Goal: Information Seeking & Learning: Stay updated

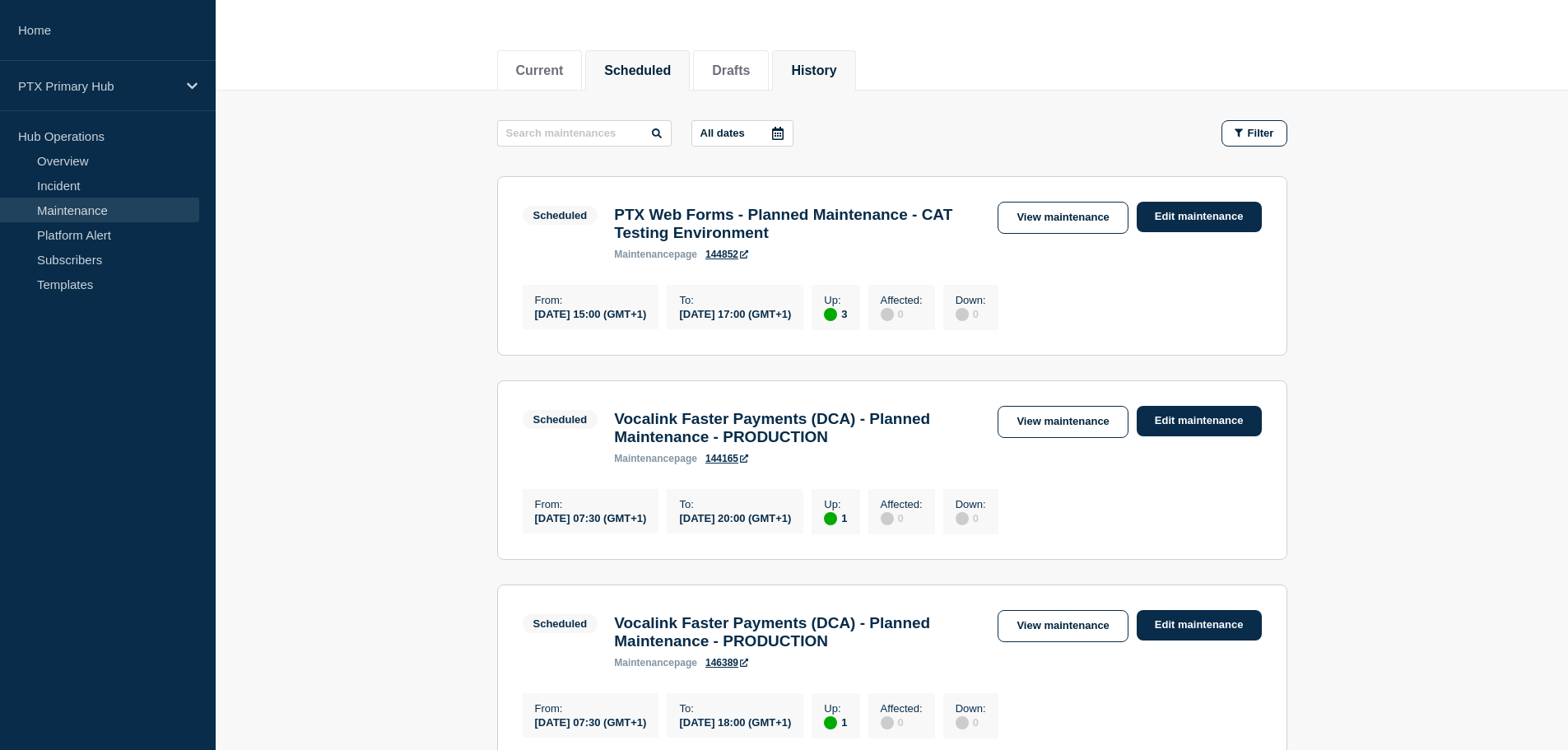
click at [825, 70] on button "History" at bounding box center [813, 70] width 45 height 15
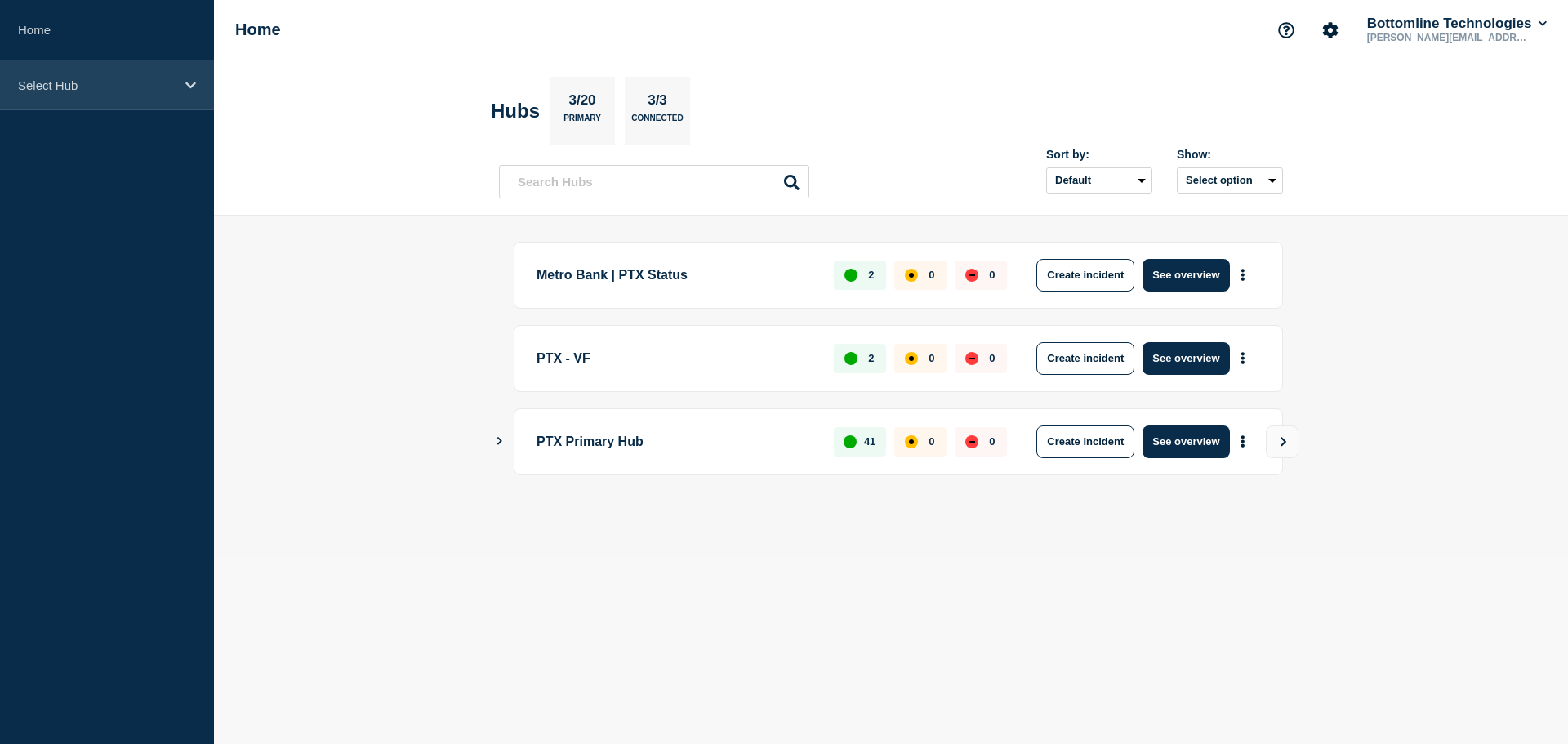
click at [150, 95] on div "Select Hub" at bounding box center [107, 85] width 214 height 49
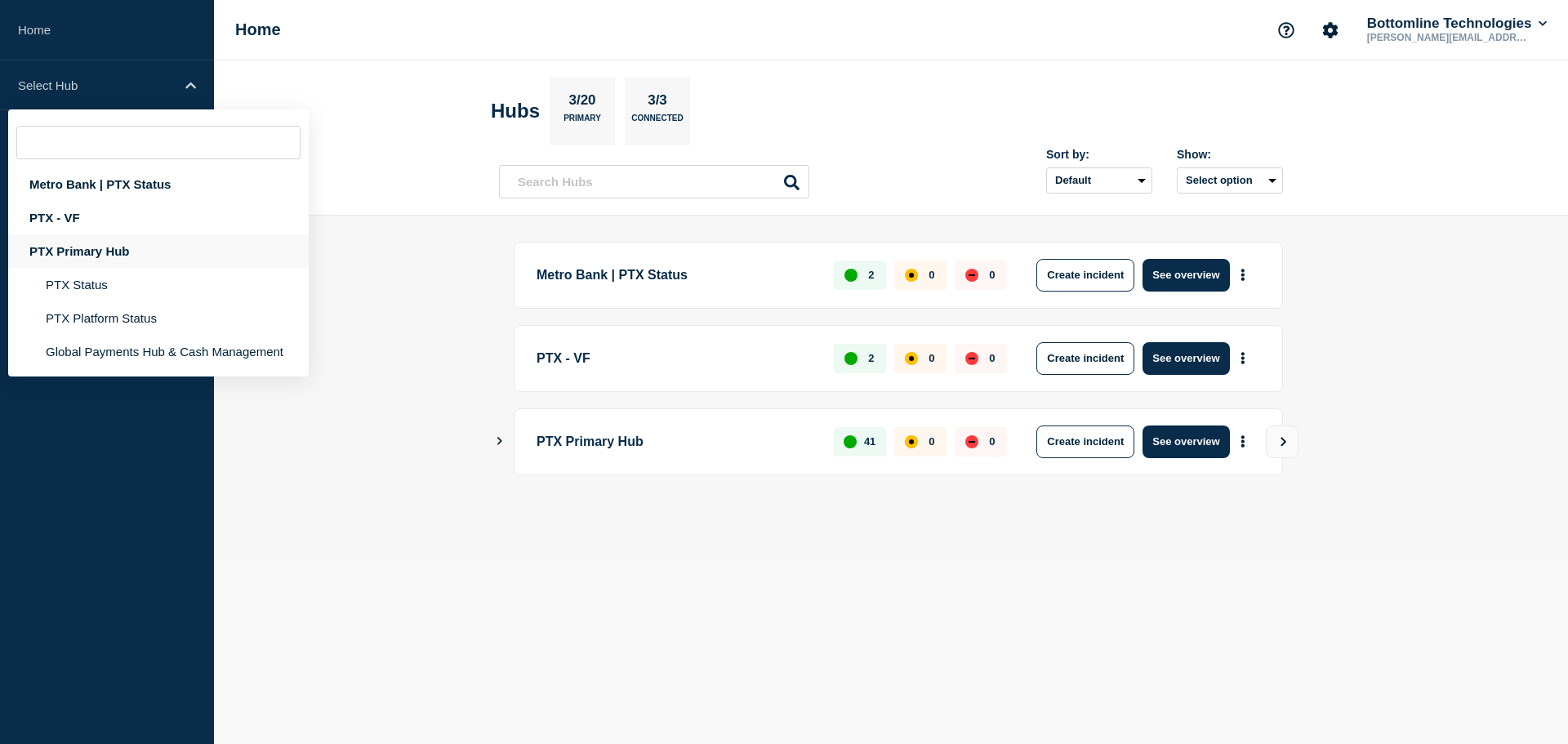
click at [125, 249] on div "PTX Primary Hub" at bounding box center [158, 251] width 300 height 34
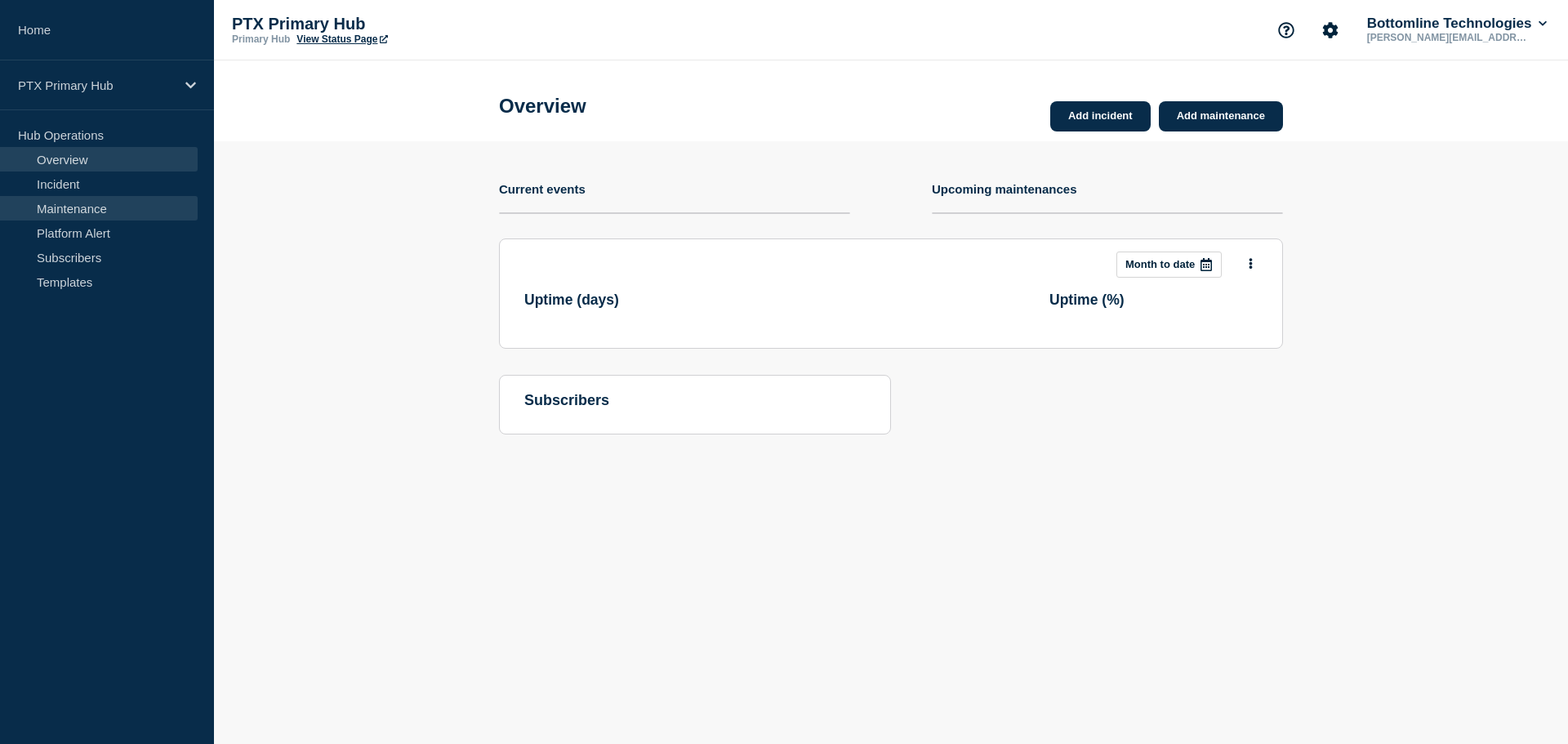
click at [139, 208] on link "Maintenance" at bounding box center [99, 209] width 198 height 25
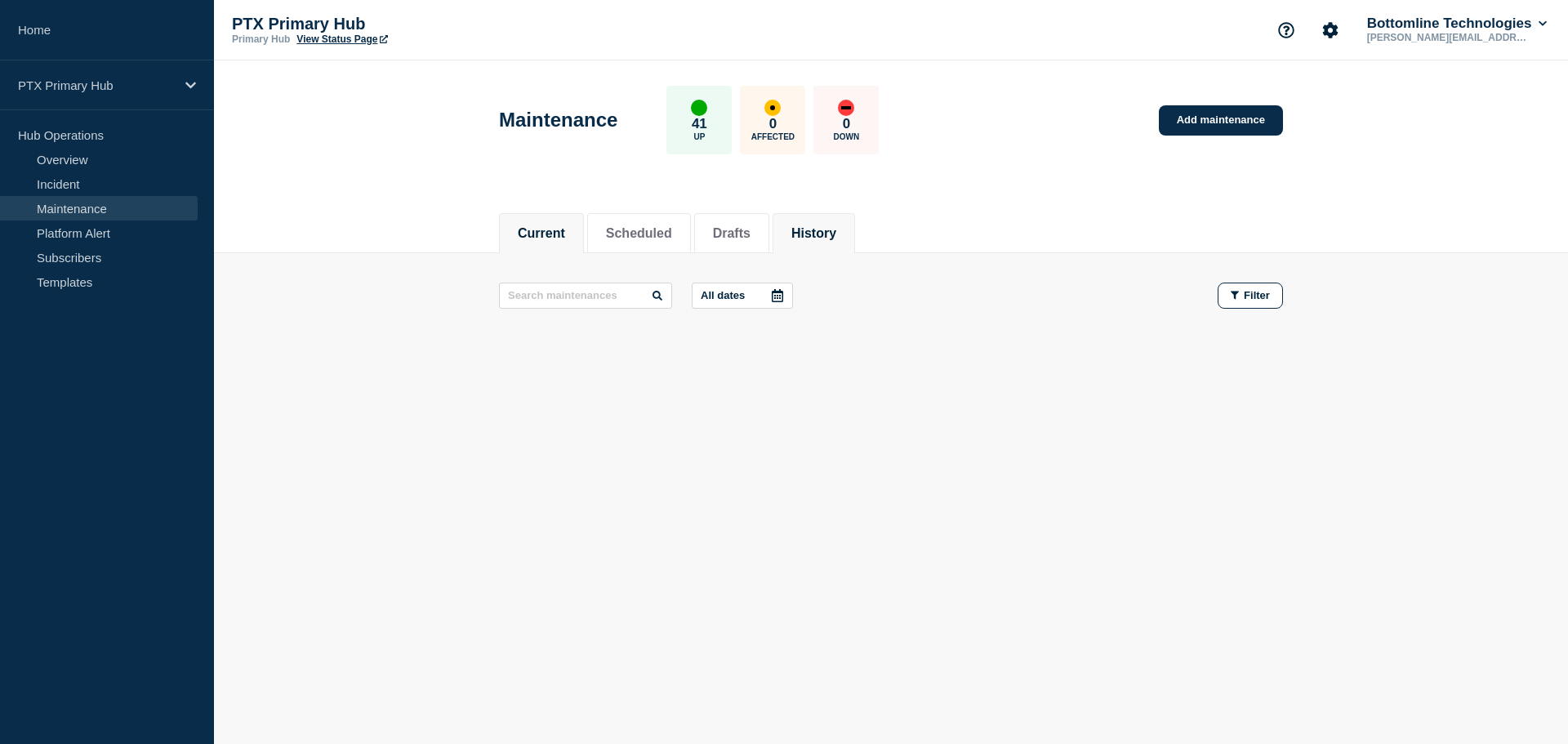
click at [849, 215] on li "History" at bounding box center [813, 232] width 82 height 40
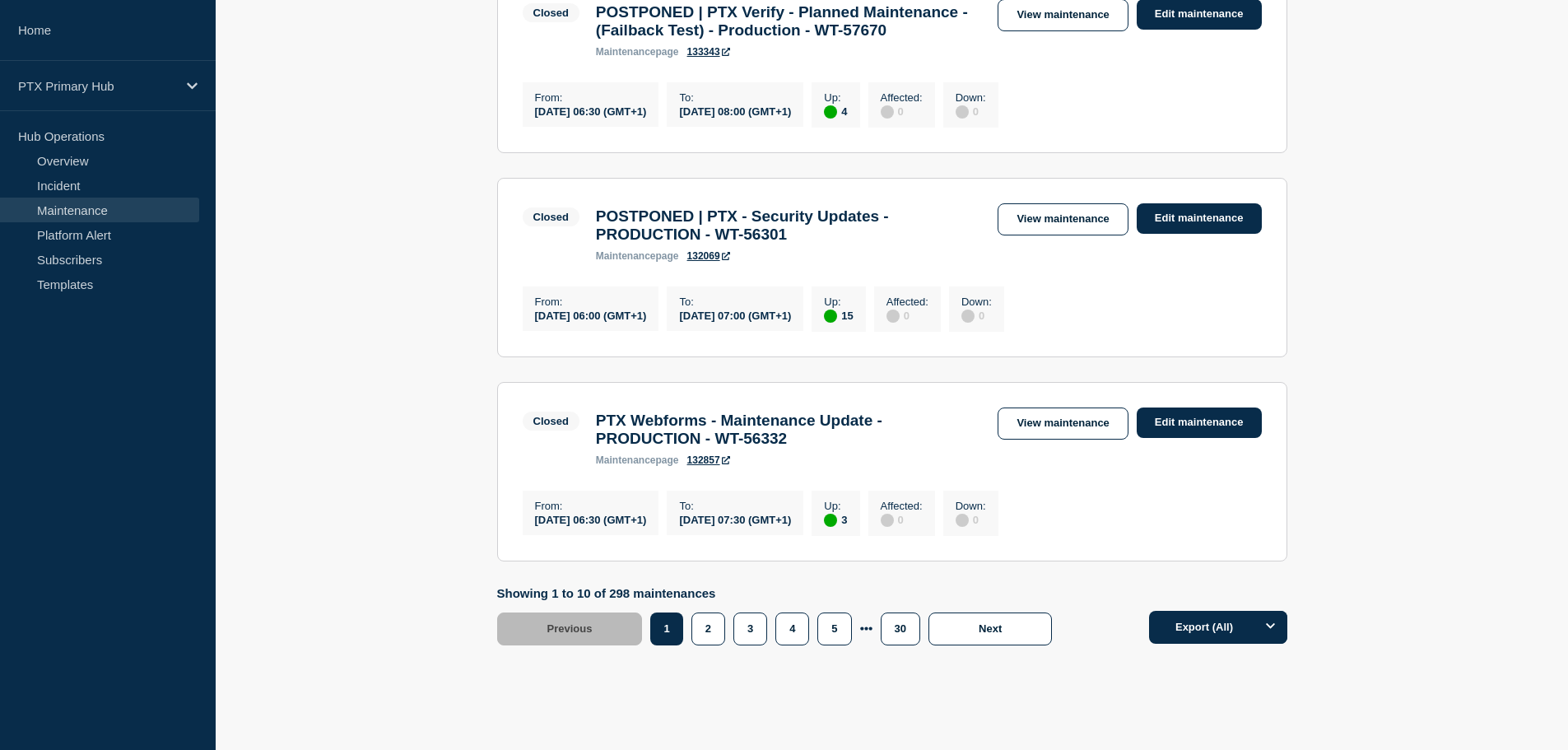
scroll to position [1961, 0]
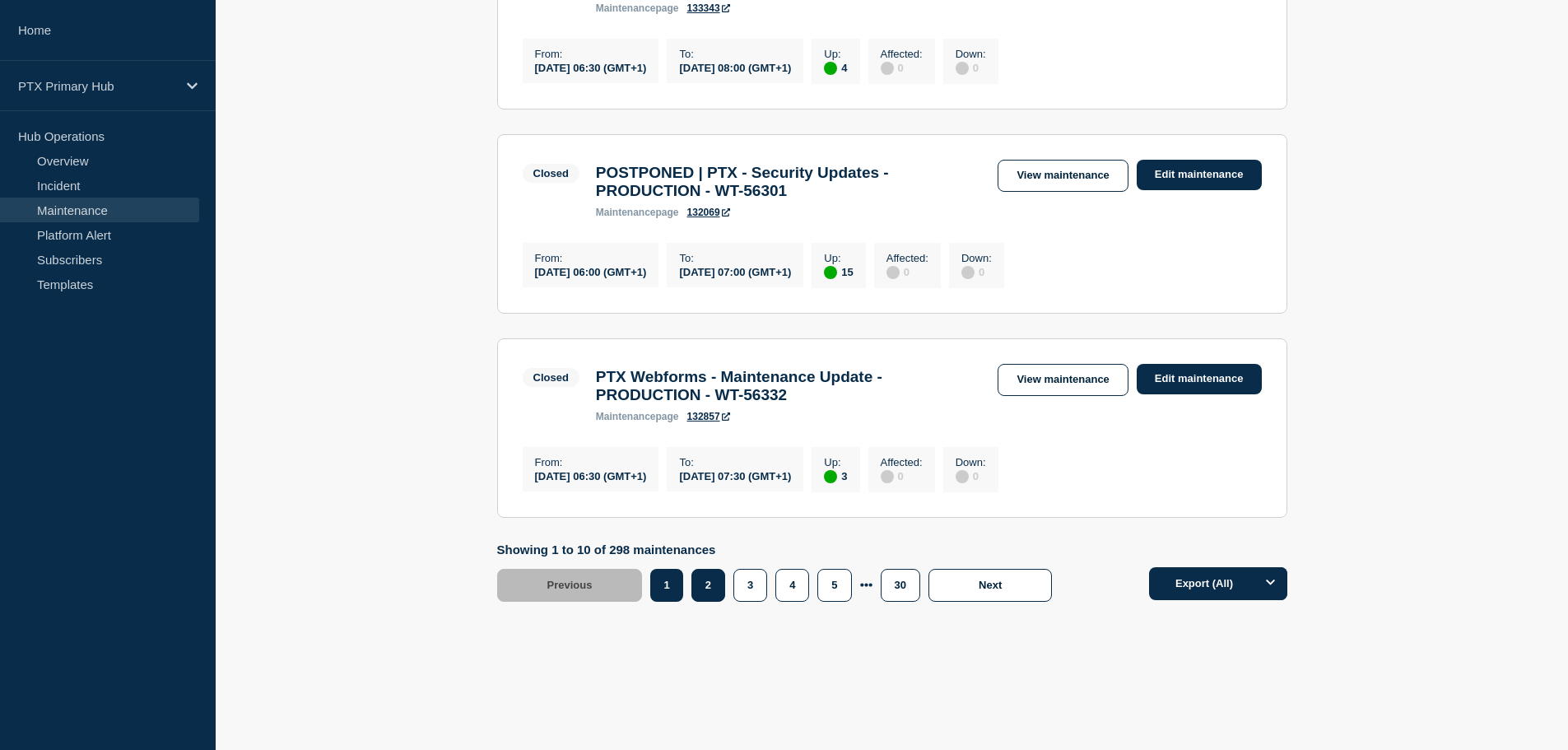
click at [718, 584] on button "2" at bounding box center [708, 585] width 34 height 33
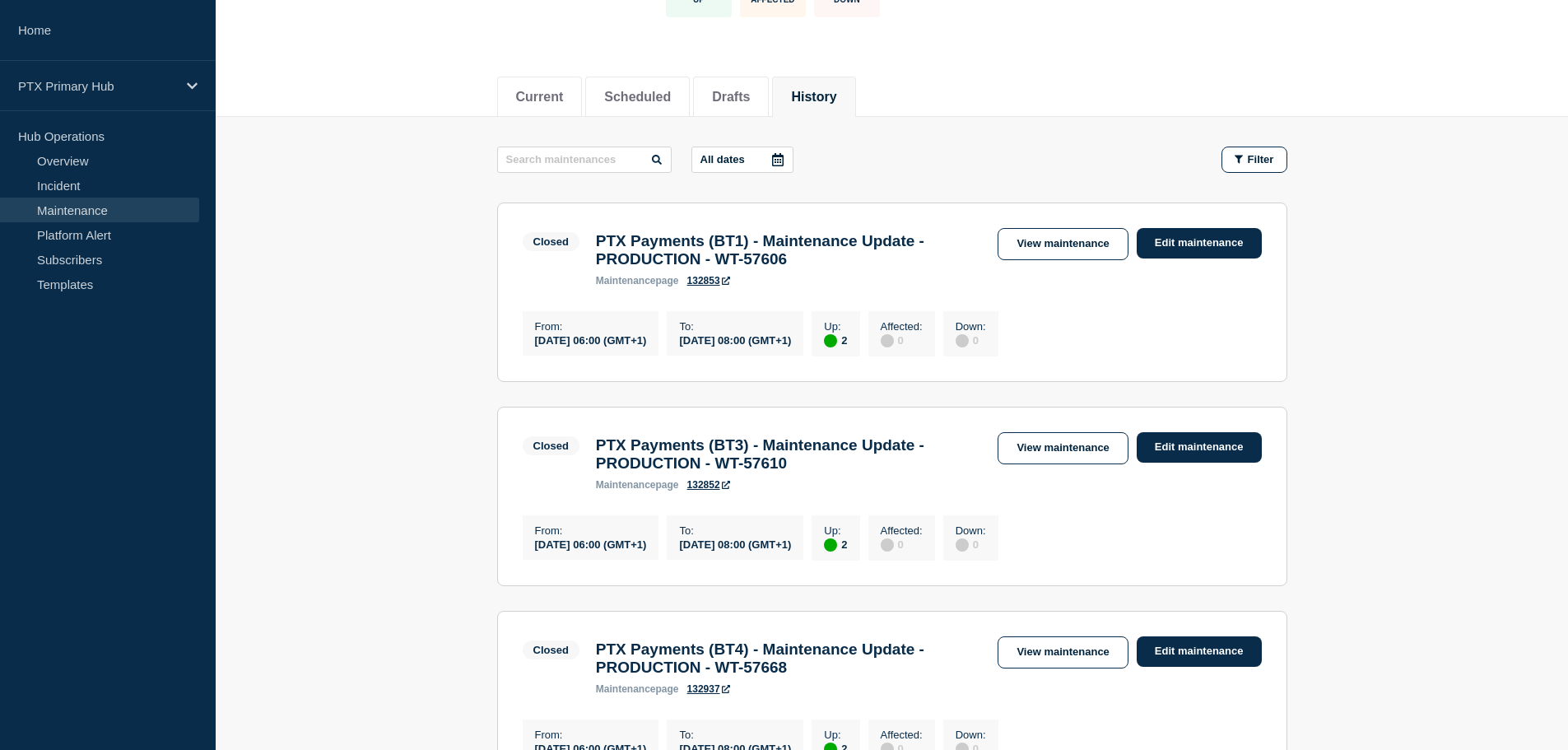
scroll to position [165, 0]
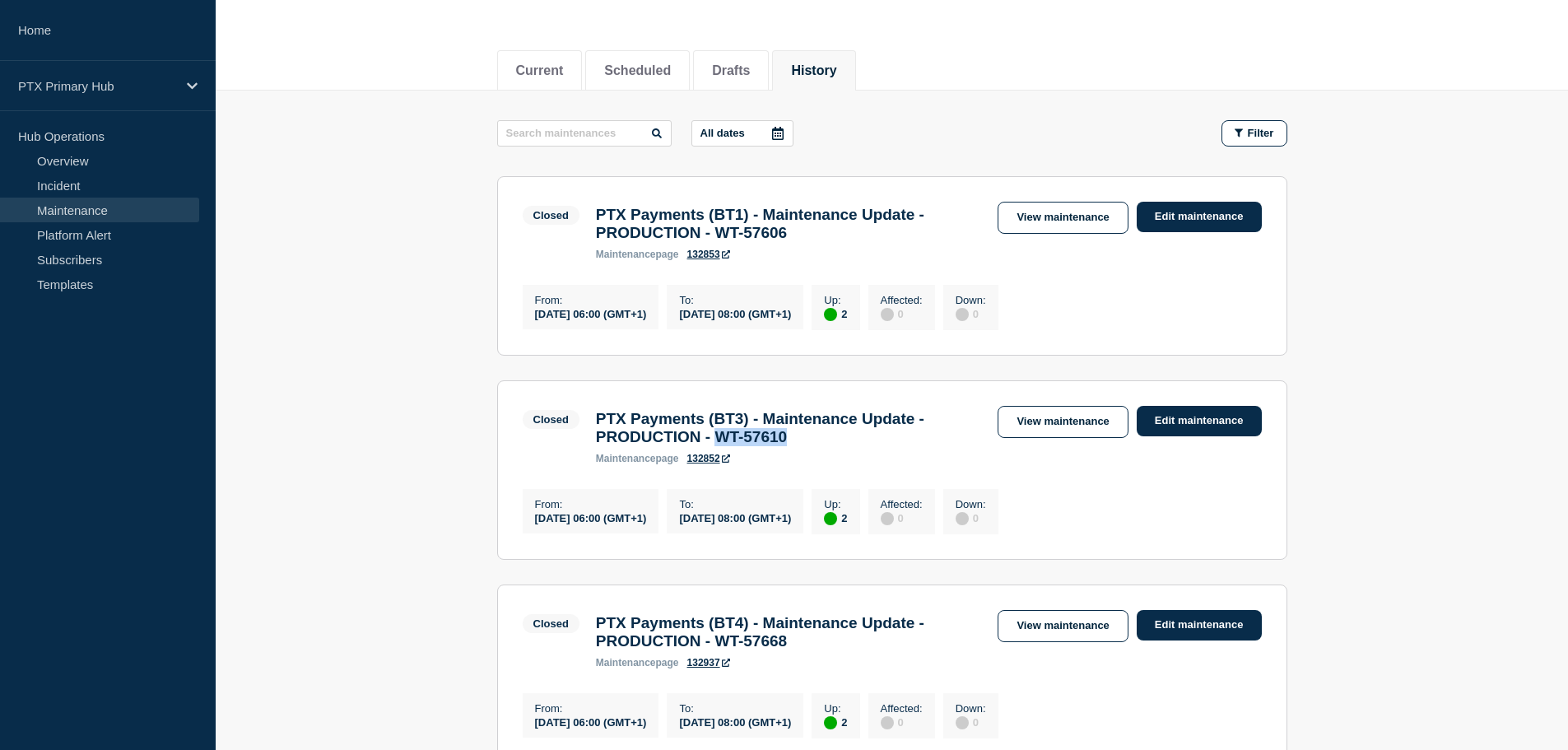
drag, startPoint x: 858, startPoint y: 460, endPoint x: 731, endPoint y: 454, distance: 127.1
click at [731, 446] on h3 "PTX Payments (BT3) - Maintenance Update - PRODUCTION - WT-57610" at bounding box center [788, 428] width 386 height 37
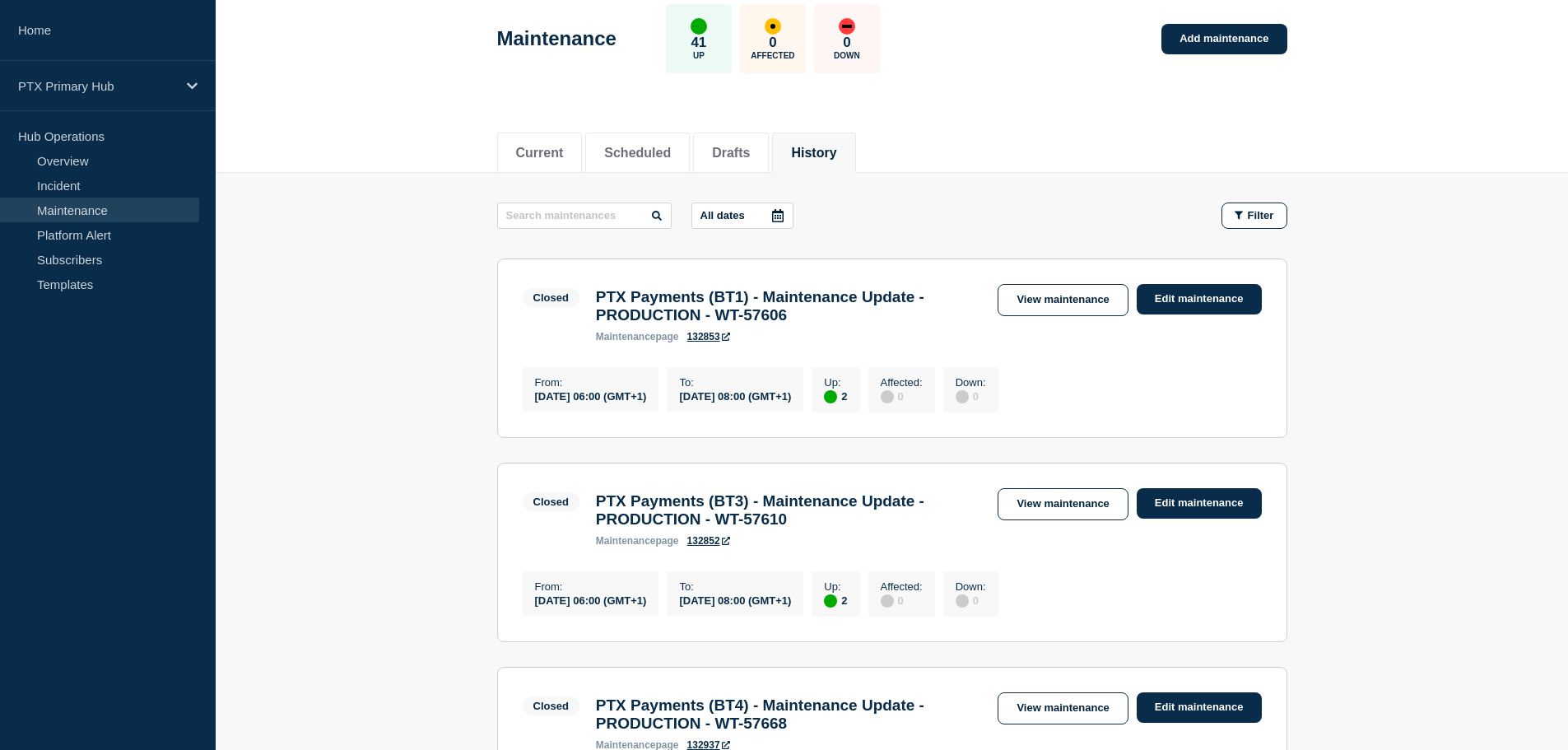
drag, startPoint x: 735, startPoint y: 453, endPoint x: 371, endPoint y: 491, distance: 366.0
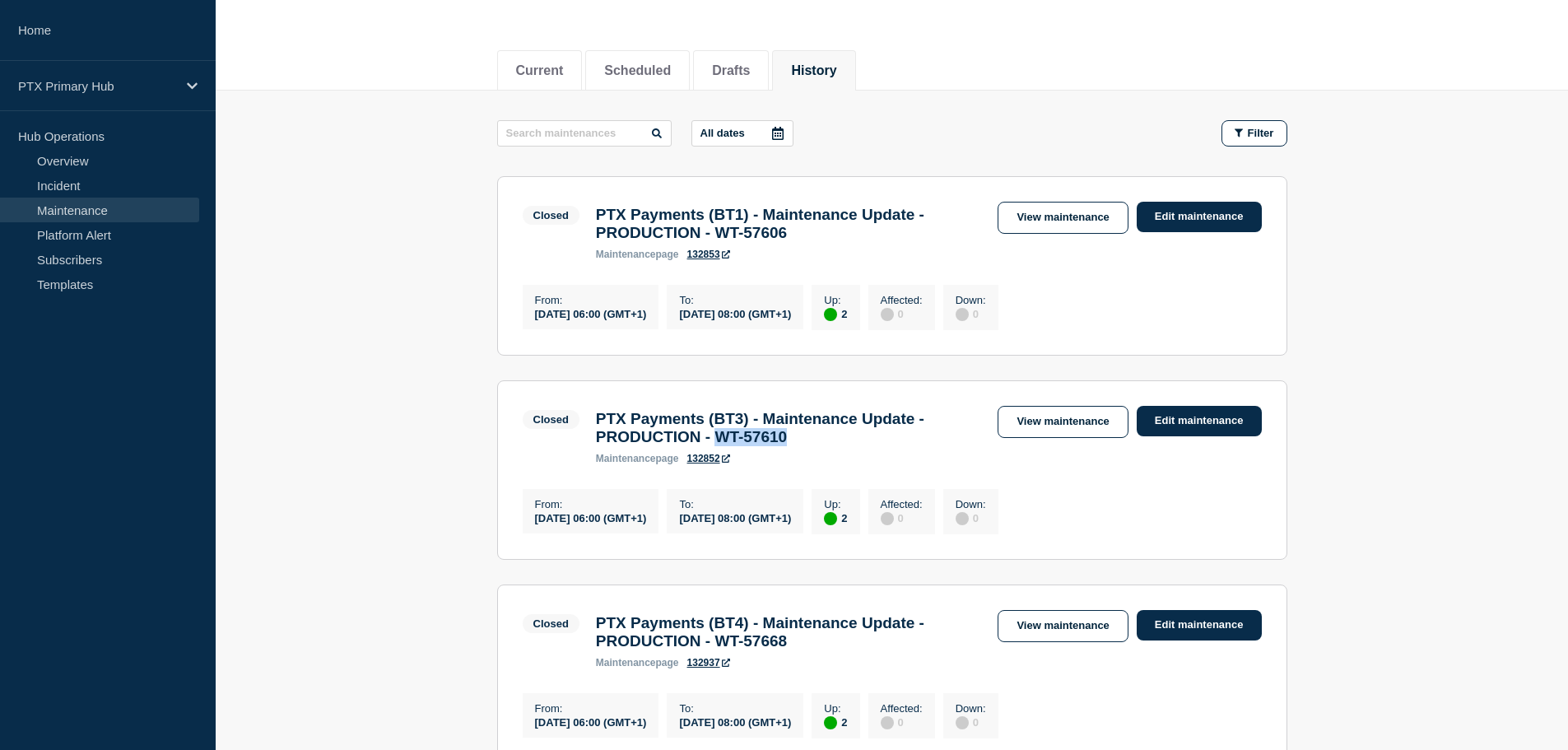
drag, startPoint x: 823, startPoint y: 458, endPoint x: 734, endPoint y: 451, distance: 89.3
click at [734, 446] on h3 "PTX Payments (BT3) - Maintenance Update - PRODUCTION - WT-57610" at bounding box center [788, 428] width 386 height 37
copy h3 "WT-57610"
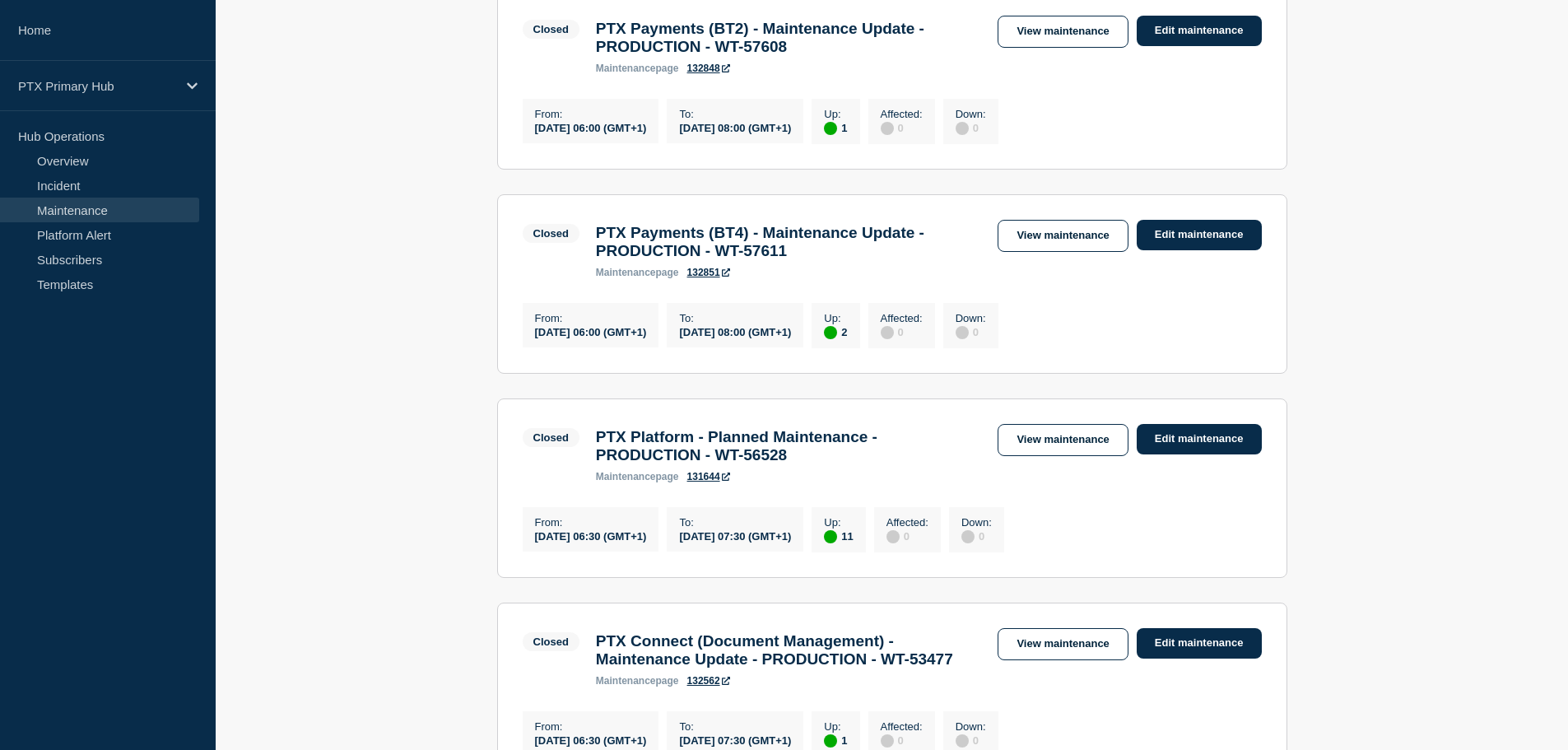
scroll to position [988, 0]
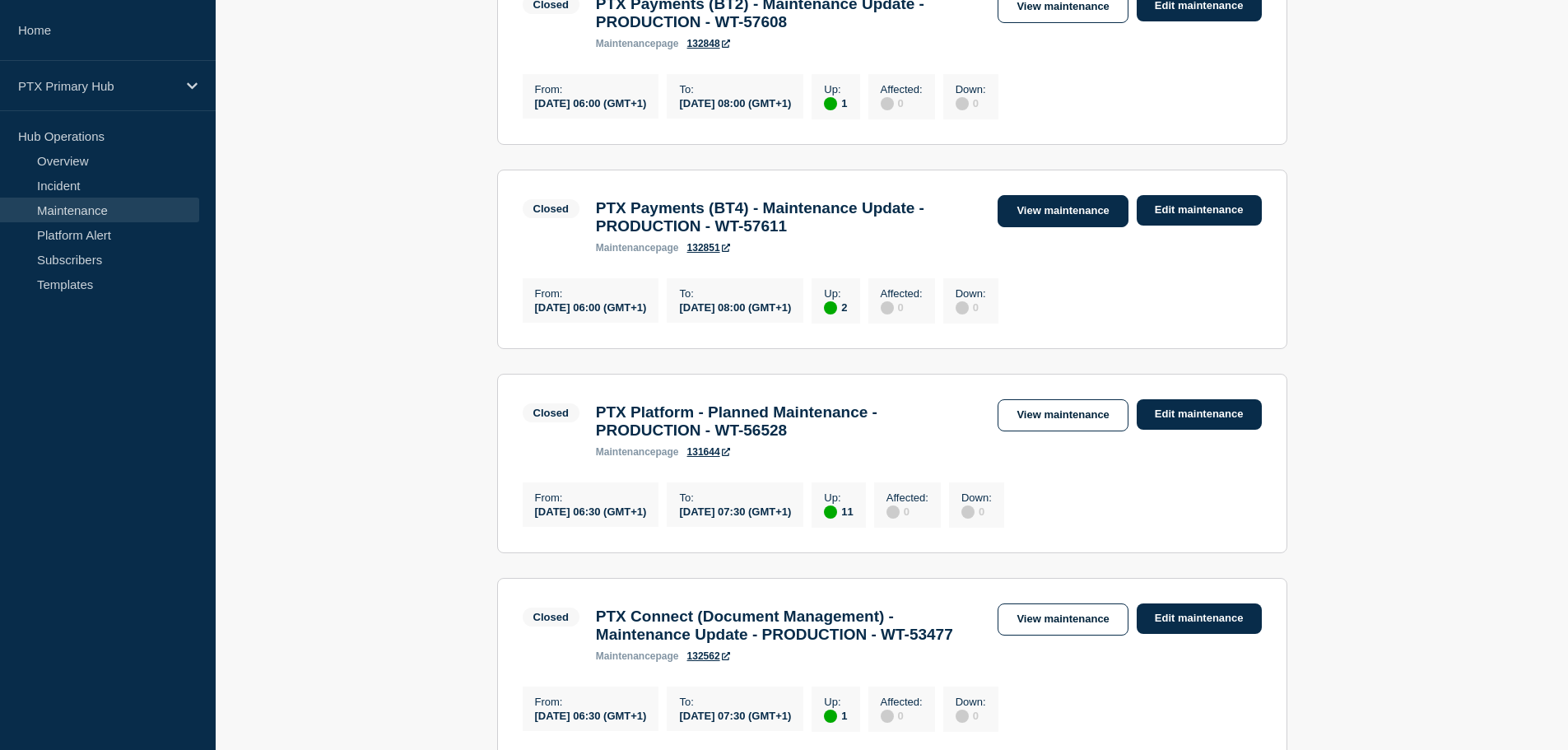
click at [1036, 227] on link "View maintenance" at bounding box center [1062, 211] width 130 height 32
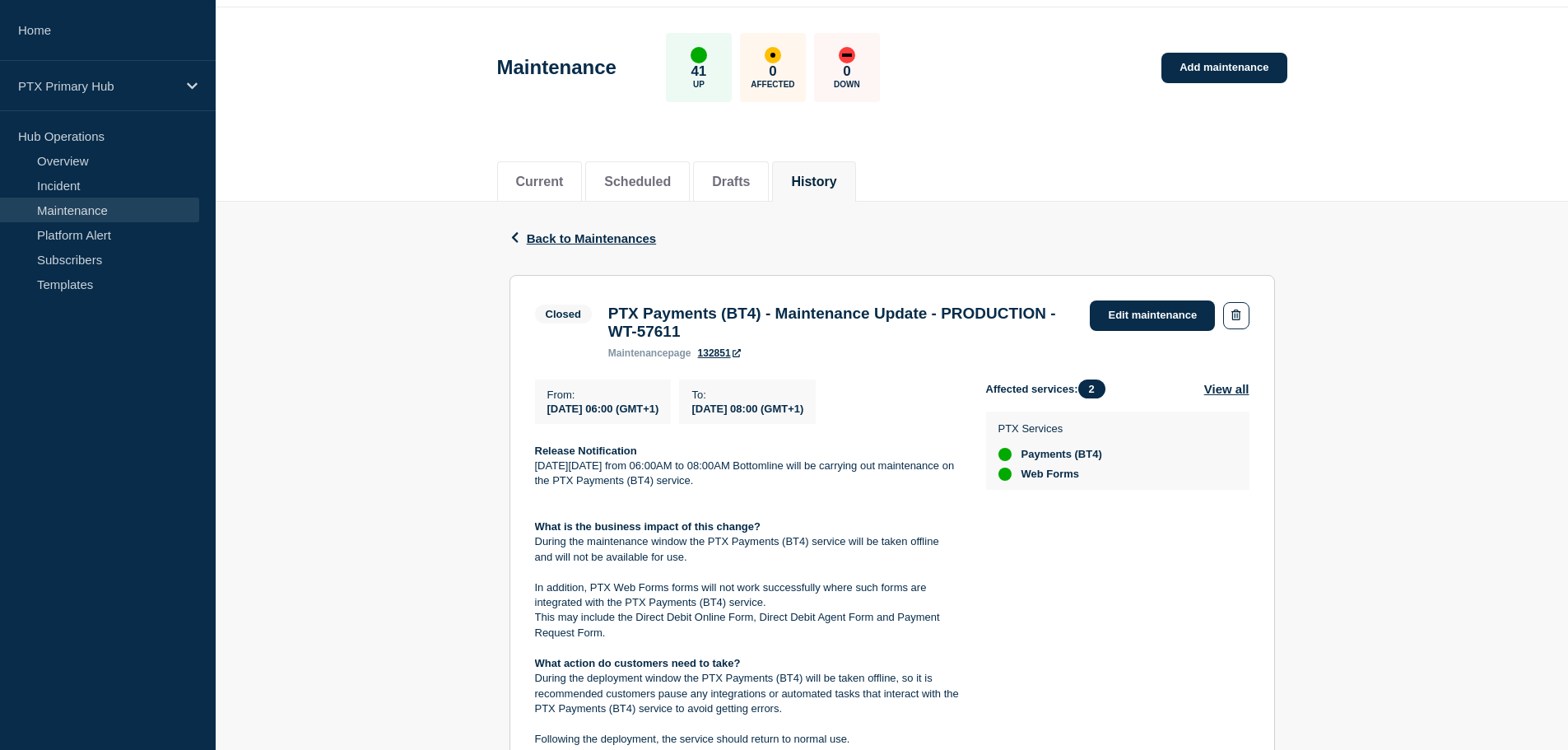
scroll to position [82, 0]
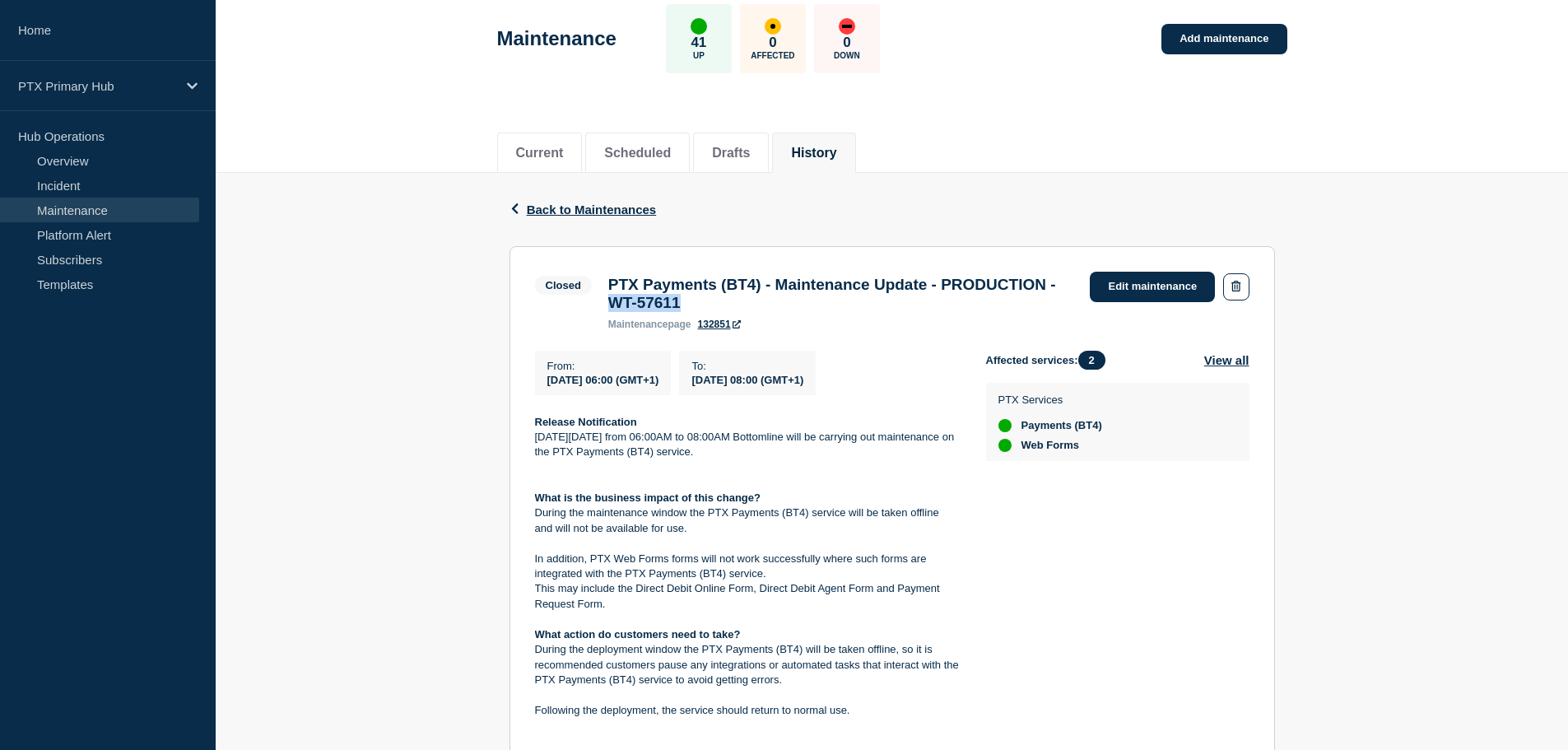
drag, startPoint x: 833, startPoint y: 312, endPoint x: 744, endPoint y: 306, distance: 89.2
click at [744, 306] on h3 "PTX Payments (BT4) - Maintenance Update - PRODUCTION - WT-57611" at bounding box center [841, 294] width 466 height 37
copy h3 "WT-57611"
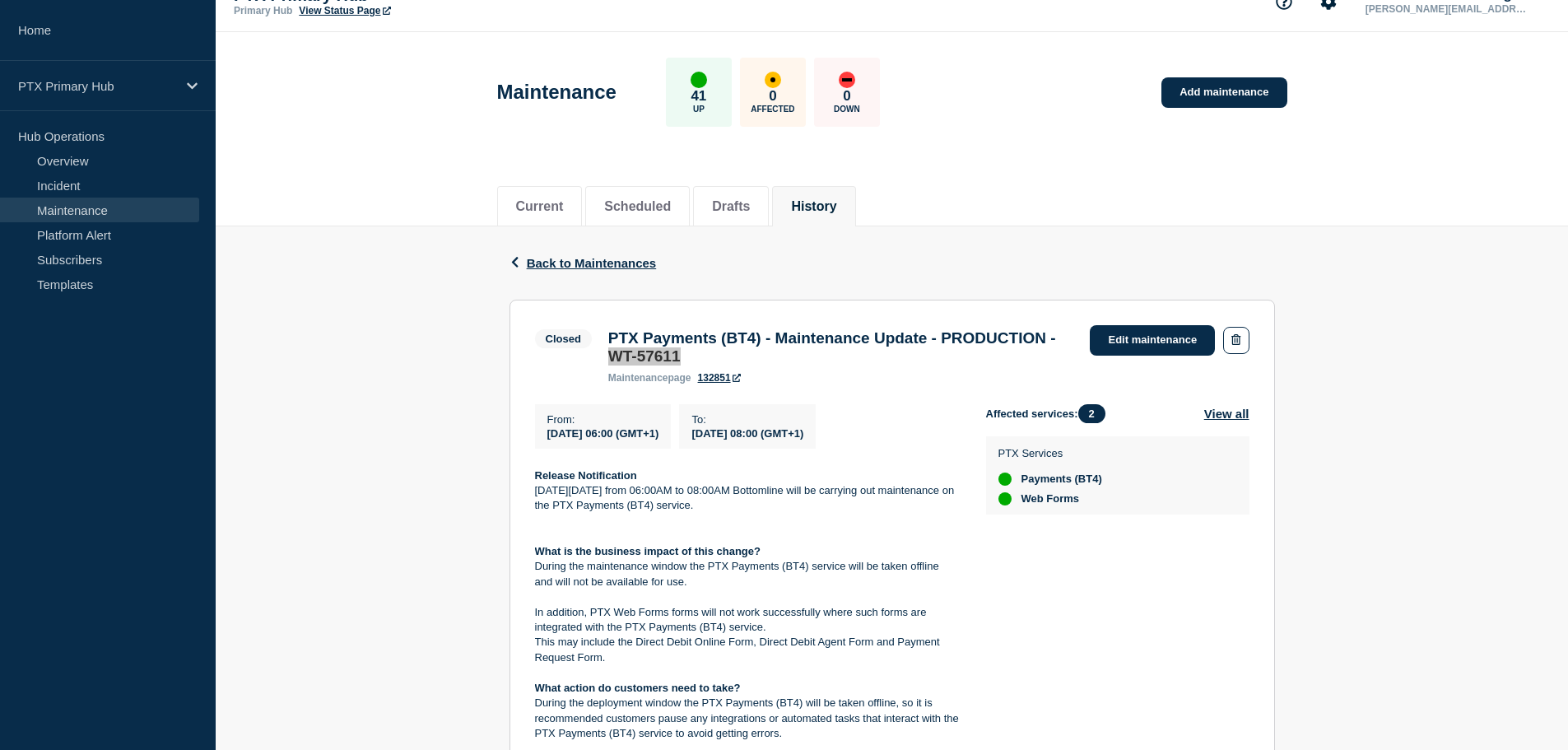
scroll to position [0, 0]
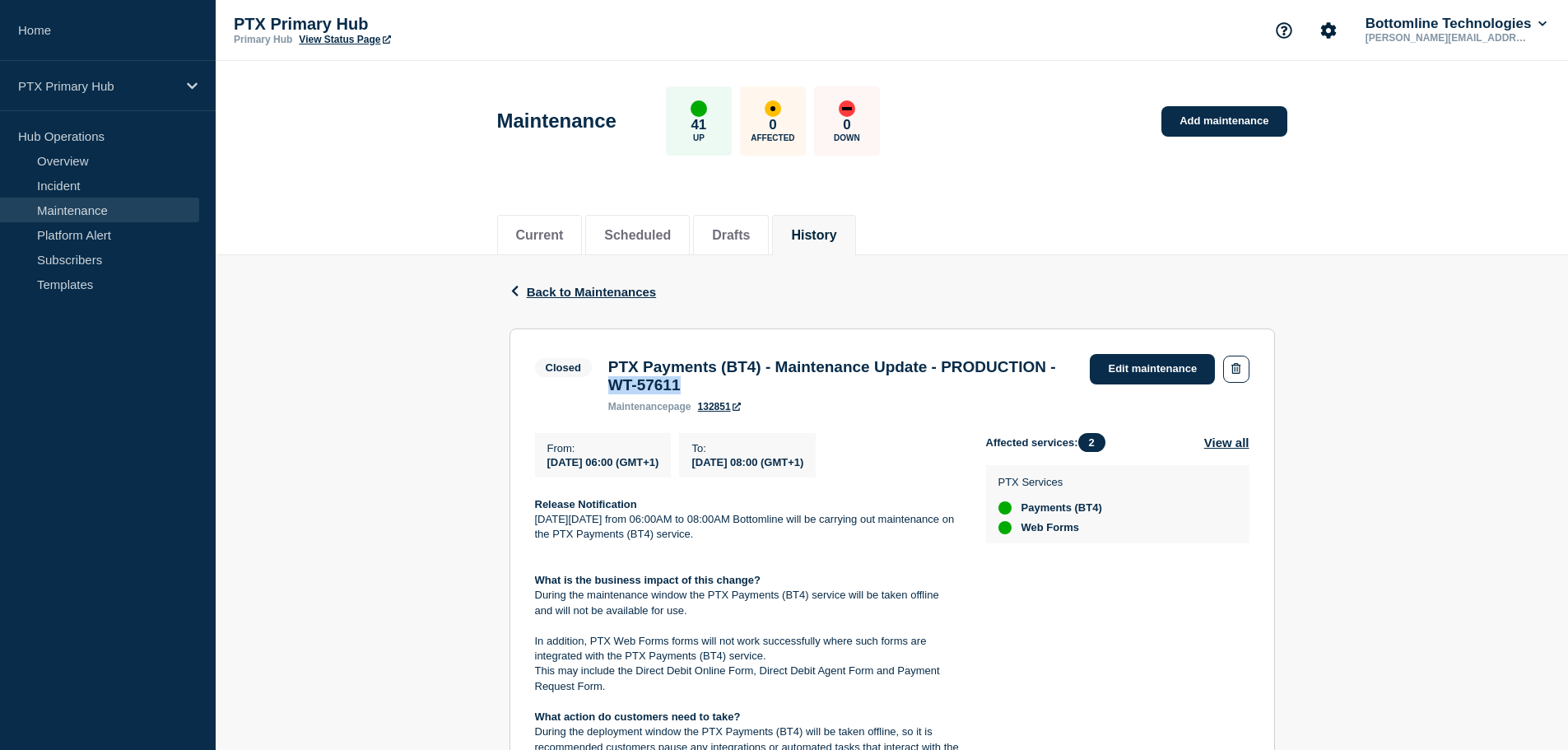
click at [887, 390] on h3 "PTX Payments (BT4) - Maintenance Update - PRODUCTION - WT-57611" at bounding box center [841, 376] width 466 height 37
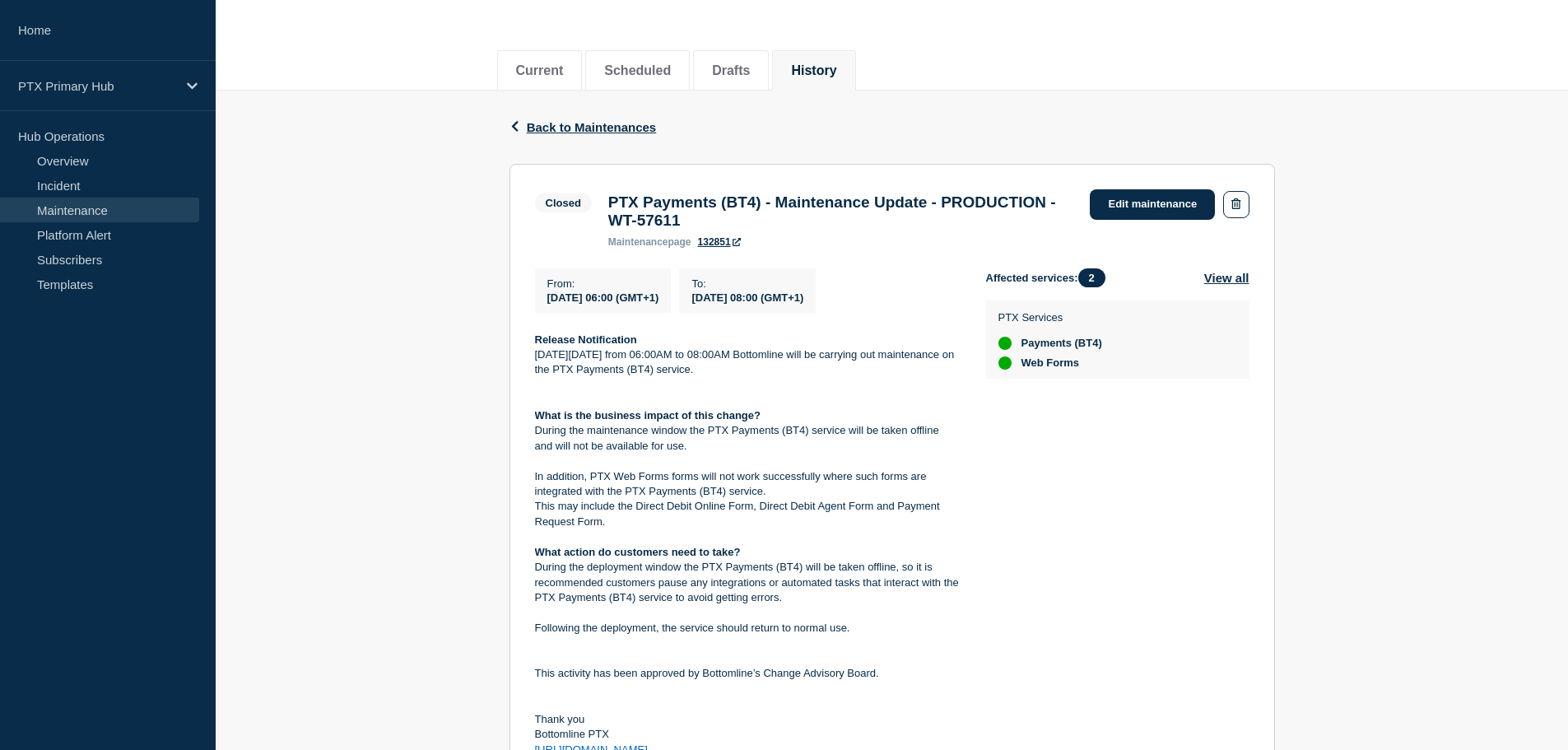
scroll to position [82, 0]
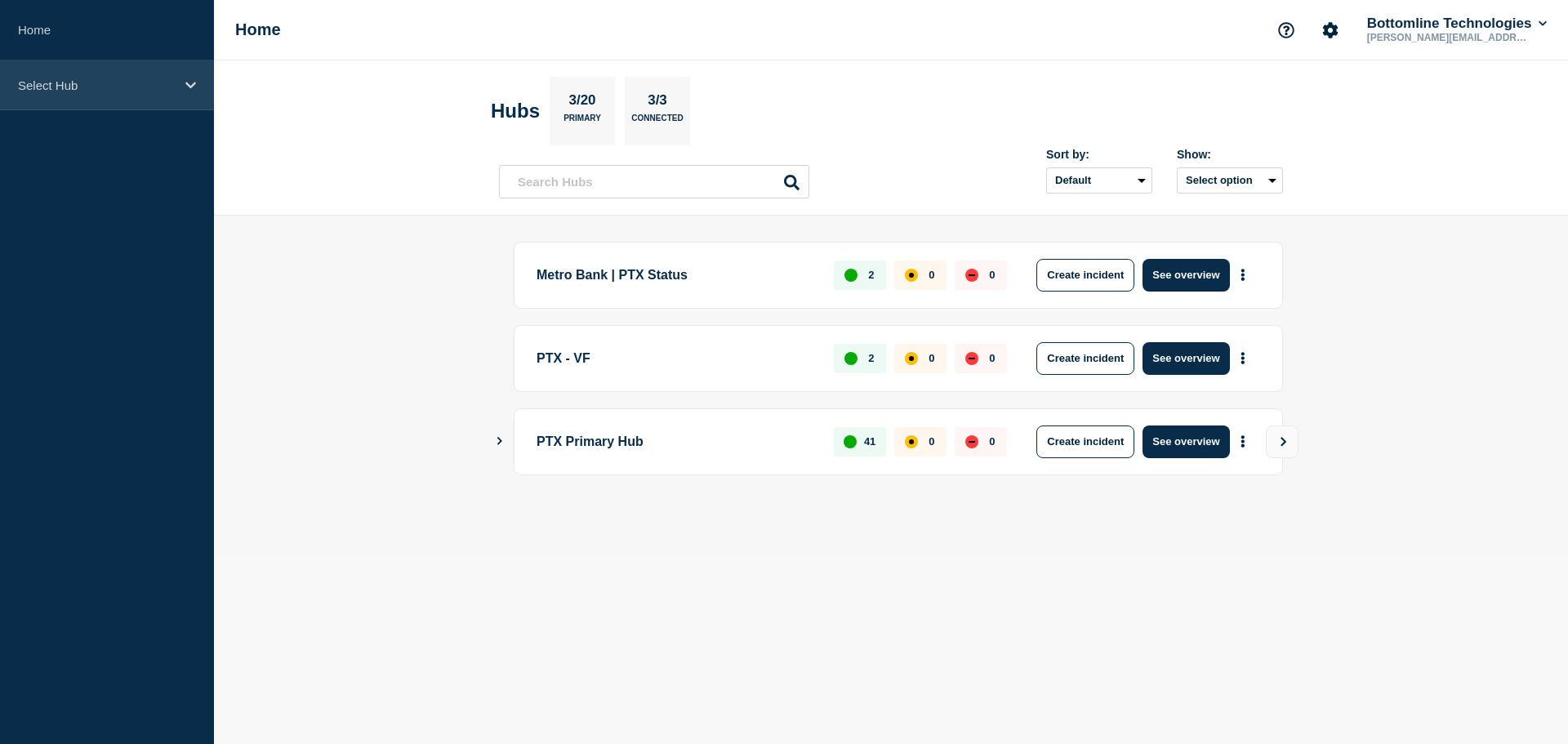
click at [120, 88] on p "Select Hub" at bounding box center [95, 86] width 156 height 14
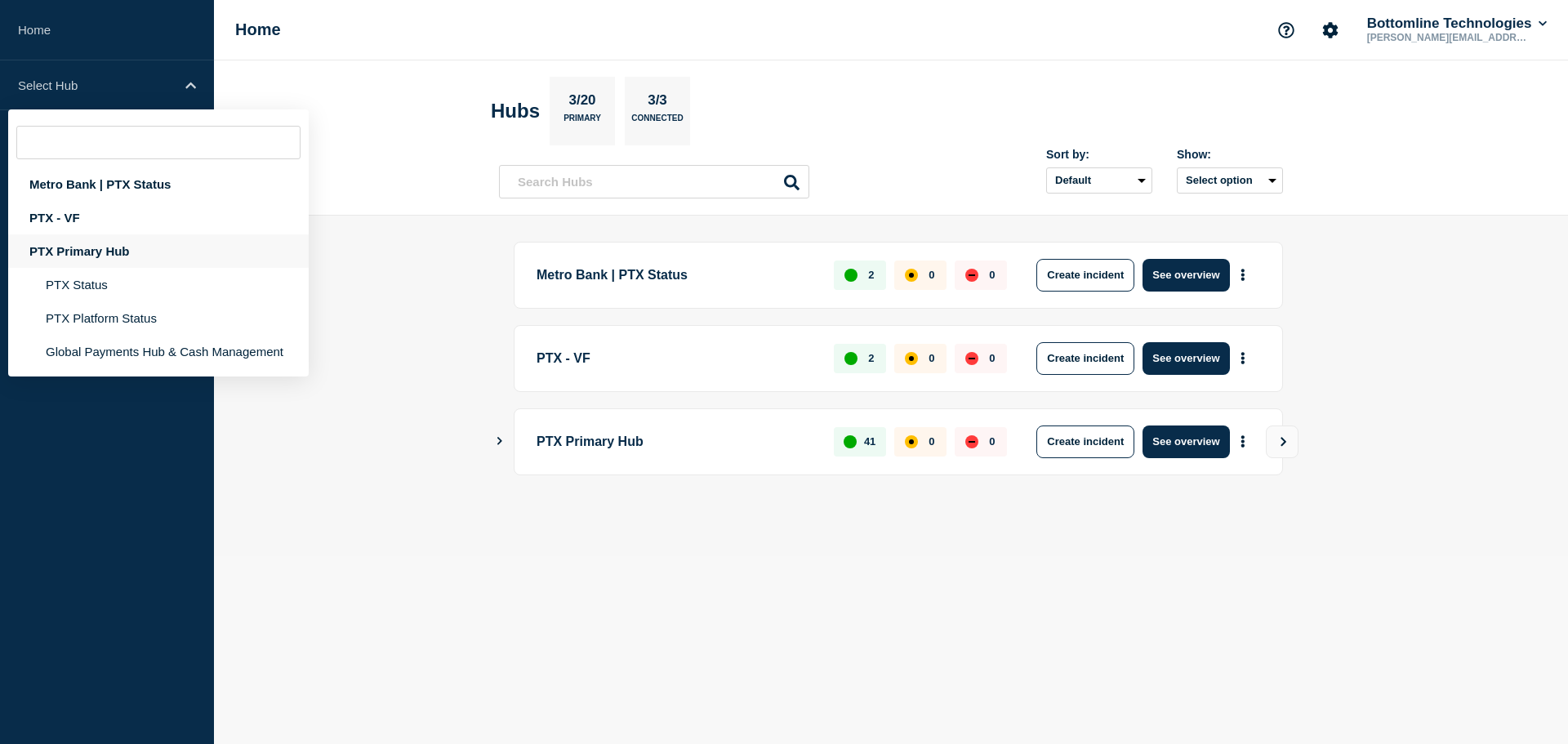
click at [143, 251] on div "PTX Primary Hub" at bounding box center [158, 251] width 300 height 34
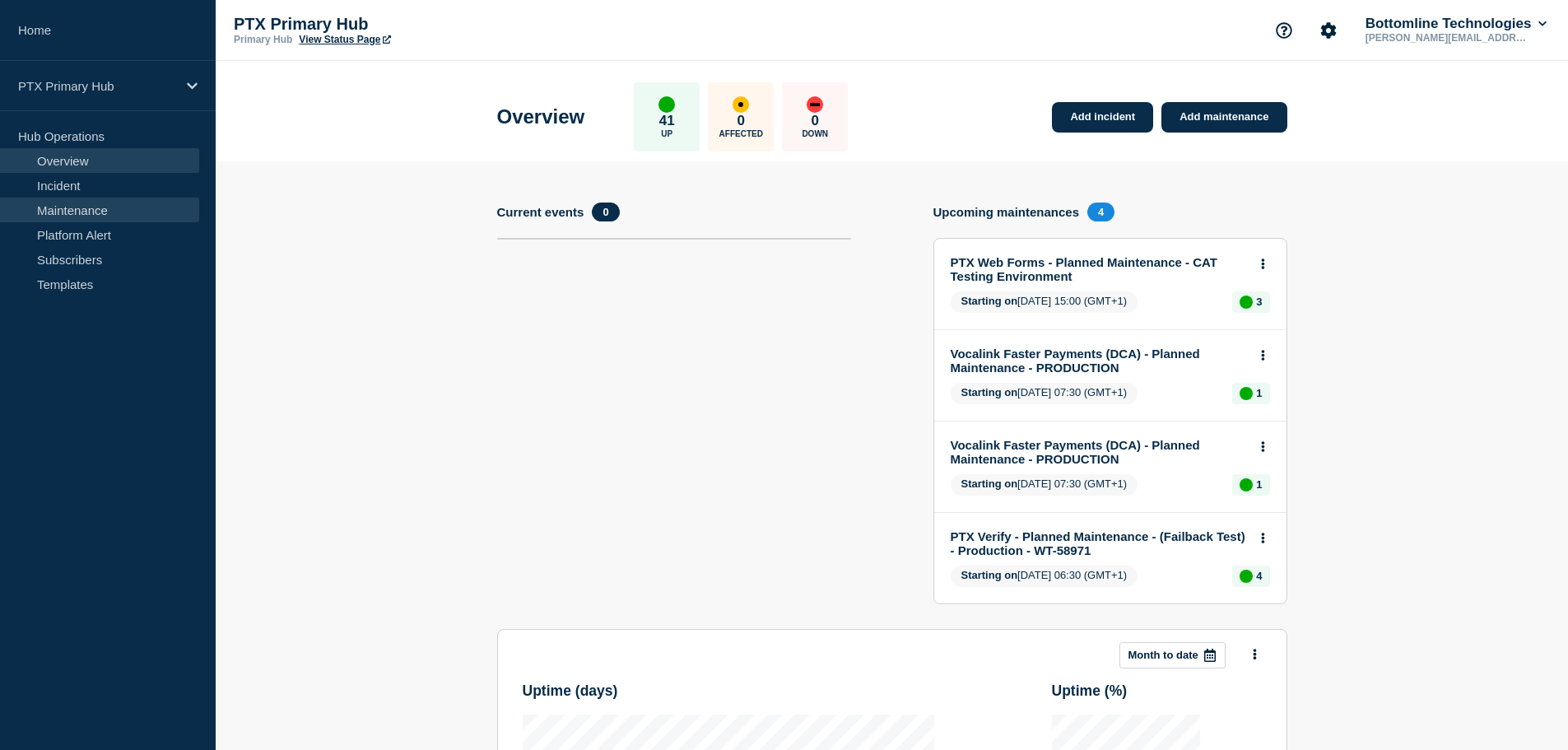
click at [101, 208] on link "Maintenance" at bounding box center [100, 210] width 199 height 25
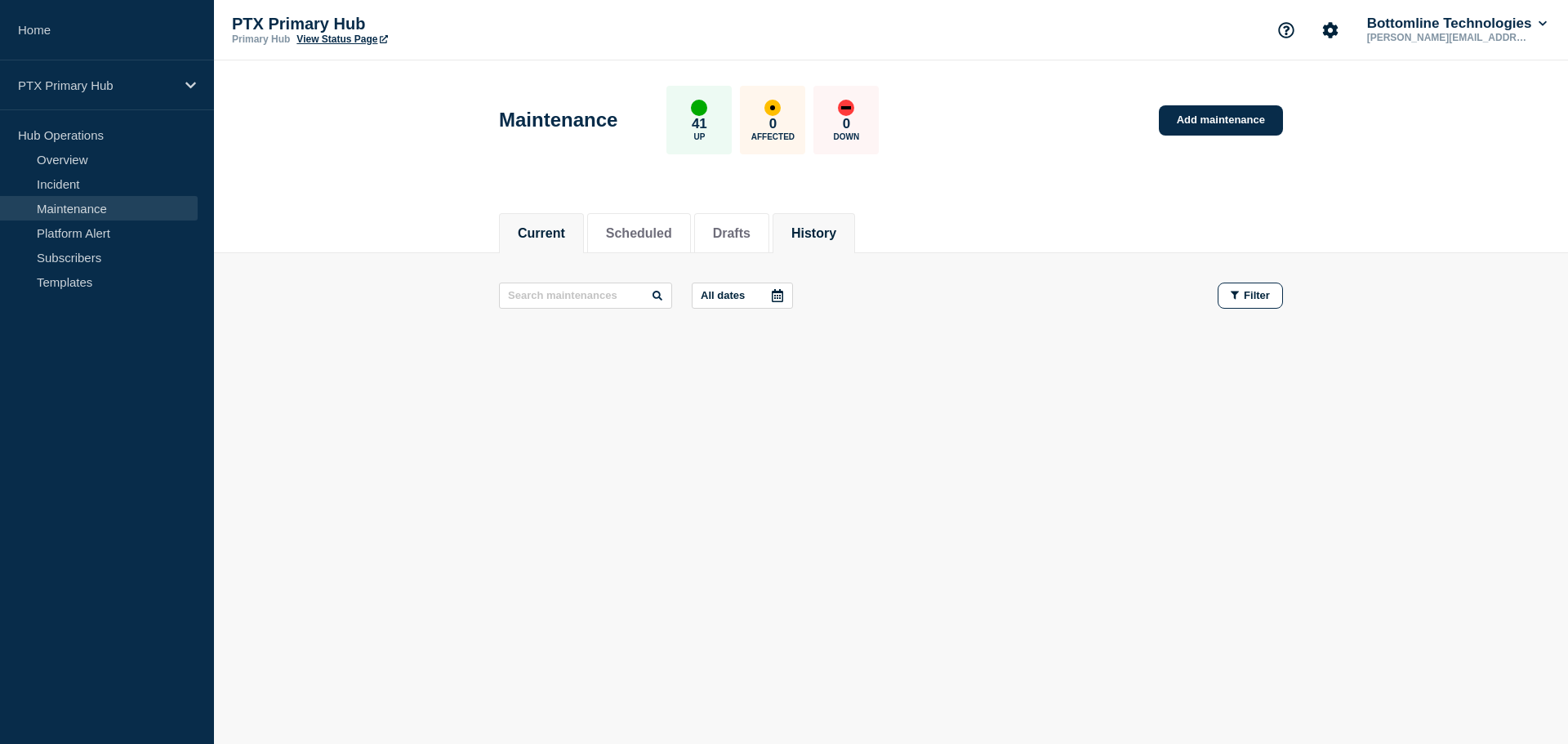
click at [829, 240] on button "History" at bounding box center [814, 233] width 45 height 15
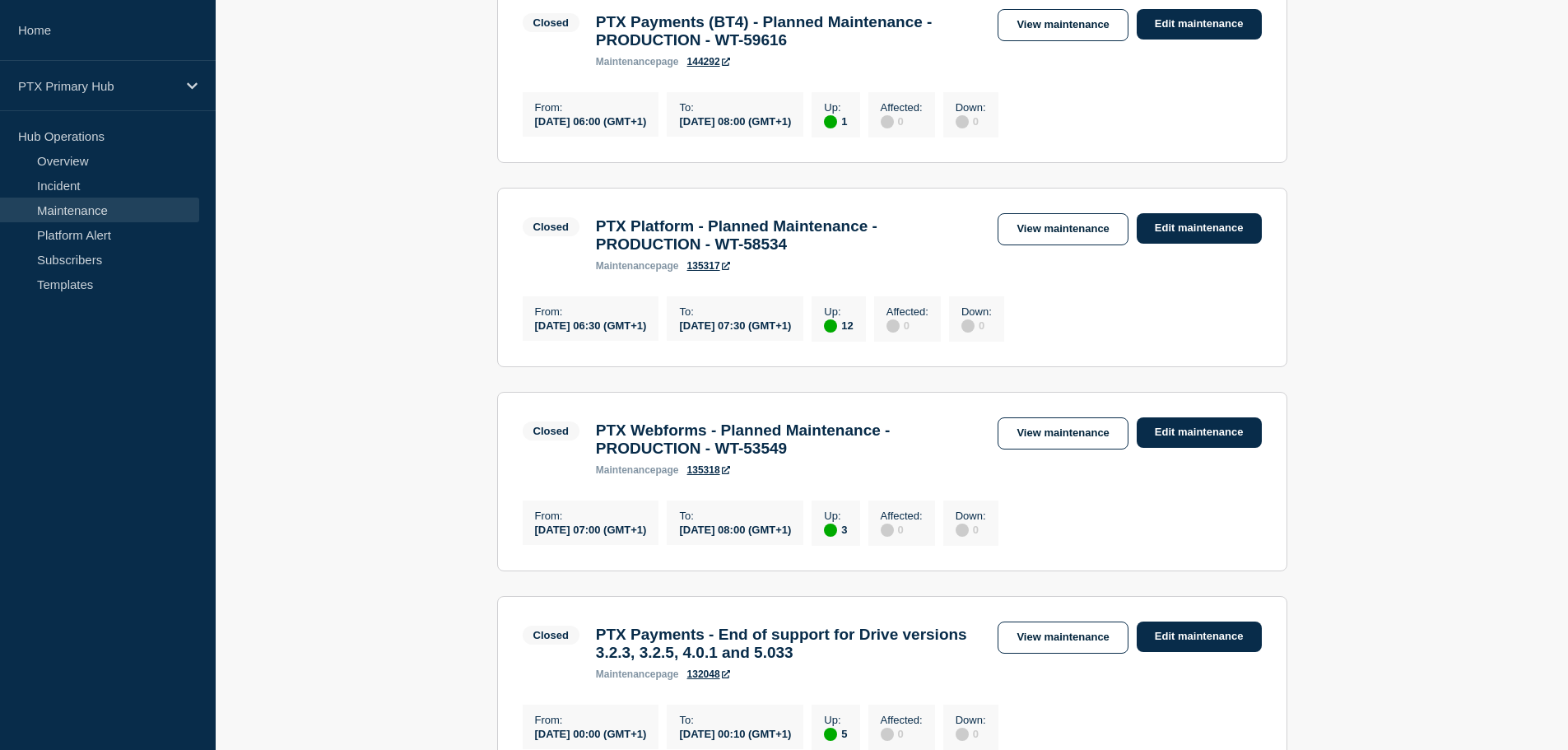
scroll to position [658, 0]
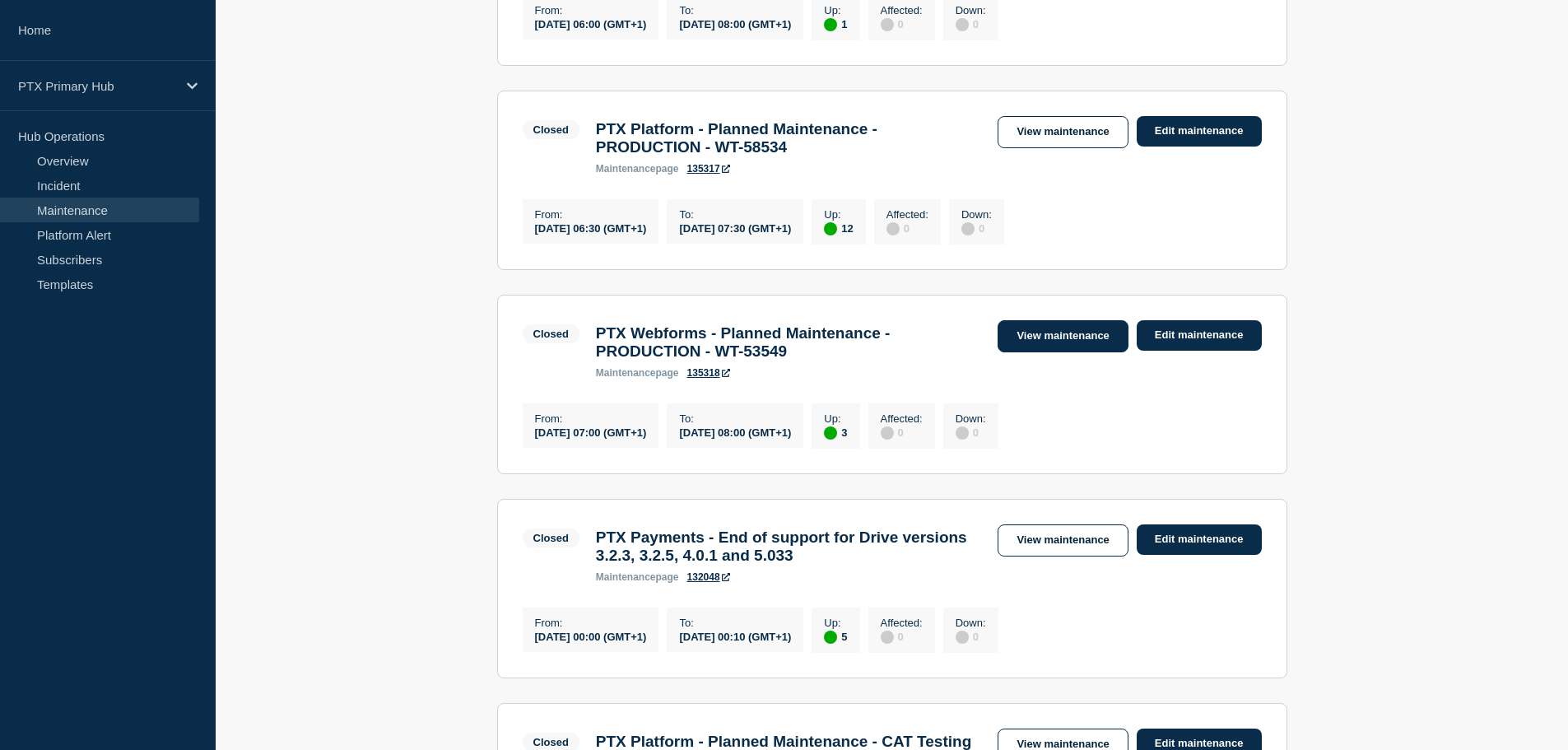
click at [1045, 353] on link "View maintenance" at bounding box center [1062, 337] width 130 height 32
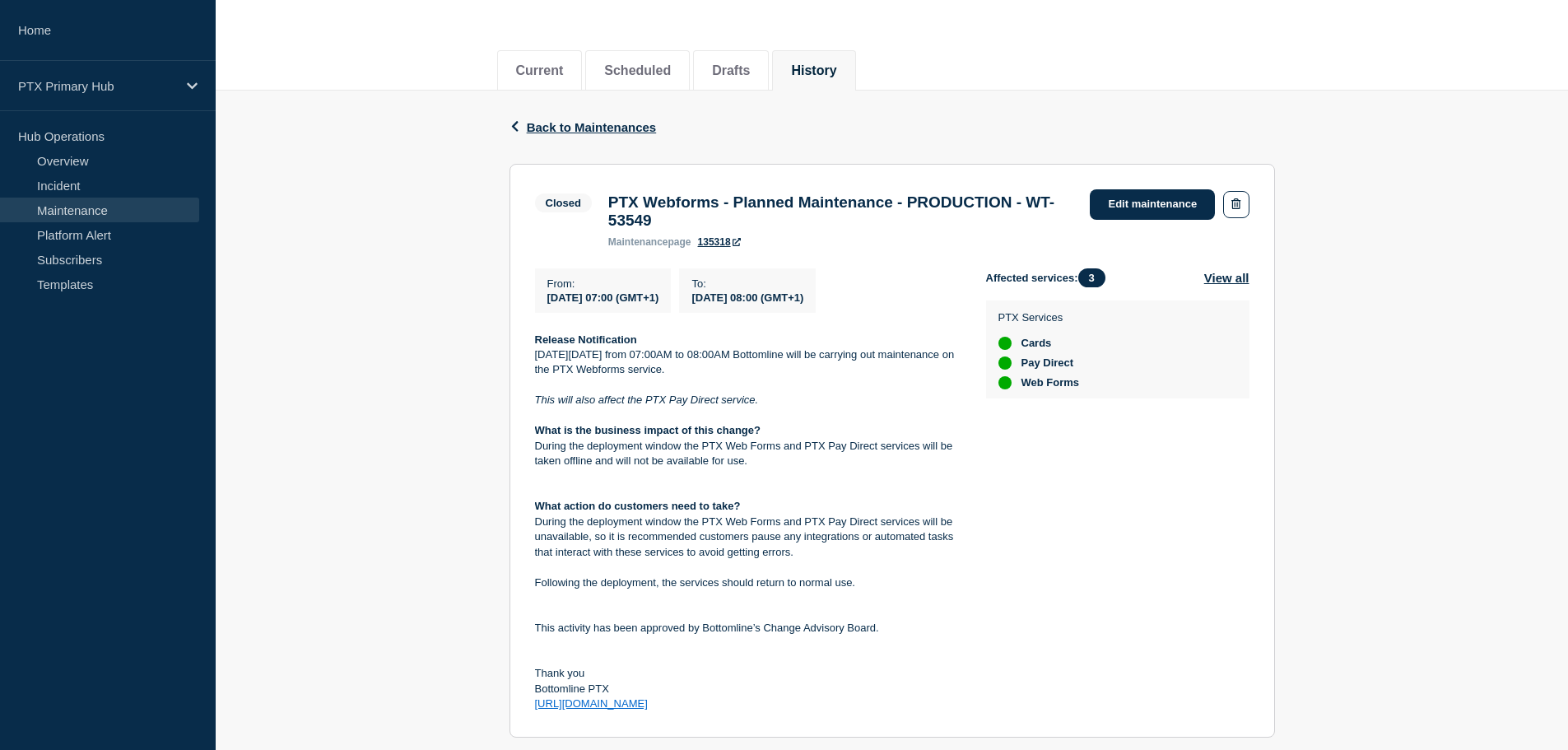
scroll to position [330, 0]
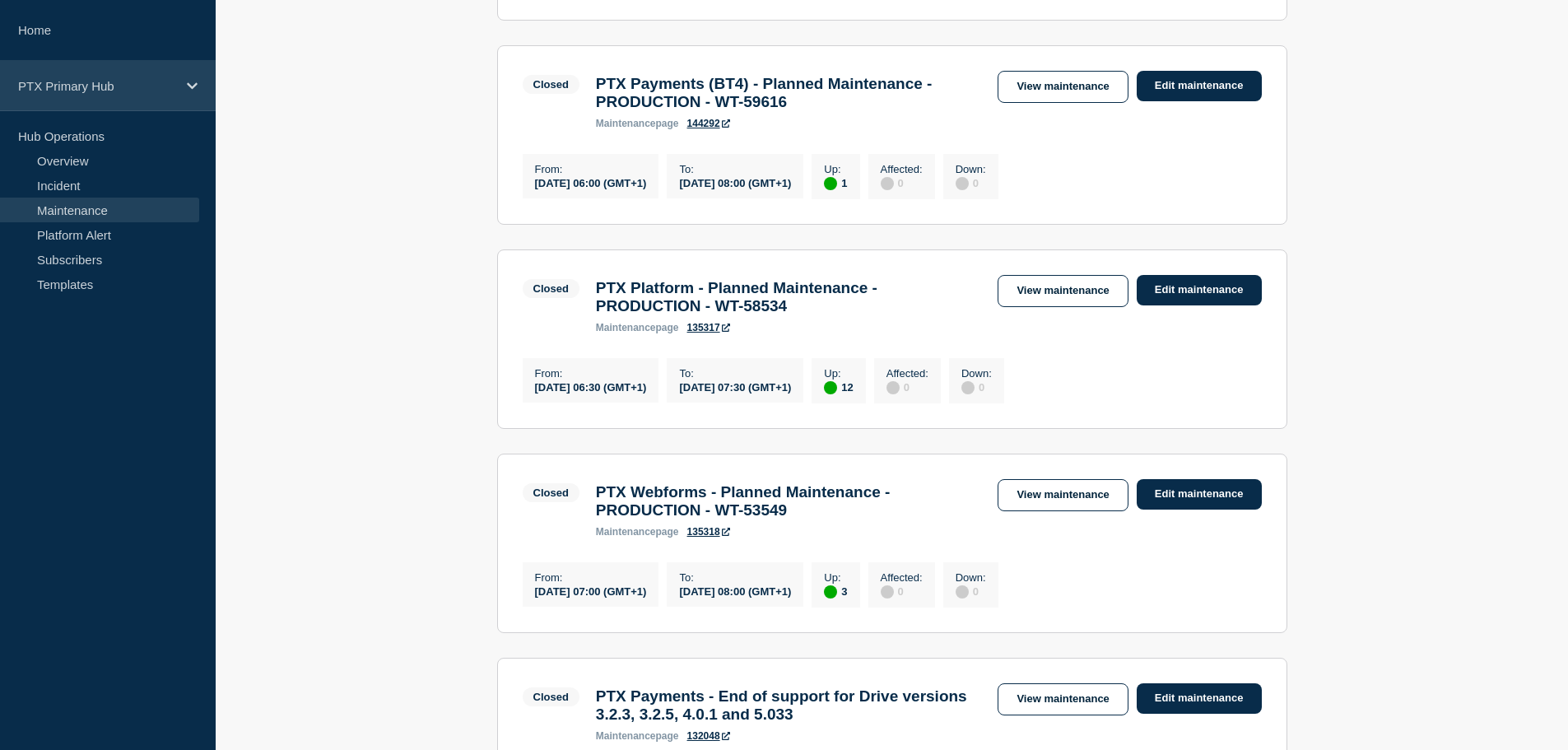
scroll to position [494, 0]
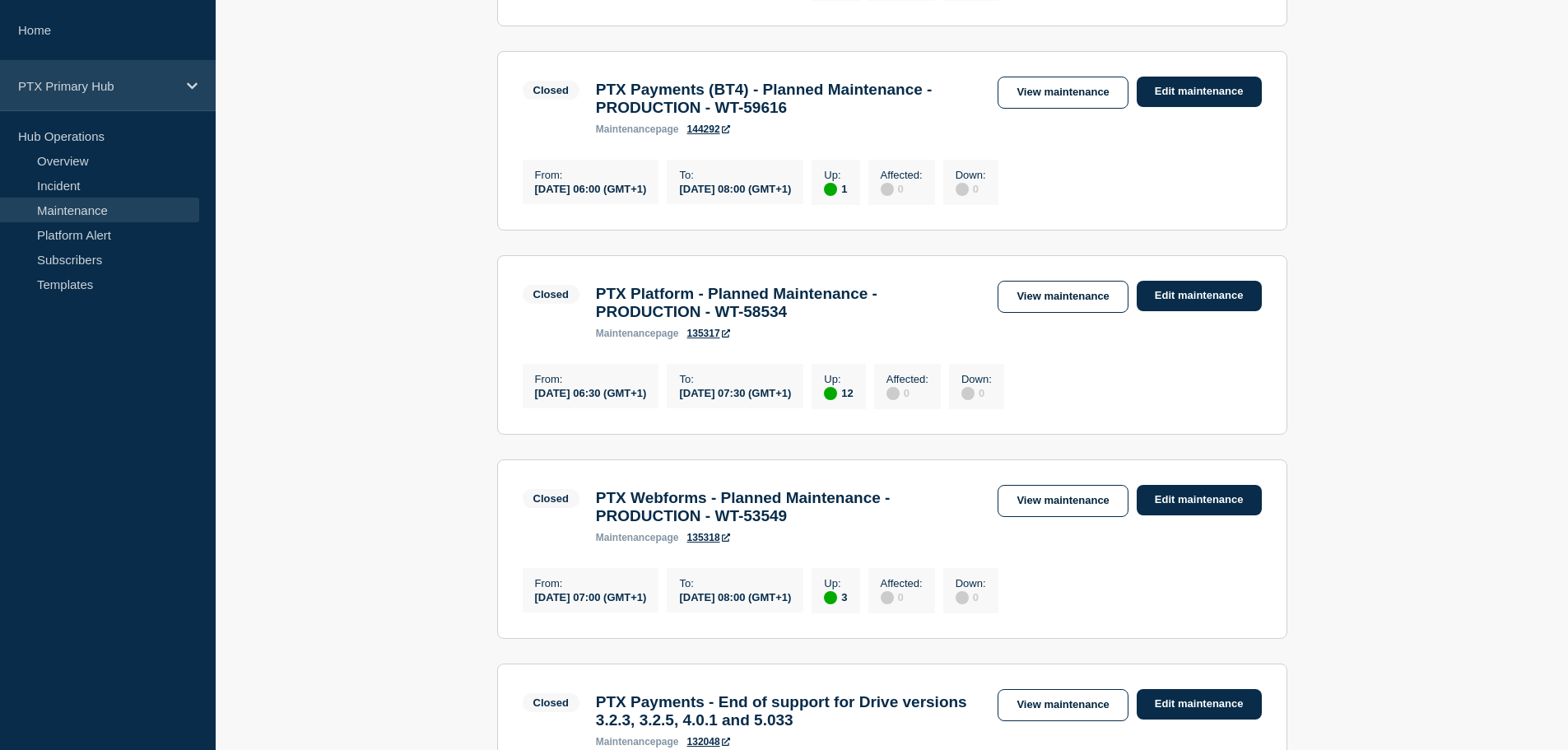
click at [103, 79] on p "PTX Primary Hub" at bounding box center [96, 86] width 158 height 14
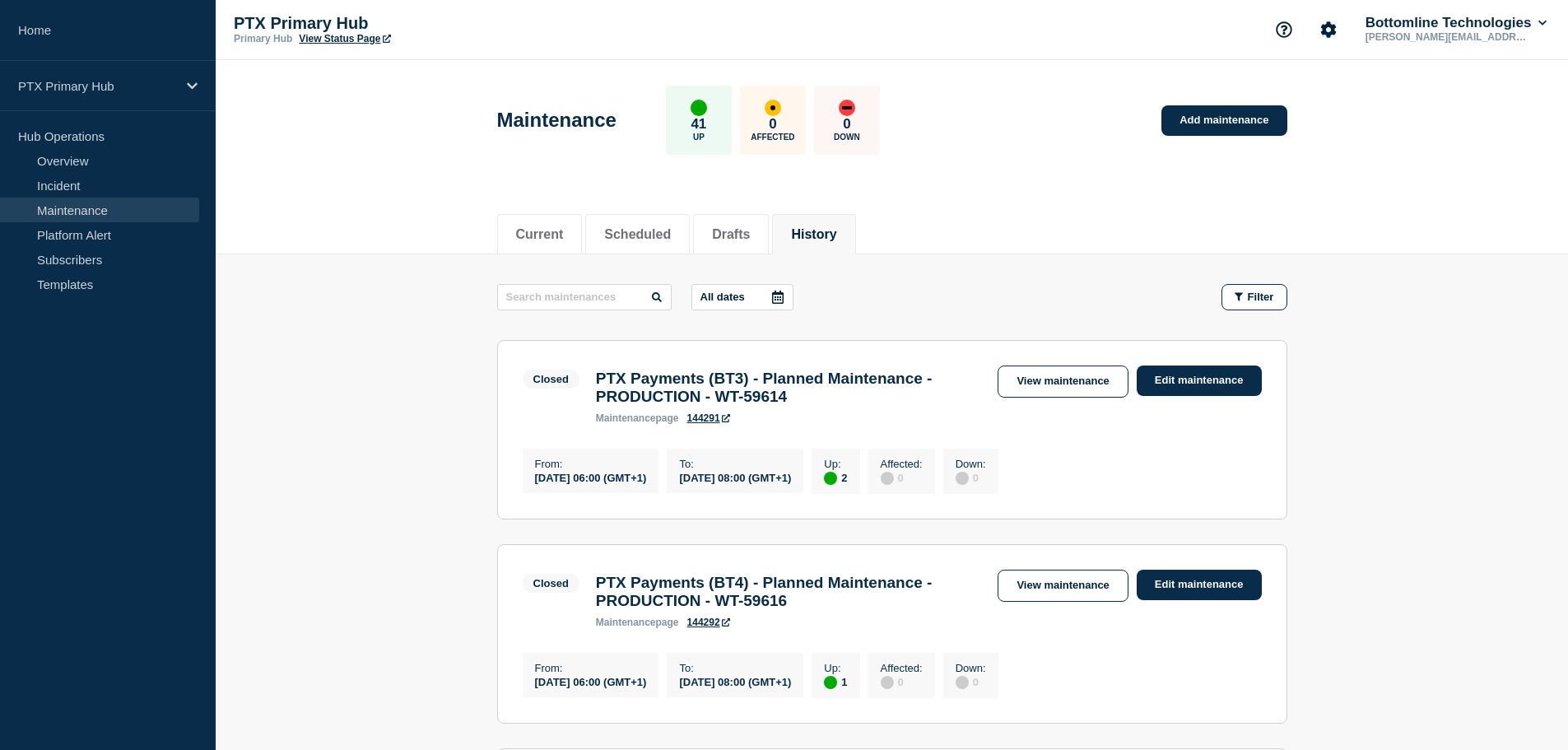
scroll to position [0, 0]
click at [628, 240] on button "Scheduled" at bounding box center [637, 235] width 67 height 15
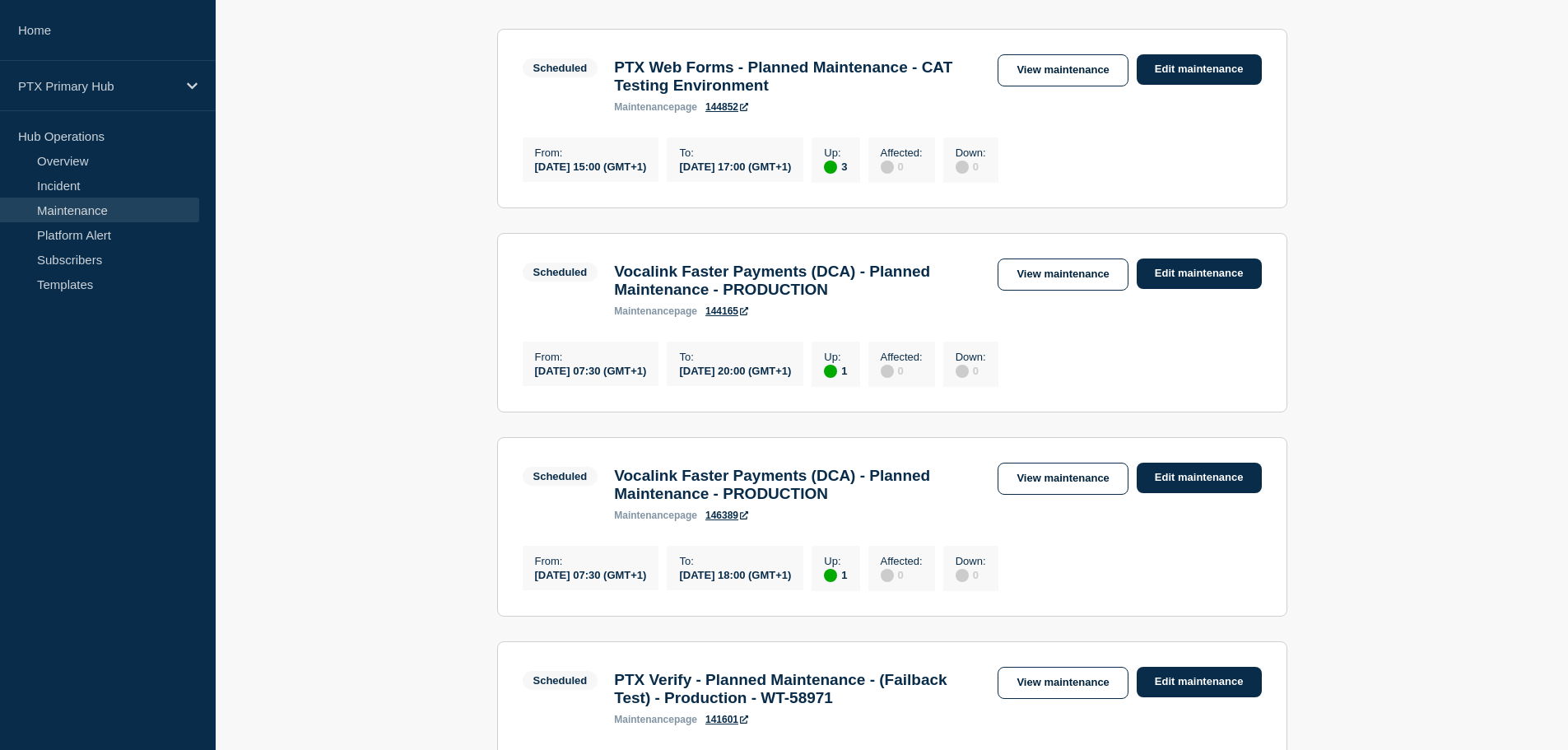
scroll to position [313, 0]
click at [408, 437] on main "All dates Filter Scheduled 3 Up PTX Web Forms - Planned Maintenance - CAT Testi…" at bounding box center [891, 393] width 1353 height 902
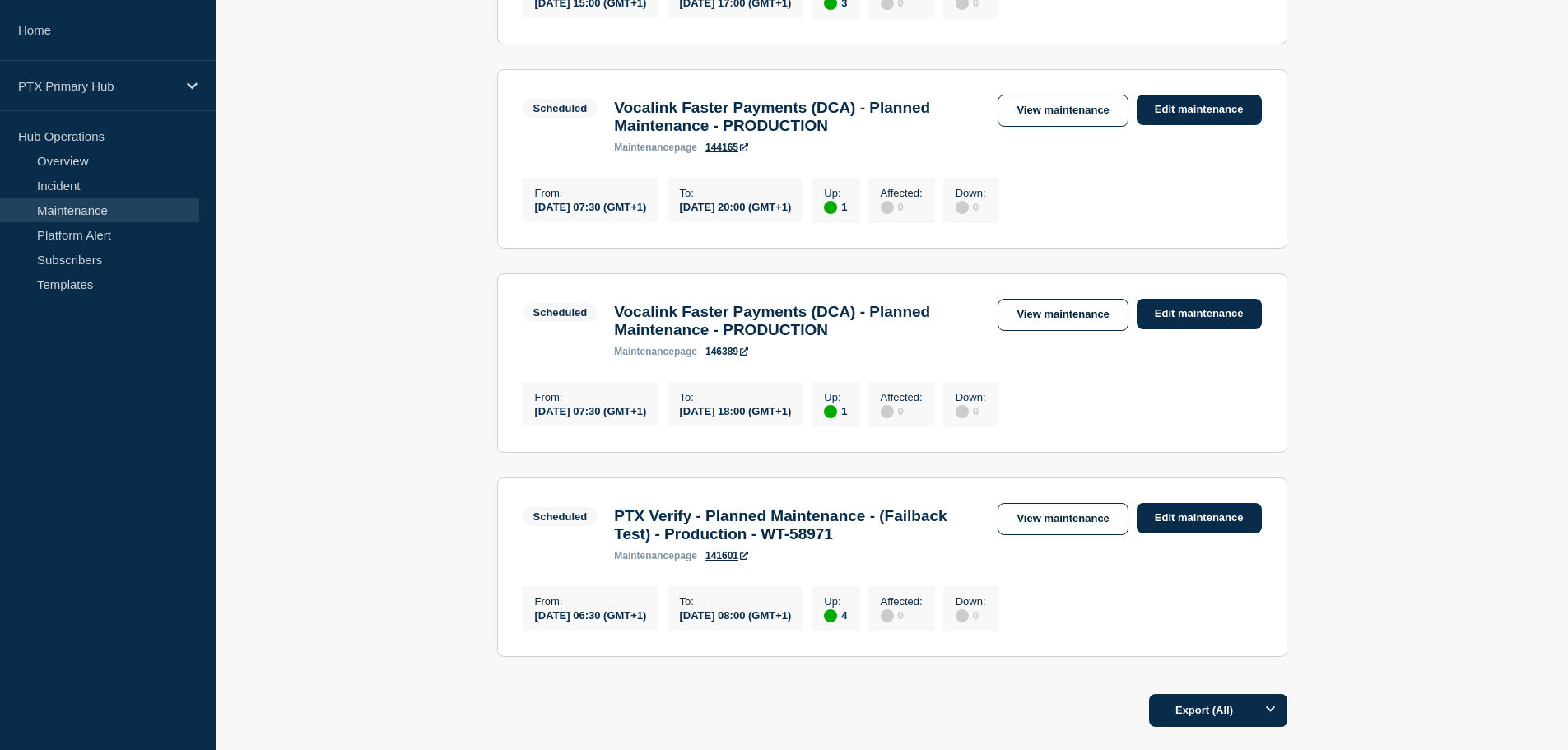
scroll to position [477, 0]
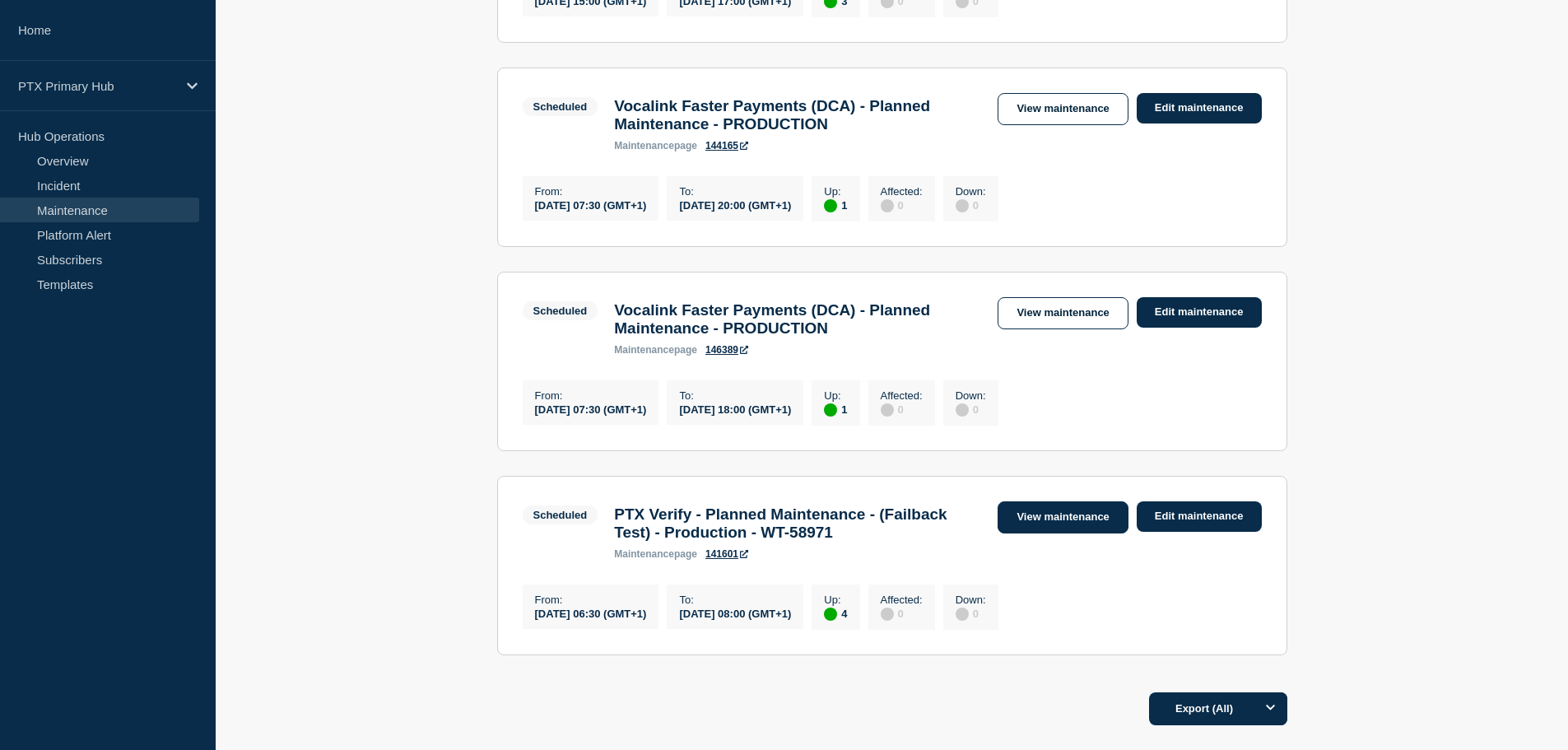
click at [1028, 534] on link "View maintenance" at bounding box center [1062, 518] width 130 height 32
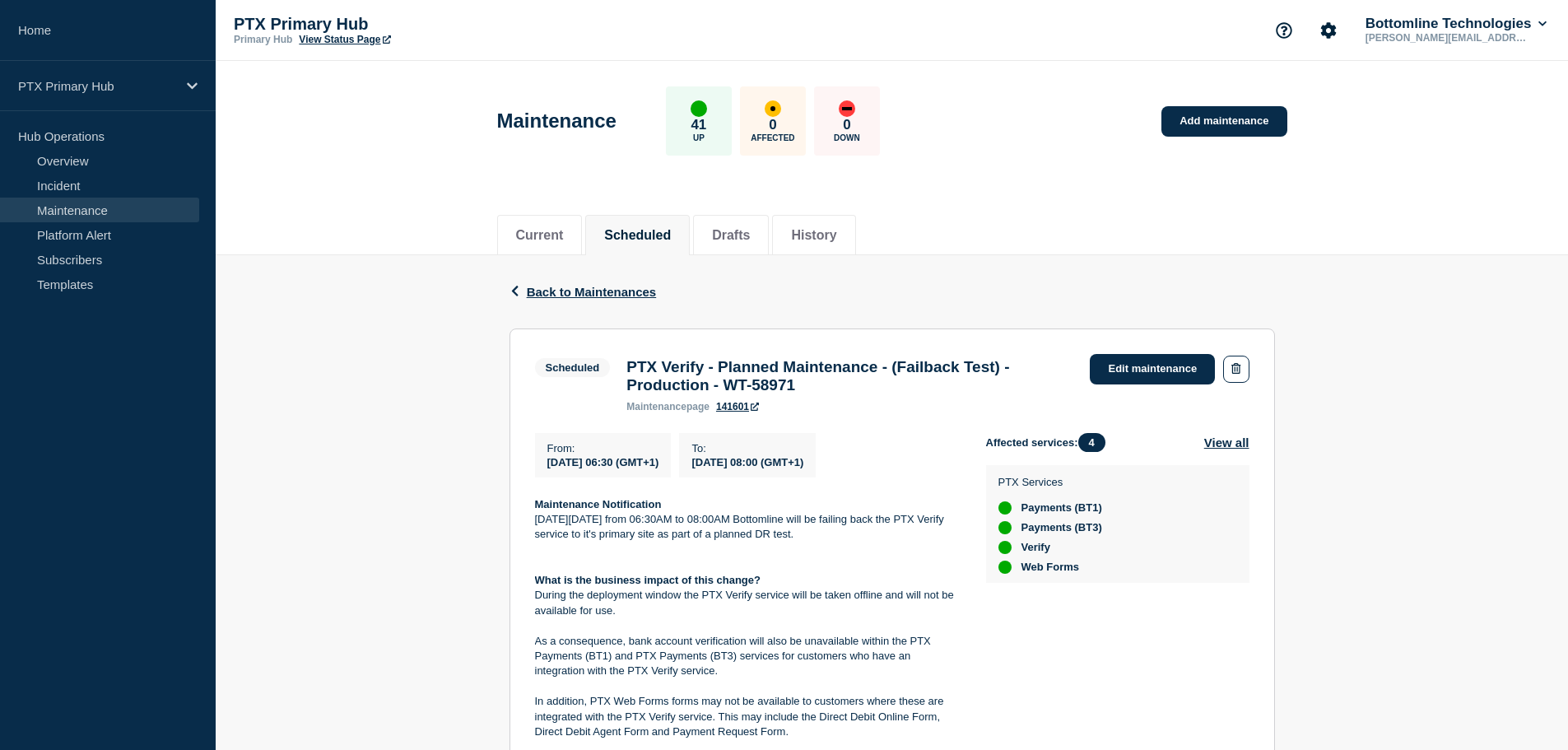
click at [815, 380] on h3 "PTX Verify - Planned Maintenance - (Failback Test) - Production - WT-58971" at bounding box center [849, 376] width 447 height 37
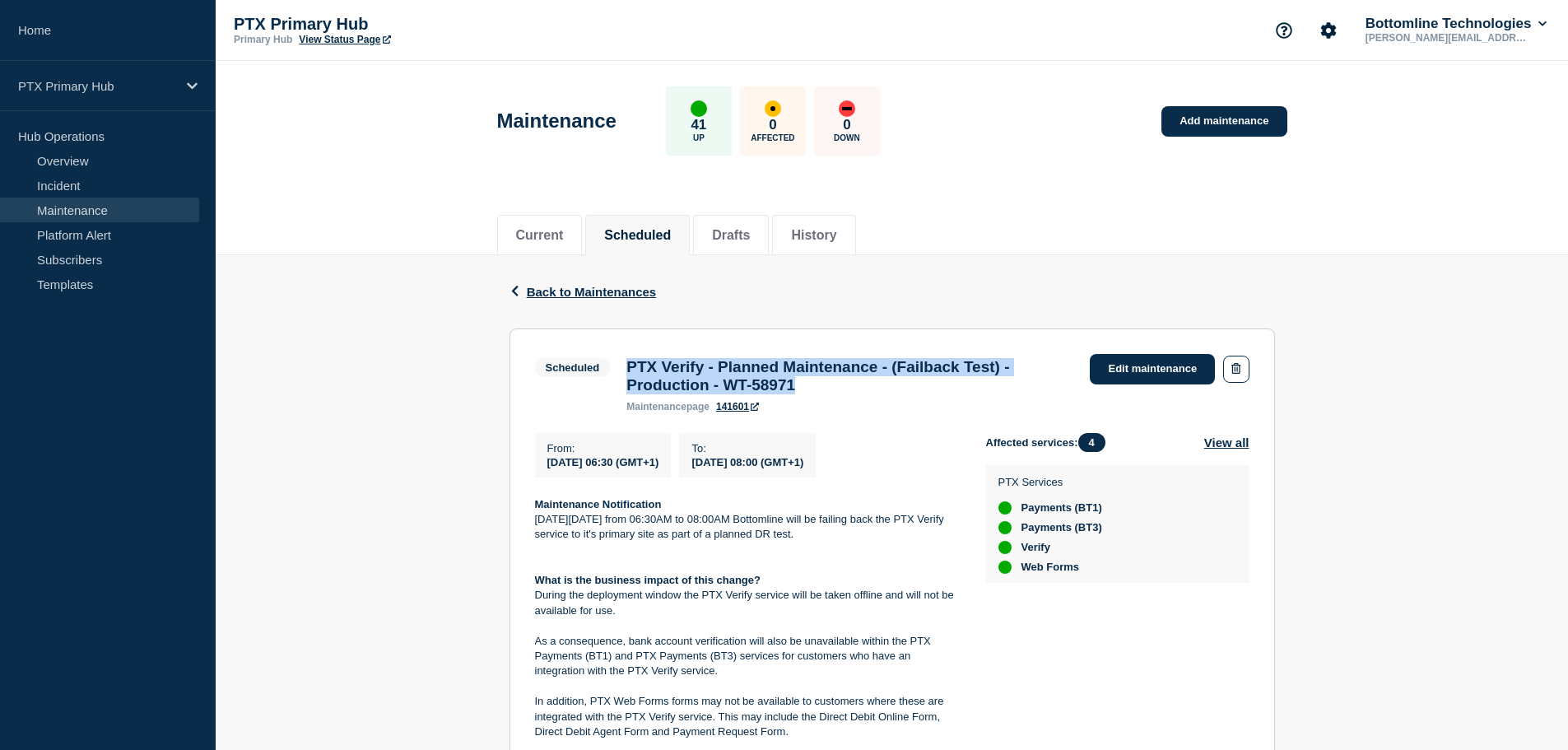
drag, startPoint x: 833, startPoint y: 389, endPoint x: 625, endPoint y: 361, distance: 209.9
click at [625, 361] on div "PTX Verify - Planned Maintenance - (Failback Test) - Production - WT-58971 main…" at bounding box center [849, 385] width 463 height 54
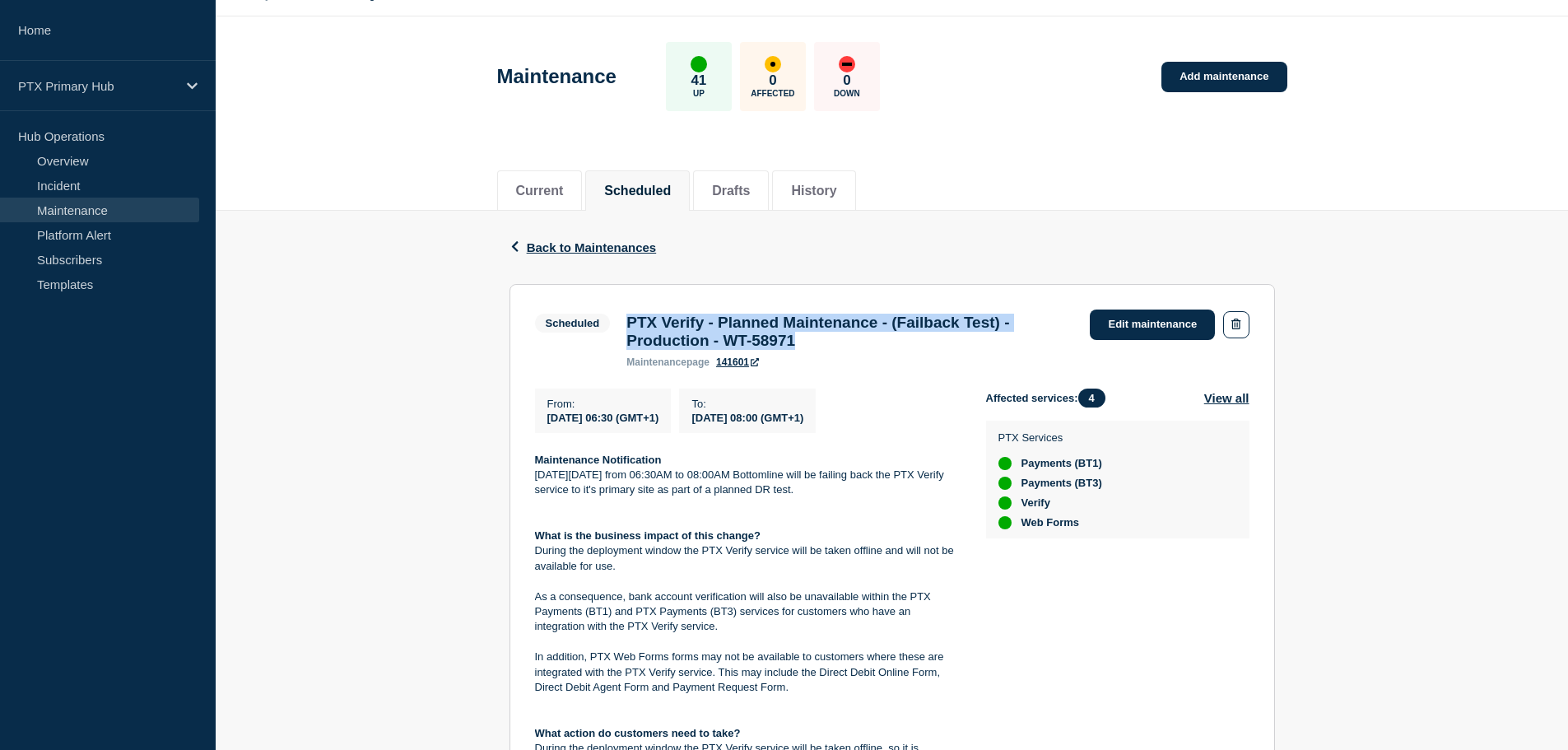
scroll to position [82, 0]
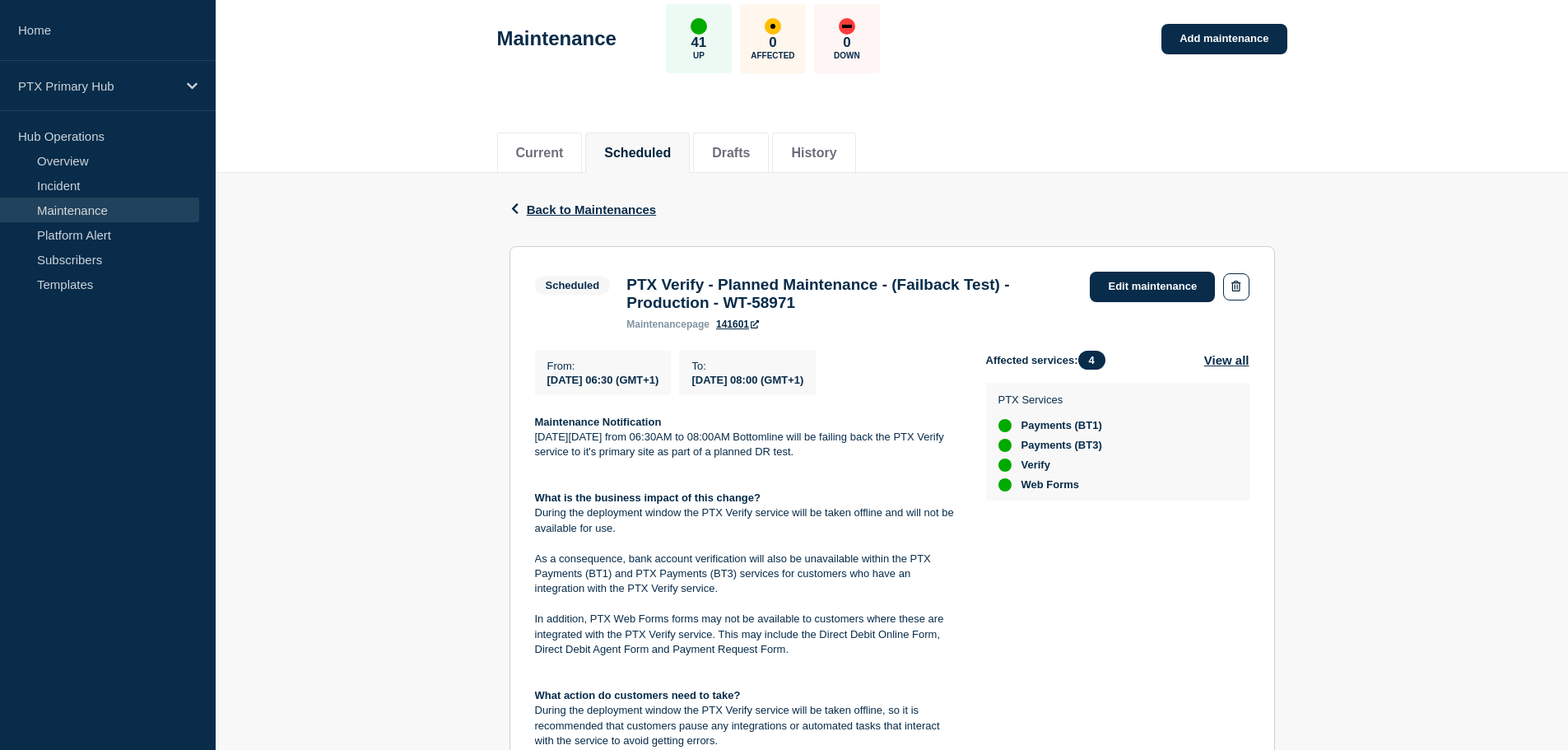
click at [825, 580] on p "As a consequence, bank account verification will also be unavailable within the…" at bounding box center [747, 574] width 425 height 45
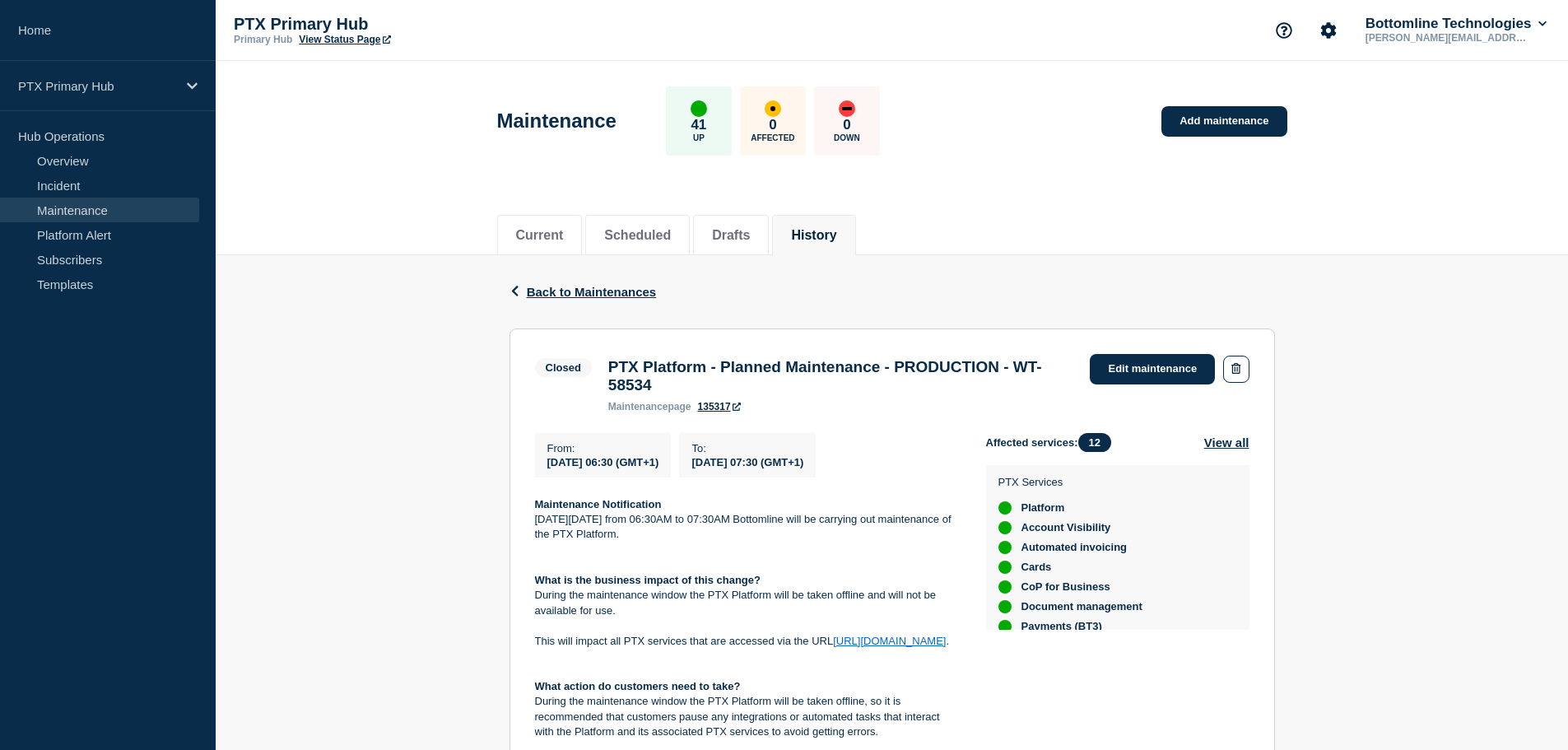
click at [735, 366] on h3 "PTX Platform - Planned Maintenance - PRODUCTION - WT-58534" at bounding box center [841, 376] width 466 height 37
drag, startPoint x: 719, startPoint y: 371, endPoint x: 605, endPoint y: 364, distance: 114.2
click at [605, 364] on div "PTX Platform - Planned Maintenance - PRODUCTION - WT-58534 maintenance page 135…" at bounding box center [841, 385] width 483 height 54
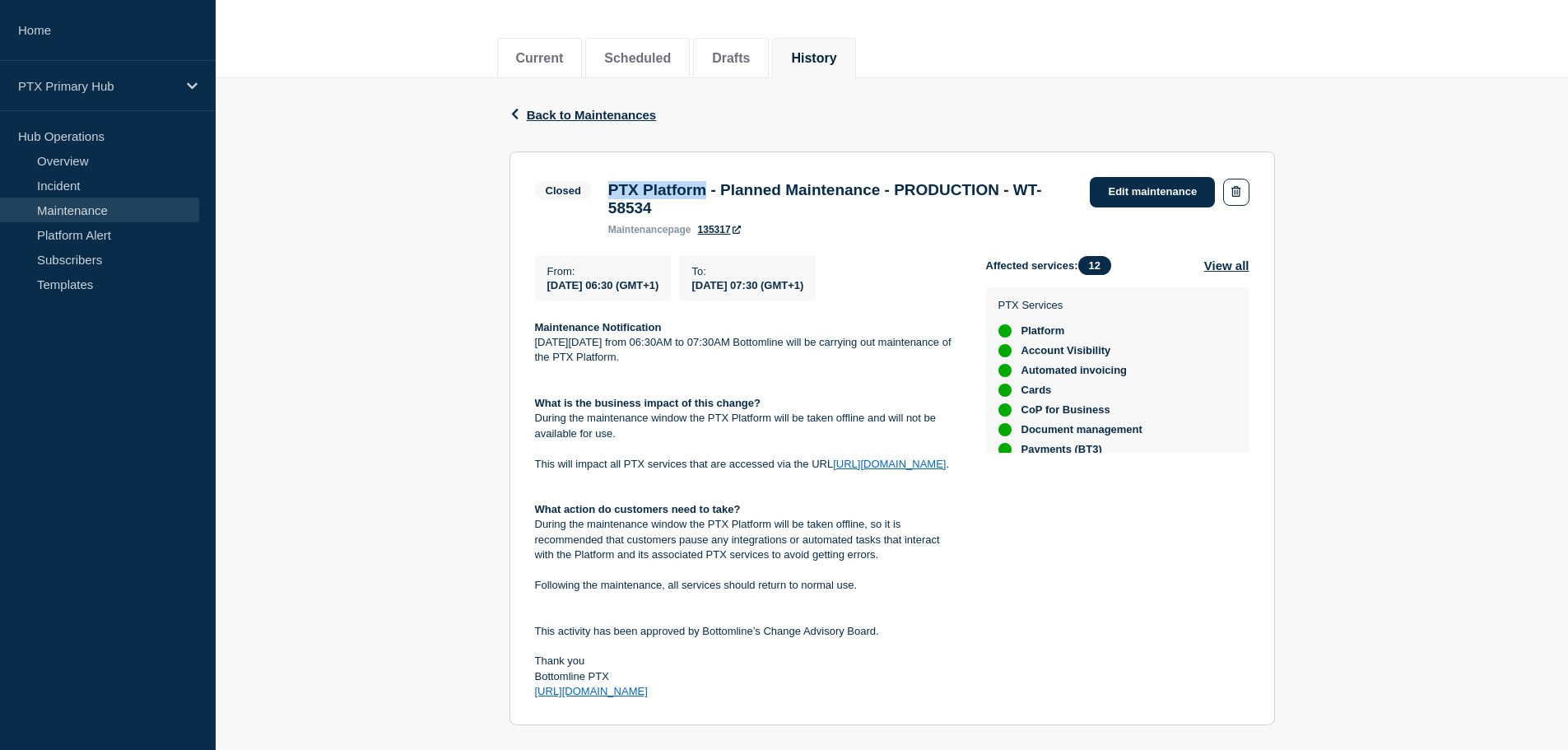
scroll to position [94, 0]
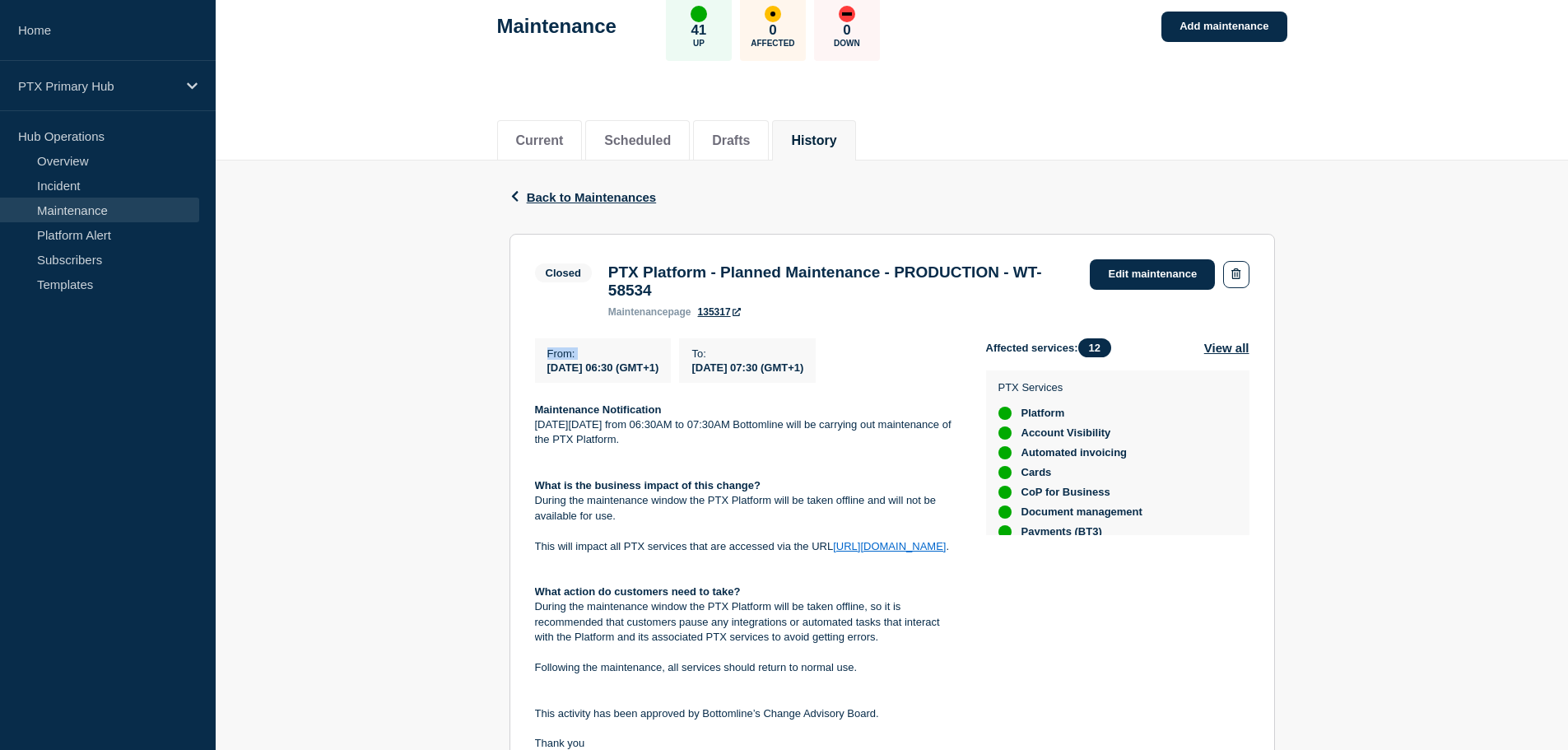
click at [535, 374] on div "From : 2025-09-16 06:30 (GMT+1)" at bounding box center [603, 361] width 136 height 45
click at [471, 323] on div "Back Back to Maintenances Closed PTX Platform - Planned Maintenance - PRODUCTIO…" at bounding box center [891, 554] width 1353 height 787
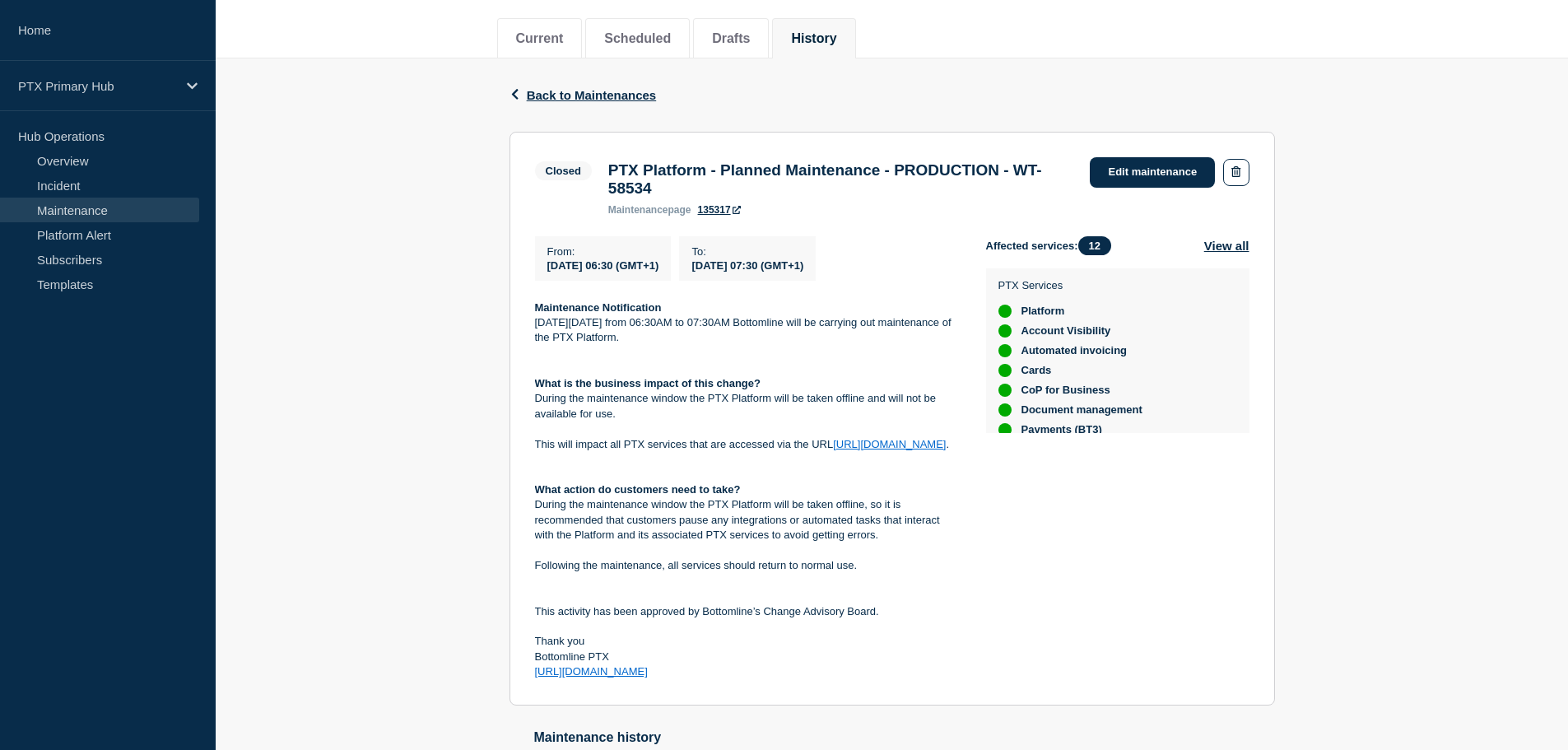
scroll to position [177, 0]
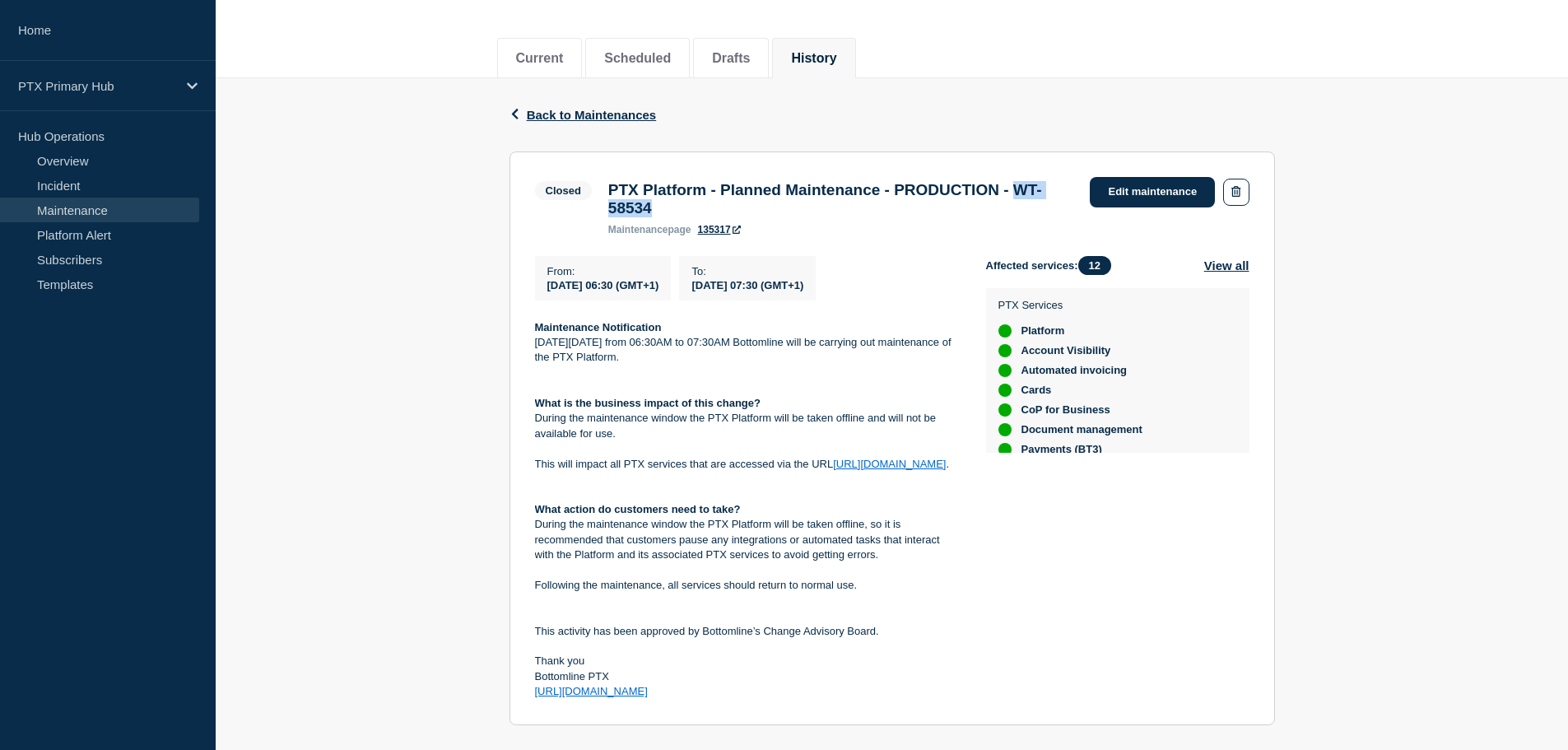
drag, startPoint x: 717, startPoint y: 218, endPoint x: 605, endPoint y: 214, distance: 112.1
click at [605, 214] on div "PTX Platform - Planned Maintenance - PRODUCTION - WT-58534 maintenance page 135…" at bounding box center [841, 208] width 483 height 54
copy h3 "WT-58534"
click at [687, 217] on h3 "PTX Platform - Planned Maintenance - PRODUCTION - WT-58534" at bounding box center [841, 199] width 466 height 37
drag, startPoint x: 709, startPoint y: 217, endPoint x: 613, endPoint y: 179, distance: 103.2
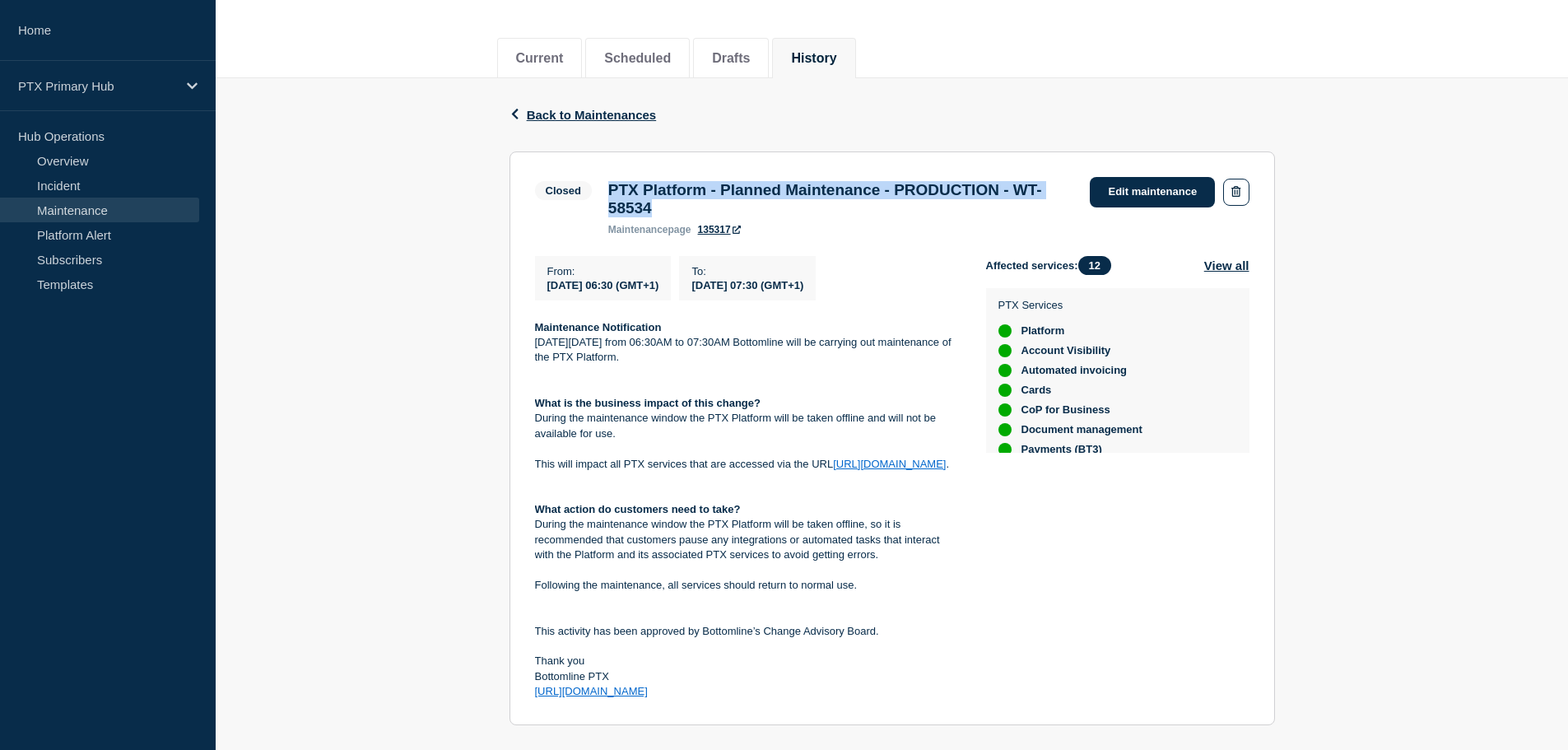
click at [613, 183] on h3 "PTX Platform - Planned Maintenance - PRODUCTION - WT-58534" at bounding box center [841, 199] width 466 height 37
copy h3 "TX Platform - Planned Maintenance - PRODUCTION - WT-58534"
click at [692, 216] on h3 "PTX Platform - Planned Maintenance - PRODUCTION - WT-58534" at bounding box center [841, 199] width 466 height 37
drag, startPoint x: 697, startPoint y: 216, endPoint x: 583, endPoint y: 183, distance: 118.7
click at [590, 183] on div "Closed PTX Platform - Planned Maintenance - PRODUCTION - WT-58534 maintenance p…" at bounding box center [808, 207] width 548 height 59
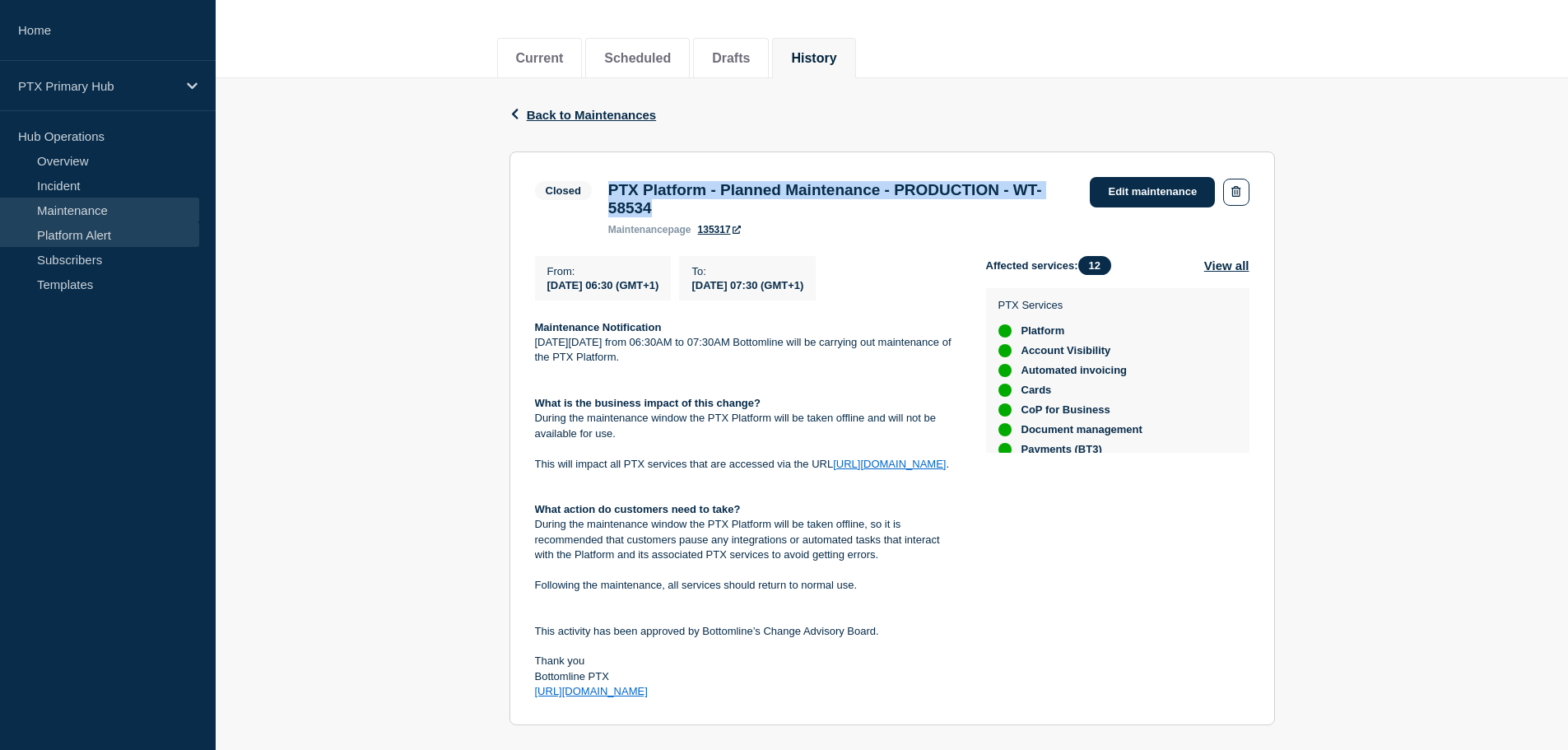
copy div "PTX Platform - Planned Maintenance - PRODUCTION - WT-58534"
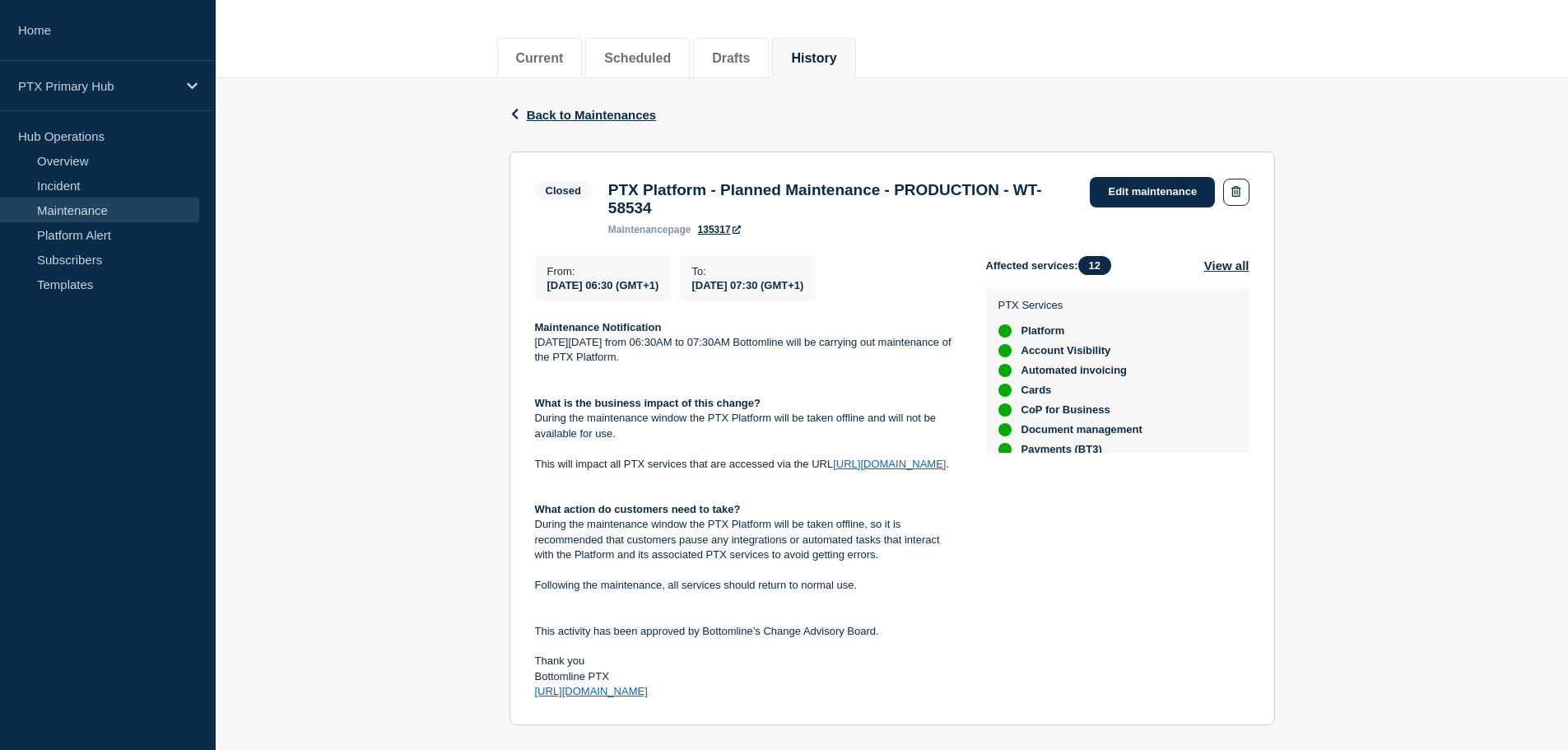
click at [457, 328] on div "Back Back to Maintenances Closed PTX Platform - Planned Maintenance - PRODUCTIO…" at bounding box center [891, 472] width 1353 height 787
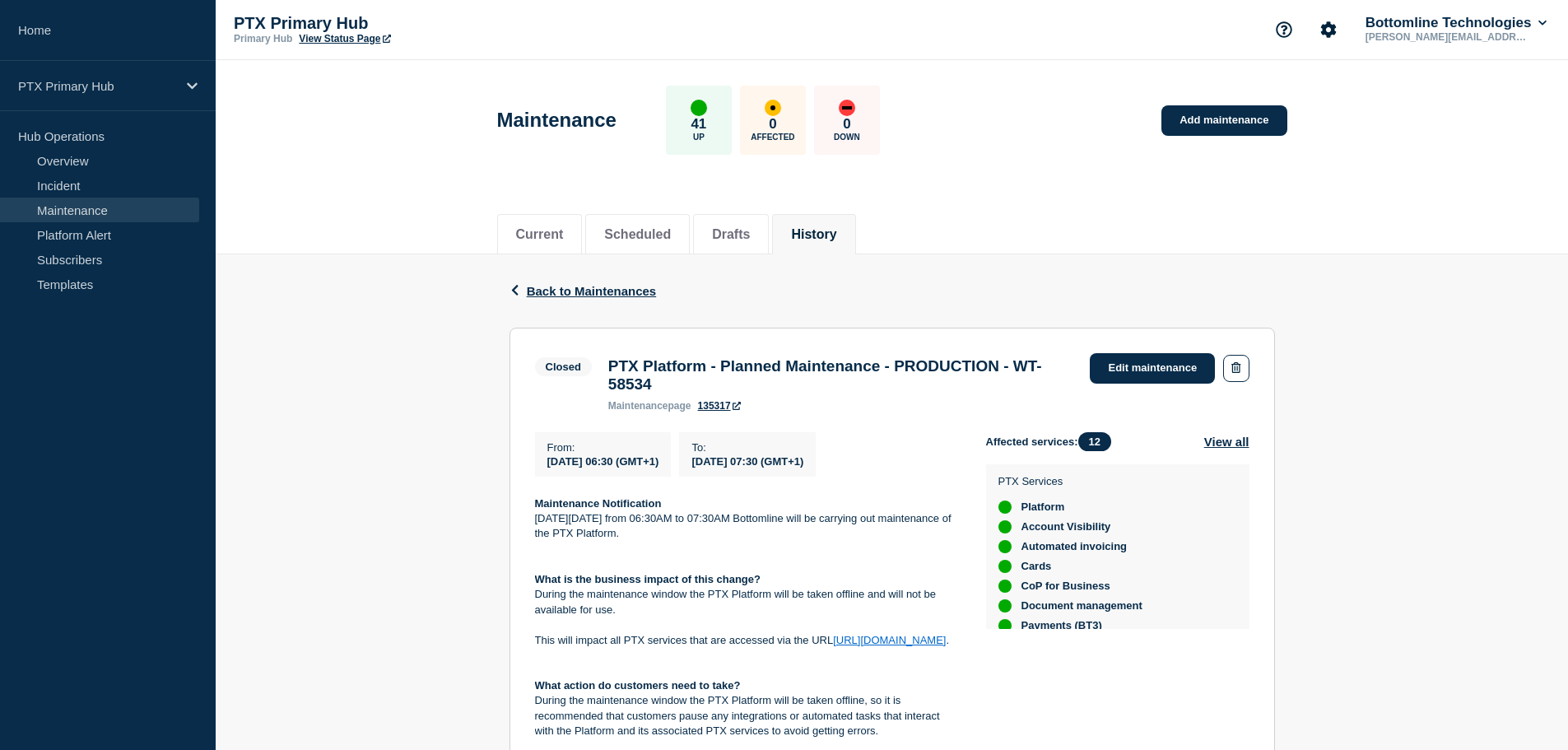
scroll to position [0, 0]
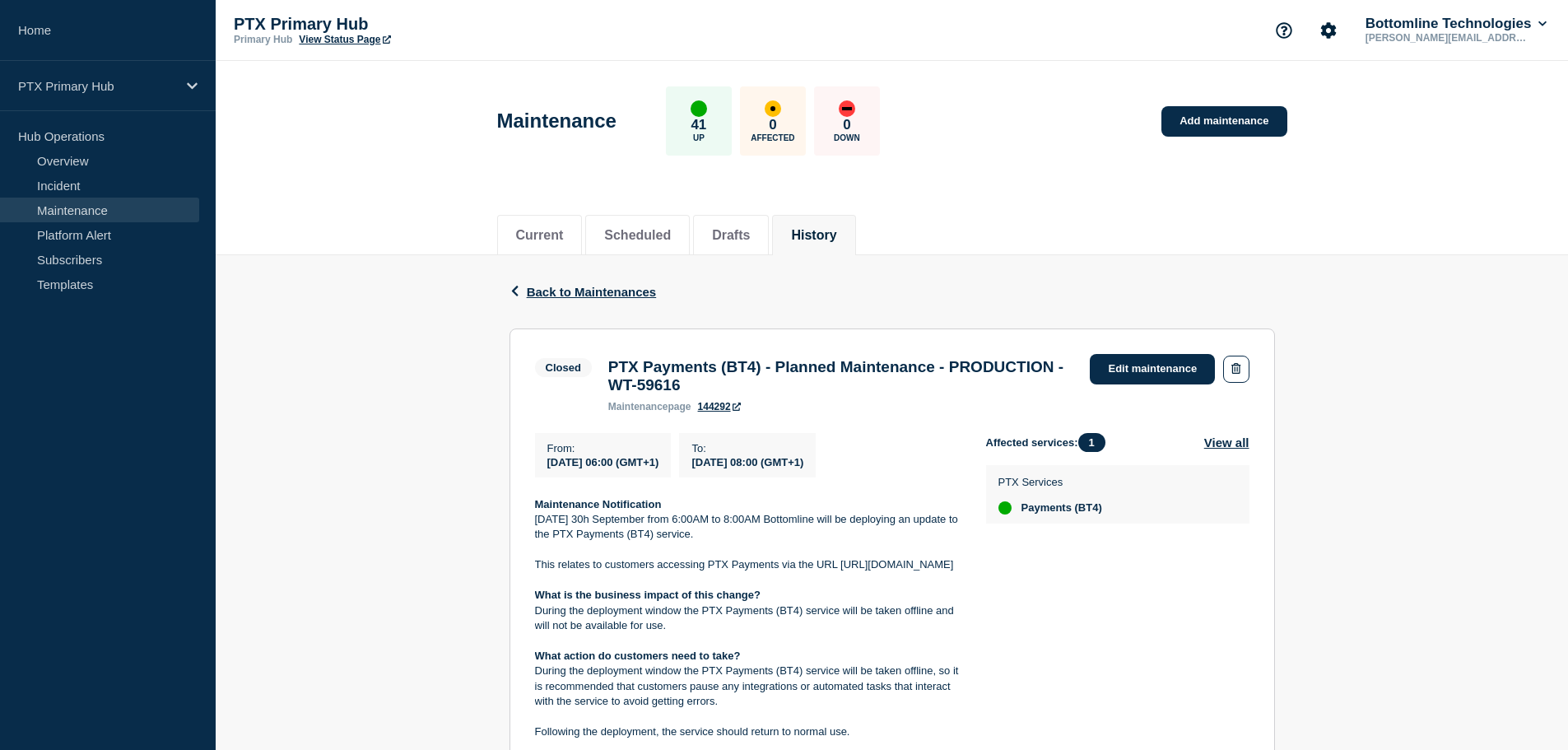
click at [765, 395] on h3 "PTX Payments (BT4) - Planned Maintenance - PRODUCTION - WT-59616" at bounding box center [841, 376] width 466 height 37
drag, startPoint x: 765, startPoint y: 396, endPoint x: 768, endPoint y: 384, distance: 12.4
click at [768, 384] on h3 "PTX Payments (BT4) - Planned Maintenance - PRODUCTION - WT-59616" at bounding box center [841, 376] width 466 height 37
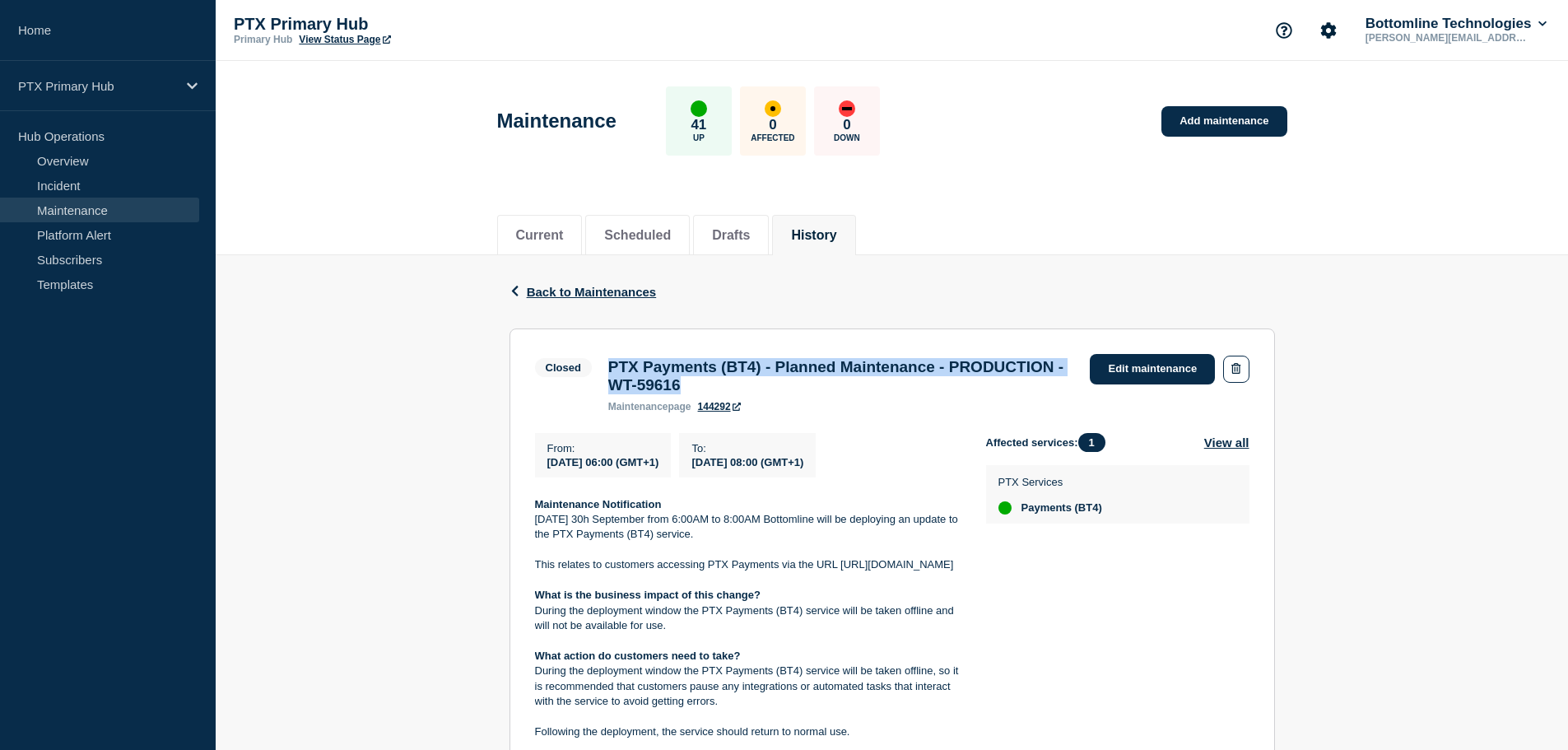
click at [768, 384] on h3 "PTX Payments (BT4) - Planned Maintenance - PRODUCTION - WT-59616" at bounding box center [841, 376] width 466 height 37
drag, startPoint x: 768, startPoint y: 384, endPoint x: 788, endPoint y: 364, distance: 28.3
click at [788, 364] on h3 "PTX Payments (BT4) - Planned Maintenance - PRODUCTION - WT-59616" at bounding box center [841, 376] width 466 height 37
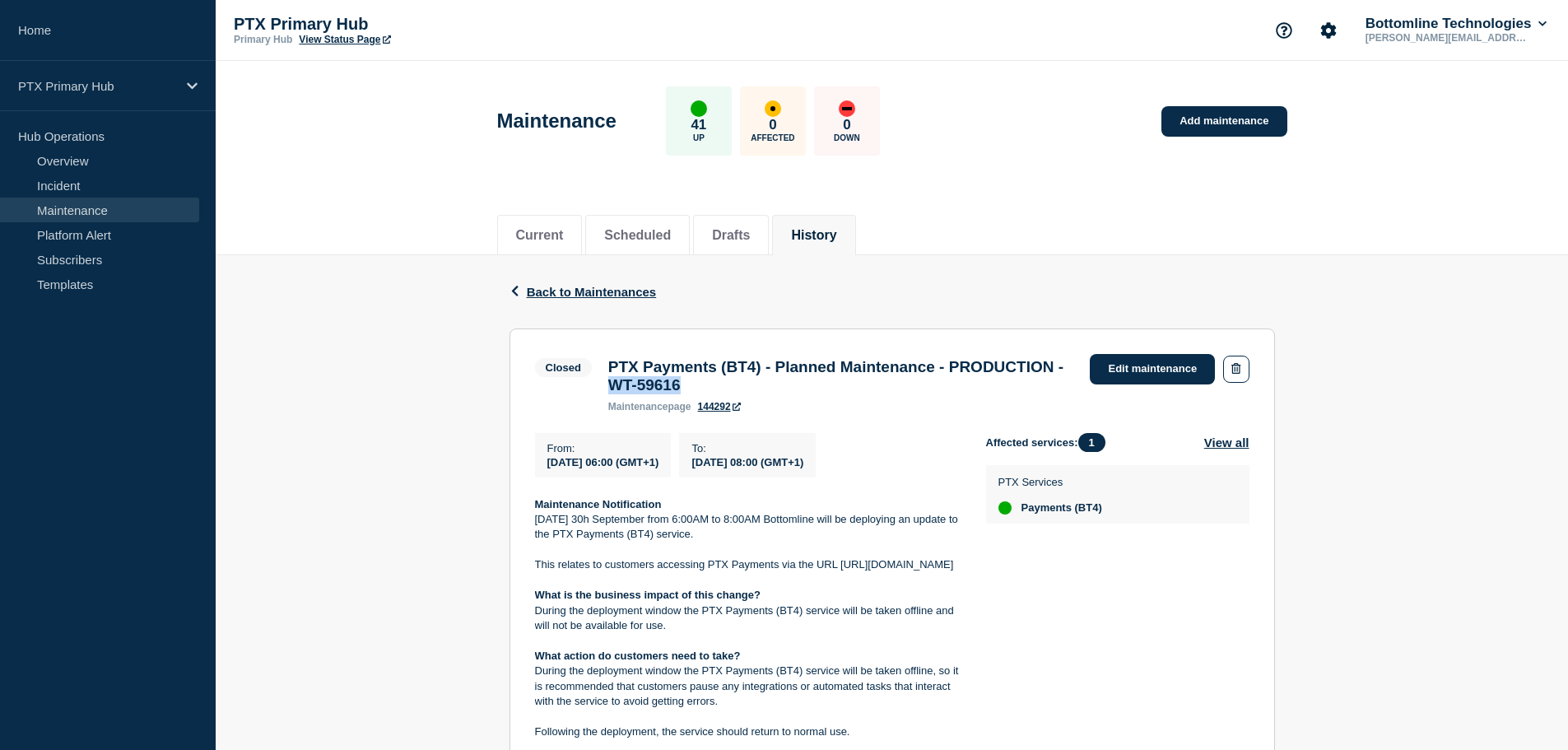
drag, startPoint x: 825, startPoint y: 387, endPoint x: 737, endPoint y: 386, distance: 88.0
click at [737, 386] on h3 "PTX Payments (BT4) - Planned Maintenance - PRODUCTION - WT-59616" at bounding box center [841, 376] width 466 height 37
copy h3 "WT-59616"
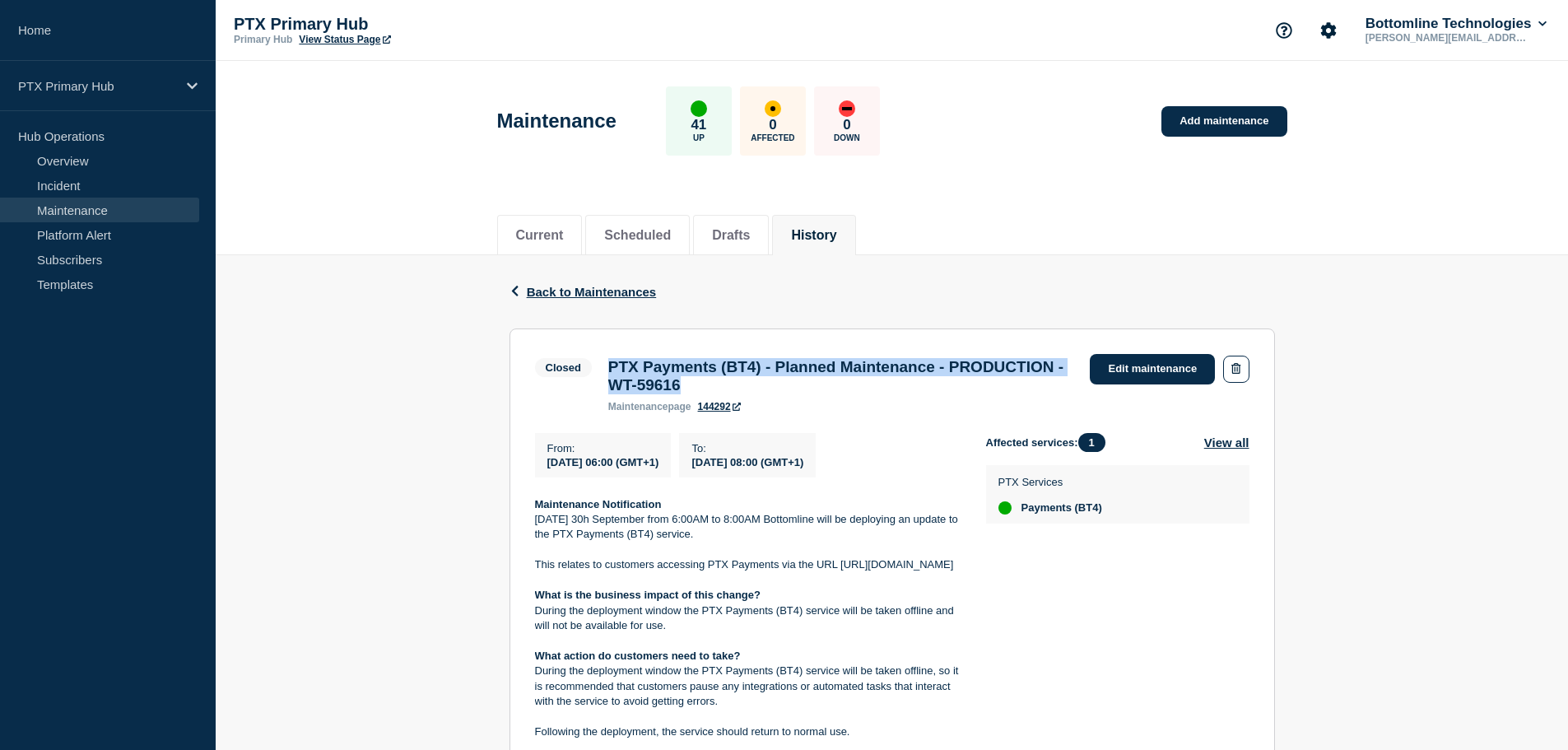
drag, startPoint x: 833, startPoint y: 389, endPoint x: 603, endPoint y: 369, distance: 230.9
click at [603, 369] on div "PTX Payments (BT4) - Planned Maintenance - PRODUCTION - WT-59616 maintenance pa…" at bounding box center [841, 385] width 483 height 54
copy h3 "PTX Payments (BT4) - Planned Maintenance - PRODUCTION - WT-59616"
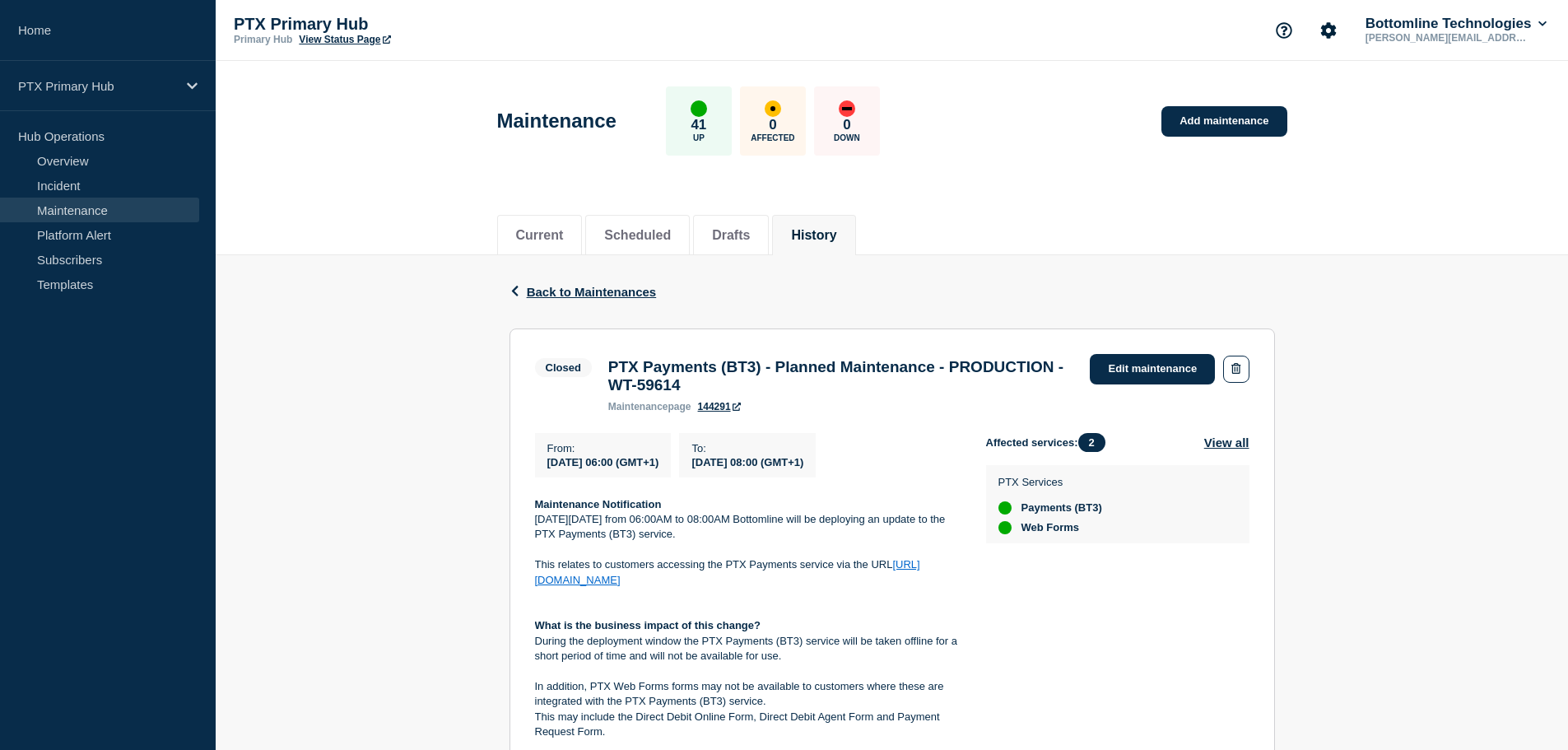
scroll to position [247, 0]
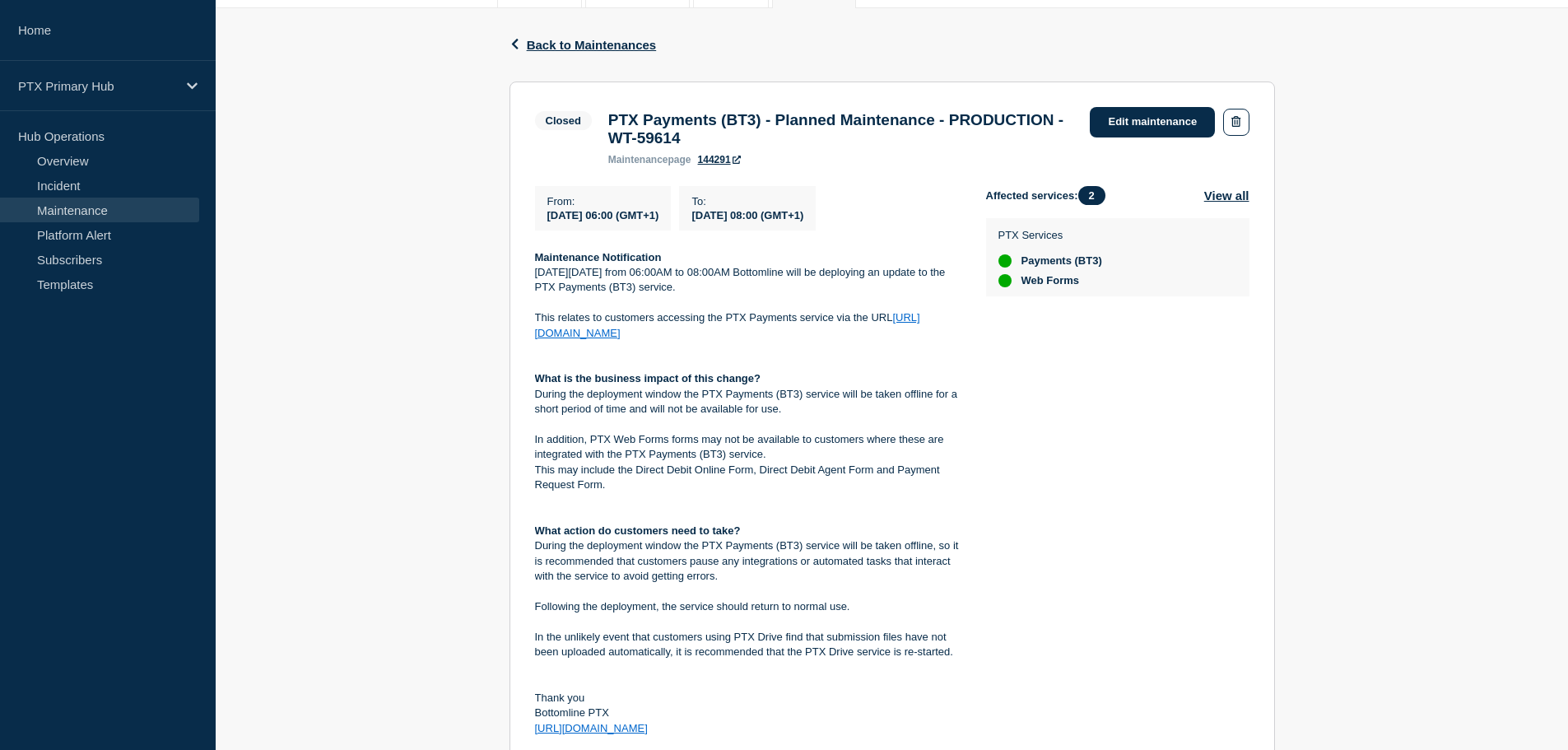
click at [791, 143] on h3 "PTX Payments (BT3) - Planned Maintenance - PRODUCTION - WT-59614" at bounding box center [841, 129] width 466 height 37
click at [798, 136] on h3 "PTX Payments (BT3) - Planned Maintenance - PRODUCTION - WT-59614" at bounding box center [841, 129] width 466 height 37
click at [799, 140] on h3 "PTX Payments (BT3) - Planned Maintenance - PRODUCTION - WT-59614" at bounding box center [841, 129] width 466 height 37
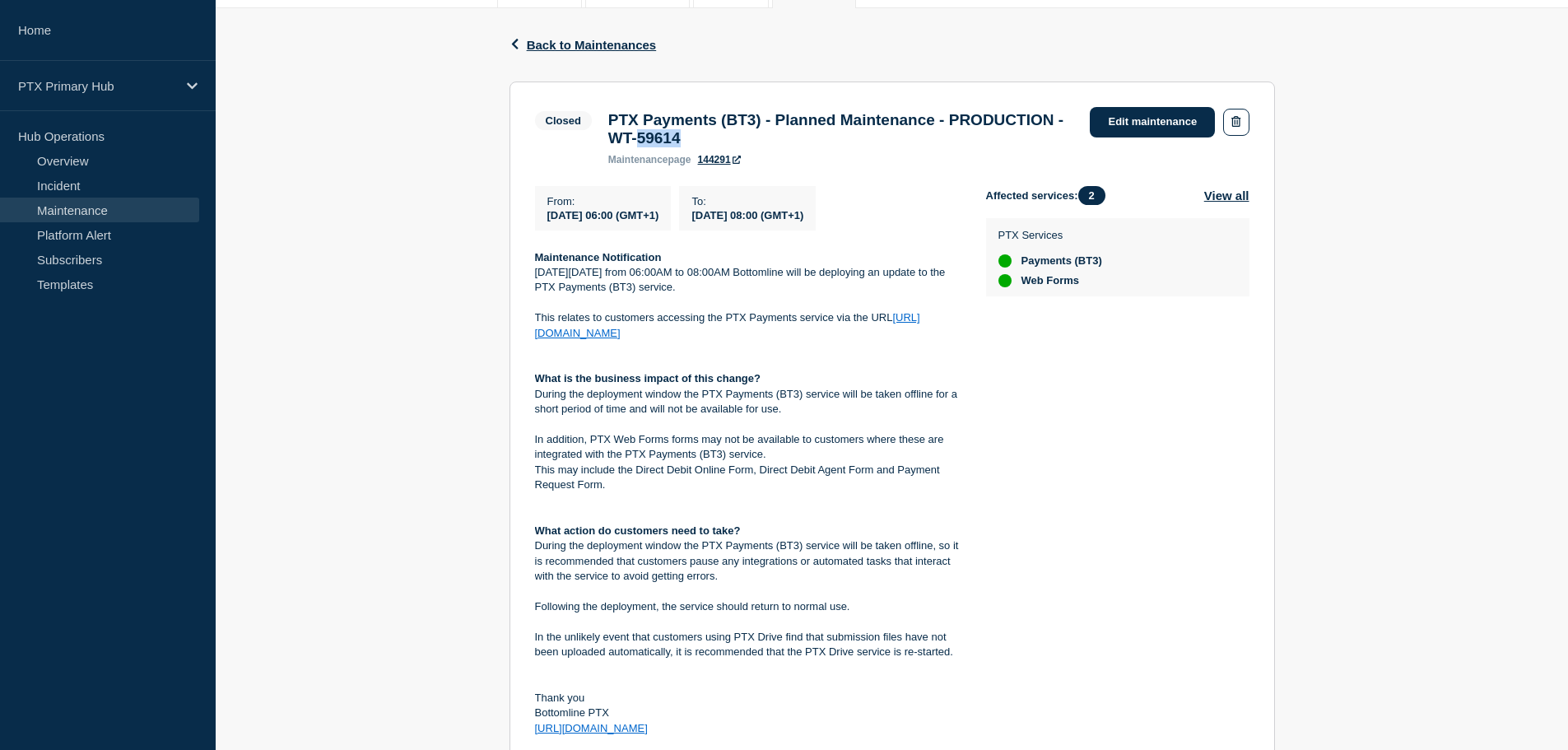
drag, startPoint x: 799, startPoint y: 140, endPoint x: 872, endPoint y: 127, distance: 74.1
click at [825, 147] on h3 "PTX Payments (BT3) - Planned Maintenance - PRODUCTION - WT-59614" at bounding box center [841, 129] width 466 height 37
click at [775, 147] on h3 "PTX Payments (BT3) - Planned Maintenance - PRODUCTION - WT-59614" at bounding box center [841, 129] width 466 height 37
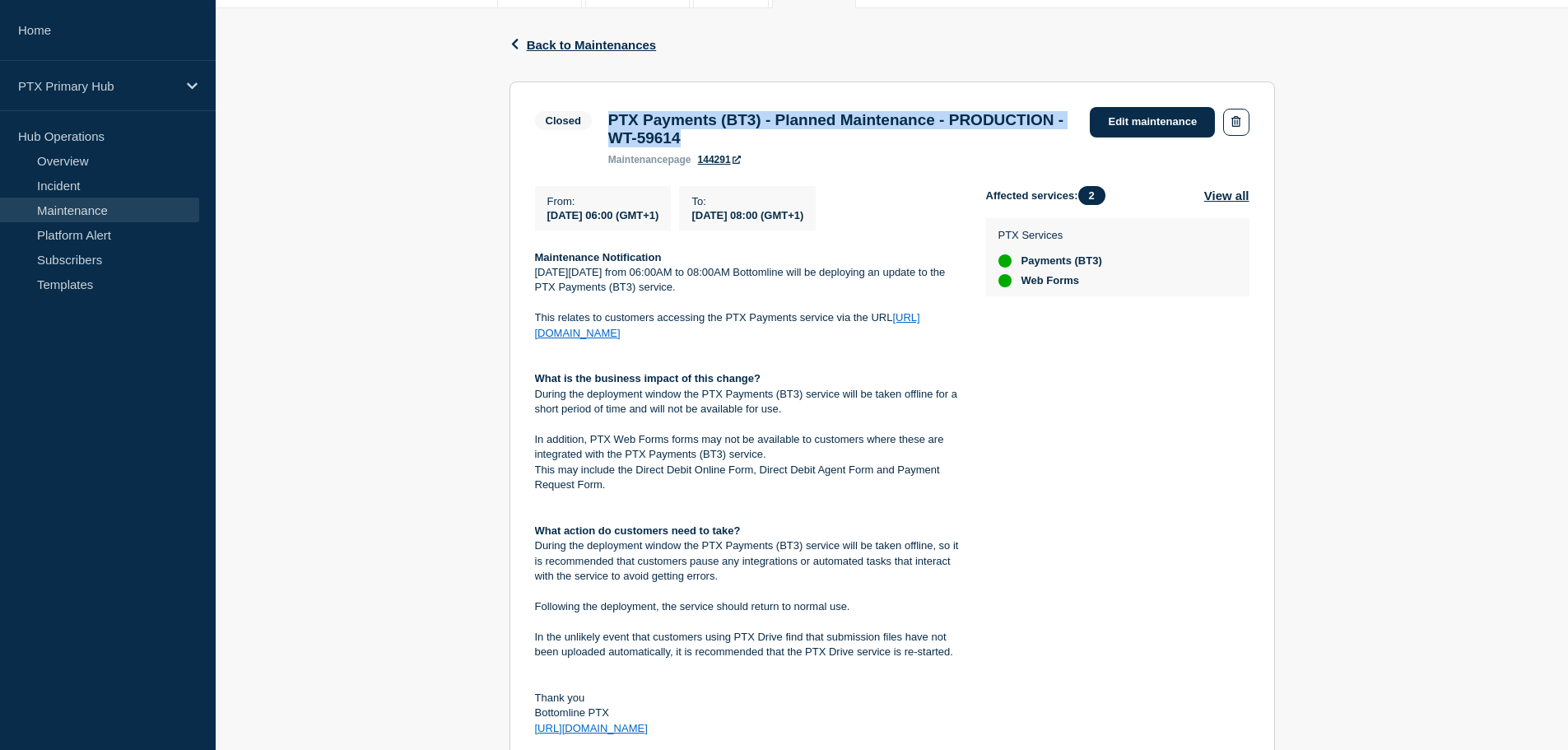
click at [820, 145] on h3 "PTX Payments (BT3) - Planned Maintenance - PRODUCTION - WT-59614" at bounding box center [841, 129] width 466 height 37
drag, startPoint x: 829, startPoint y: 145, endPoint x: 748, endPoint y: 136, distance: 81.5
click at [748, 136] on h3 "PTX Payments (BT3) - Planned Maintenance - PRODUCTION - WT-59614" at bounding box center [841, 129] width 466 height 37
copy h3 "WT-59614"
click at [830, 143] on h3 "PTX Payments (BT3) - Planned Maintenance - PRODUCTION - WT-59614" at bounding box center [841, 129] width 466 height 37
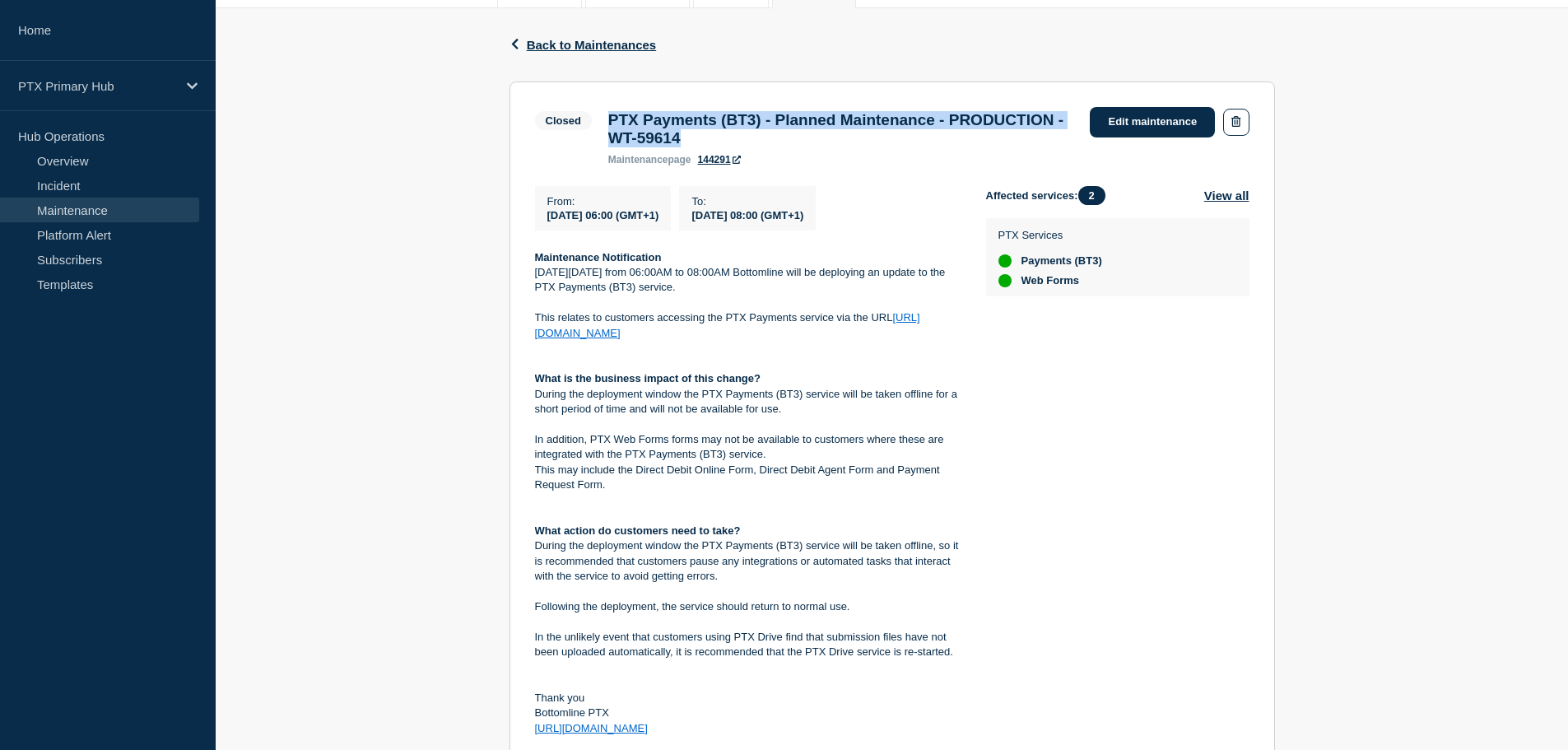
drag, startPoint x: 843, startPoint y: 143, endPoint x: 590, endPoint y: 118, distance: 254.2
click at [590, 118] on div "Closed PTX Payments (BT3) - Planned Maintenance - PRODUCTION - WT-59614 mainten…" at bounding box center [808, 136] width 548 height 59
copy div "PTX Payments (BT3) - Planned Maintenance - PRODUCTION - WT-59614"
click at [522, 364] on section "Closed PTX Payments (BT3) - Planned Maintenance - PRODUCTION - WT-59614 mainten…" at bounding box center [892, 422] width 766 height 681
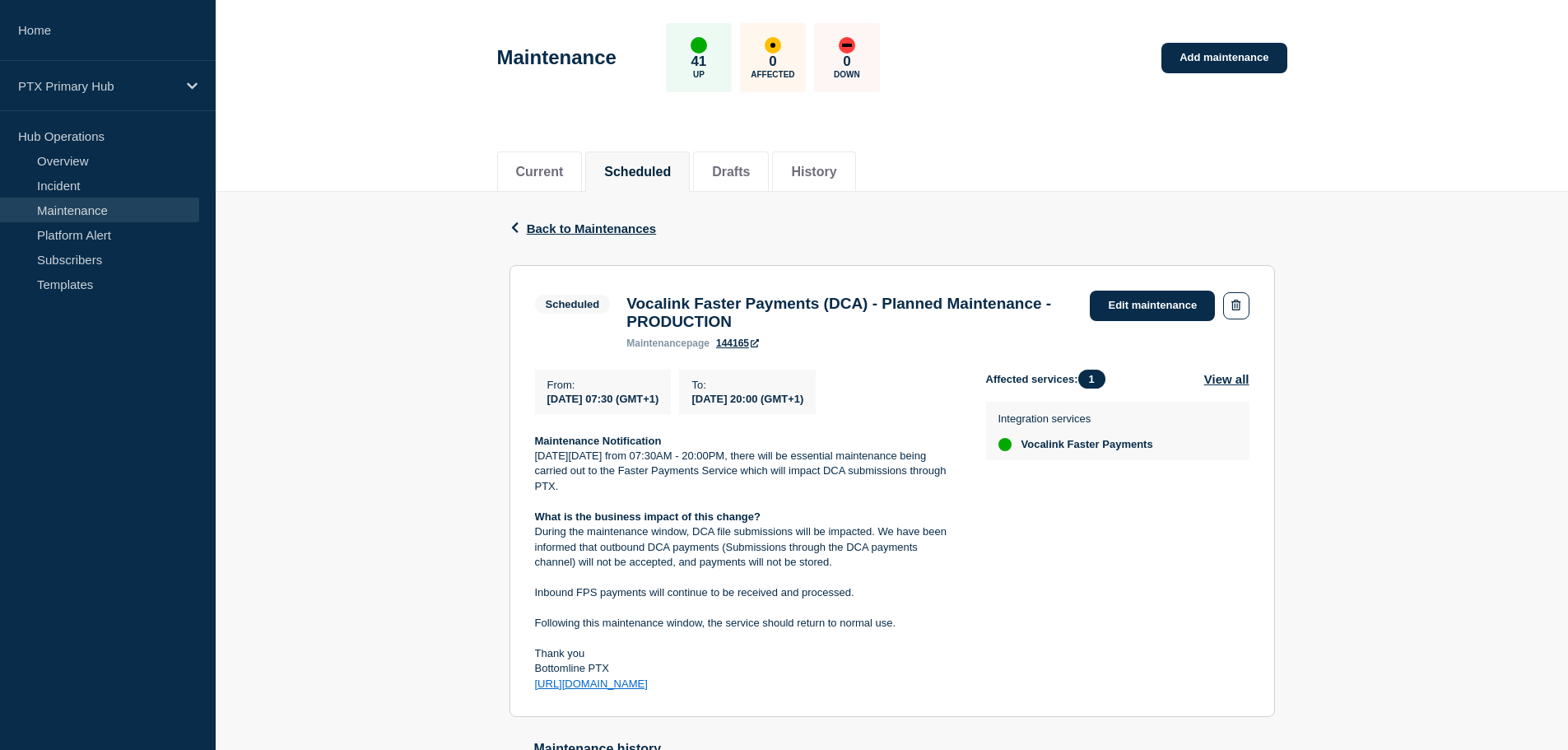
scroll to position [165, 0]
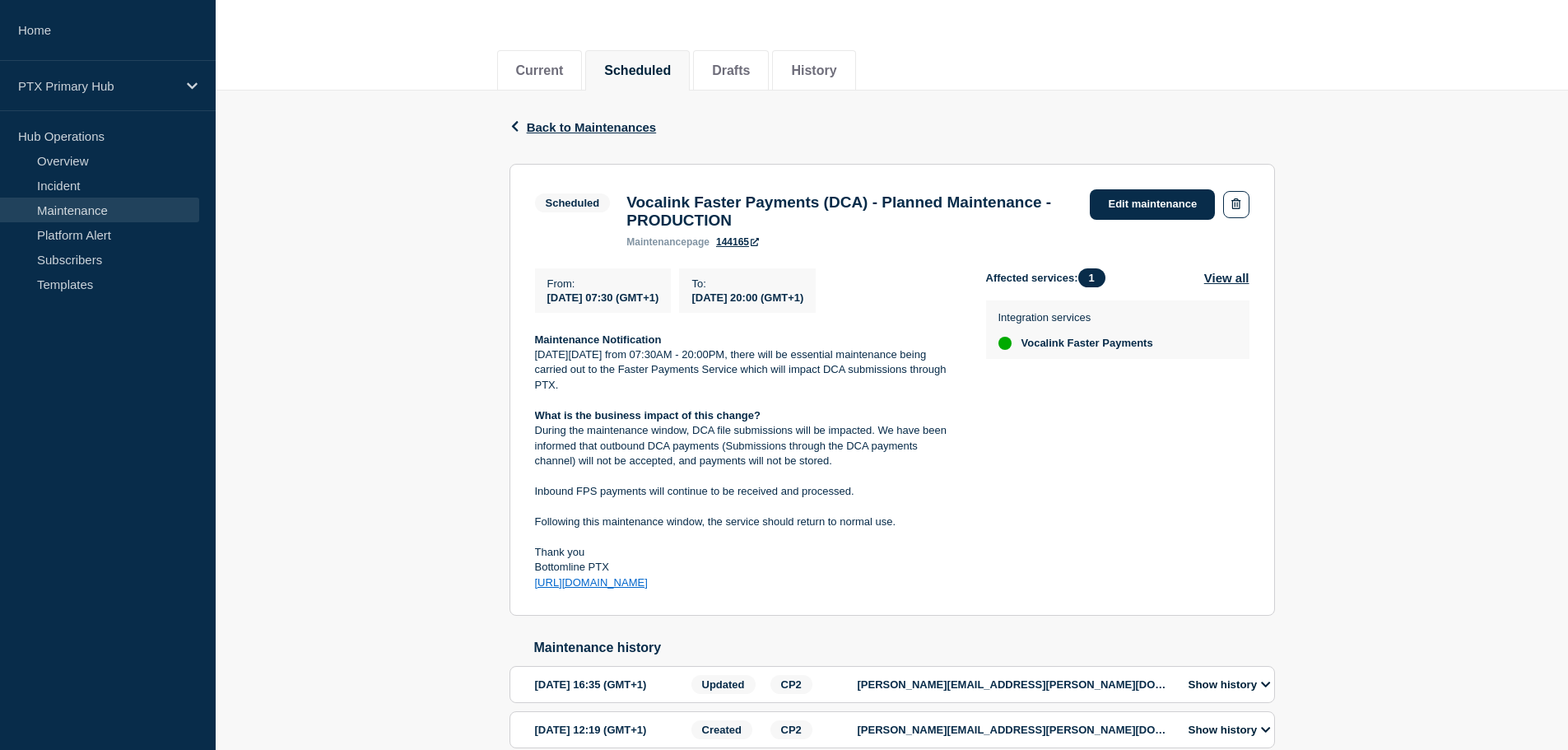
click at [439, 273] on div "Back Back to Maintenances Scheduled Vocalink Faster Payments (DCA) - Planned Ma…" at bounding box center [891, 446] width 1353 height 711
click at [768, 214] on h3 "Vocalink Faster Payments (DCA) - Planned Maintenance - PRODUCTION" at bounding box center [849, 211] width 447 height 37
drag, startPoint x: 881, startPoint y: 232, endPoint x: 629, endPoint y: 199, distance: 254.2
click at [629, 199] on h3 "Vocalink Faster Payments (DCA) - Planned Maintenance - PRODUCTION" at bounding box center [849, 211] width 447 height 37
copy h3 "Vocalink Faster Payments (DCA) - Planned Maintenance - PRODUCTION"
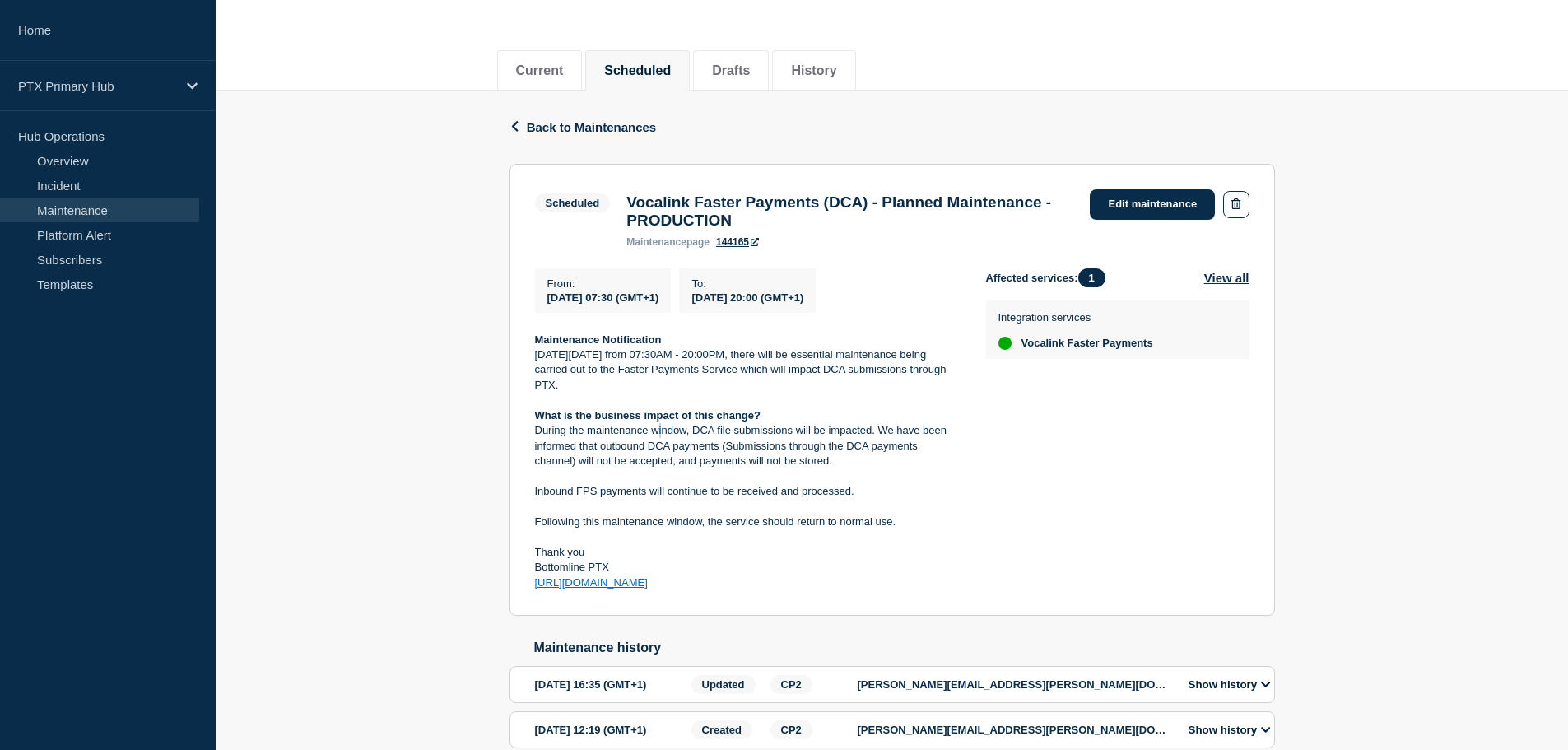
click at [657, 445] on p "During the maintenance window, DCA file submissions will be impacted. We have b…" at bounding box center [747, 445] width 425 height 45
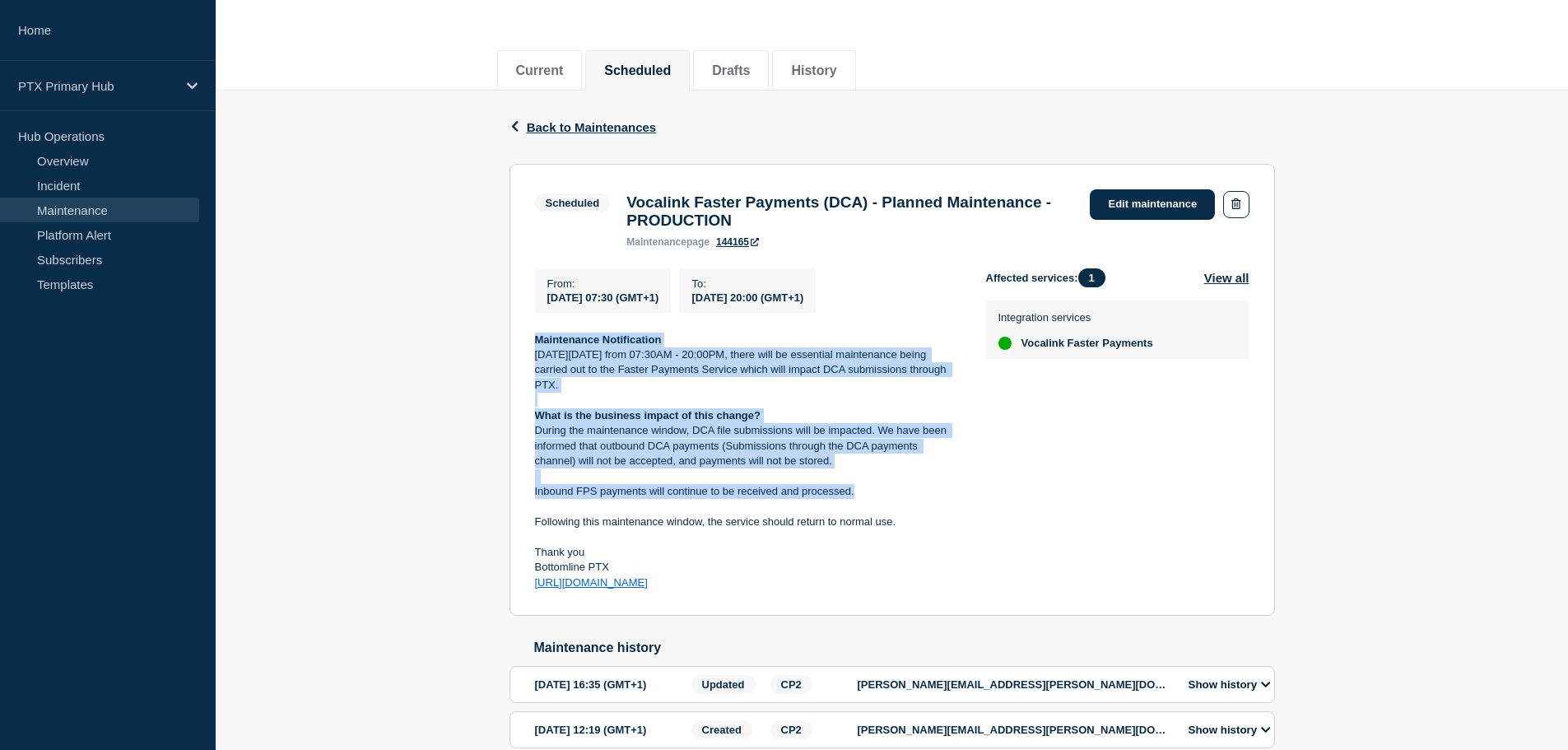
drag, startPoint x: 537, startPoint y: 350, endPoint x: 904, endPoint y: 509, distance: 400.0
click at [904, 509] on div "Maintenance Notification On Saturday 4th October from 07:30AM - 20:00PM, there …" at bounding box center [747, 461] width 425 height 258
copy div "Maintenance Notification On Saturday 4th October from 07:30AM - 20:00PM, there …"
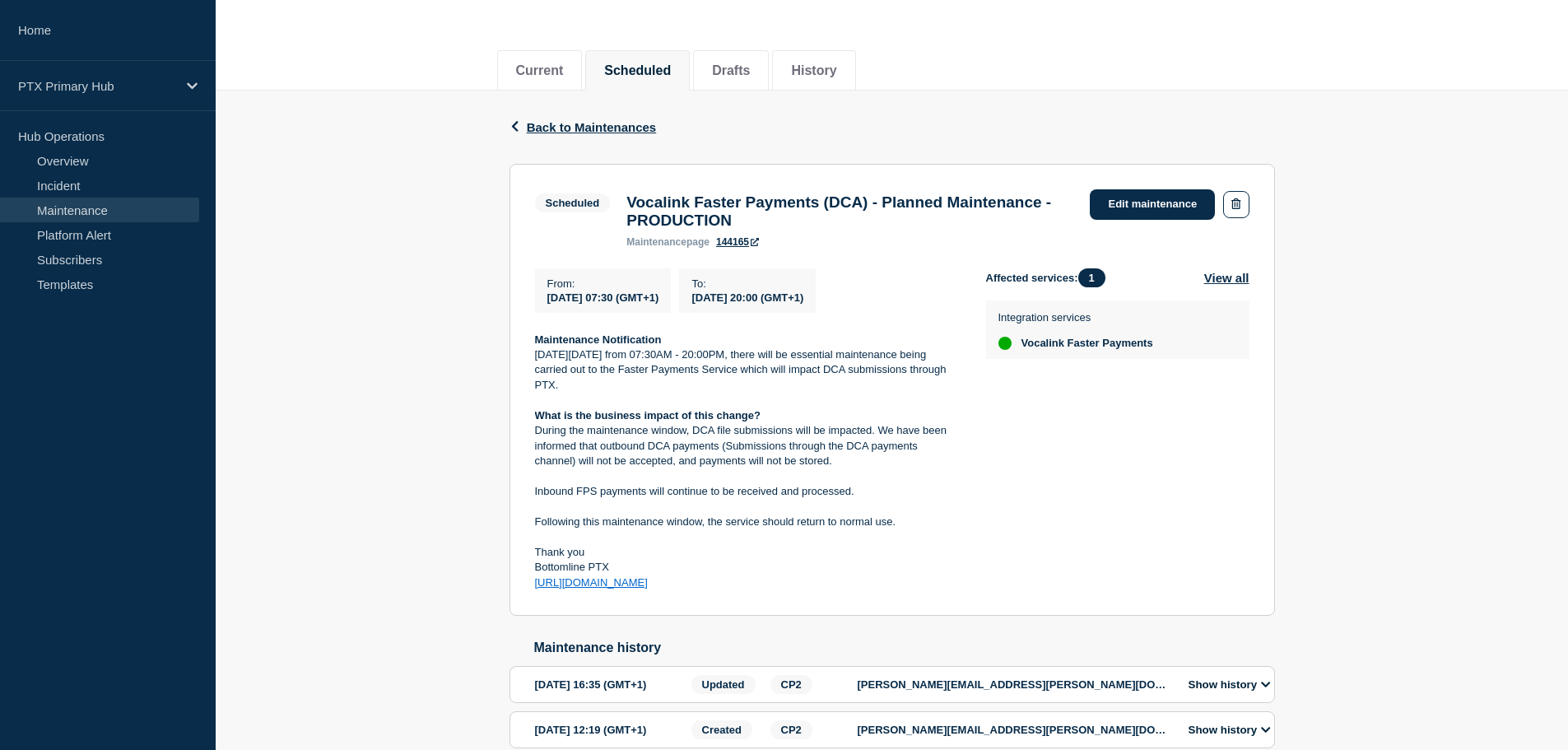
click at [443, 314] on div "Back Back to Maintenances Scheduled Vocalink Faster Payments (DCA) - Planned Ma…" at bounding box center [891, 446] width 1353 height 711
click at [457, 396] on div "Back Back to Maintenances Scheduled Vocalink Faster Payments (DCA) - Planned Ma…" at bounding box center [891, 446] width 1353 height 711
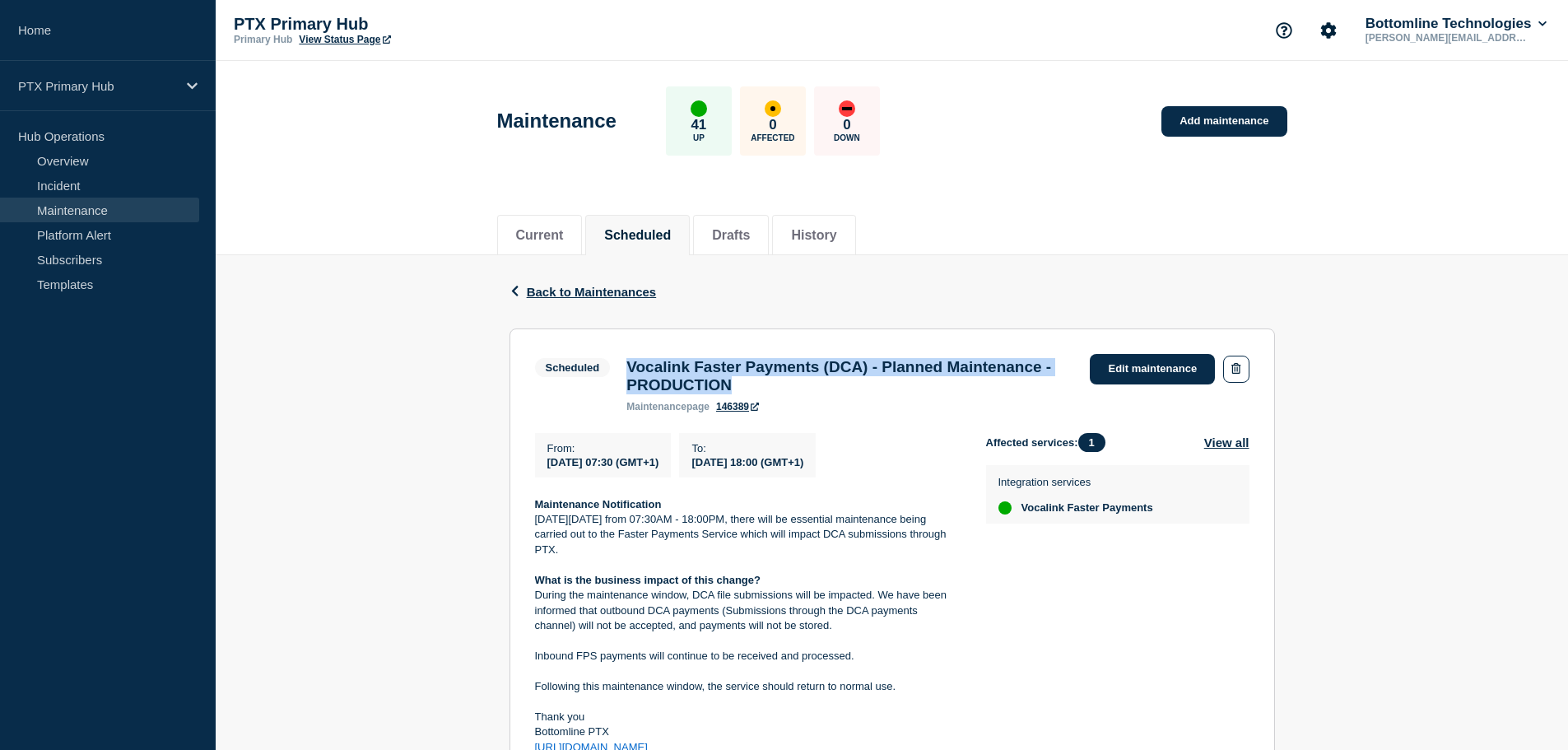
drag, startPoint x: 902, startPoint y: 389, endPoint x: 610, endPoint y: 364, distance: 293.1
click at [610, 364] on div "Scheduled Vocalink Faster Payments (DCA) - Planned Maintenance - PRODUCTION mai…" at bounding box center [808, 383] width 548 height 59
copy div "Vocalink Faster Payments (DCA) - Planned Maintenance - PRODUCTION"
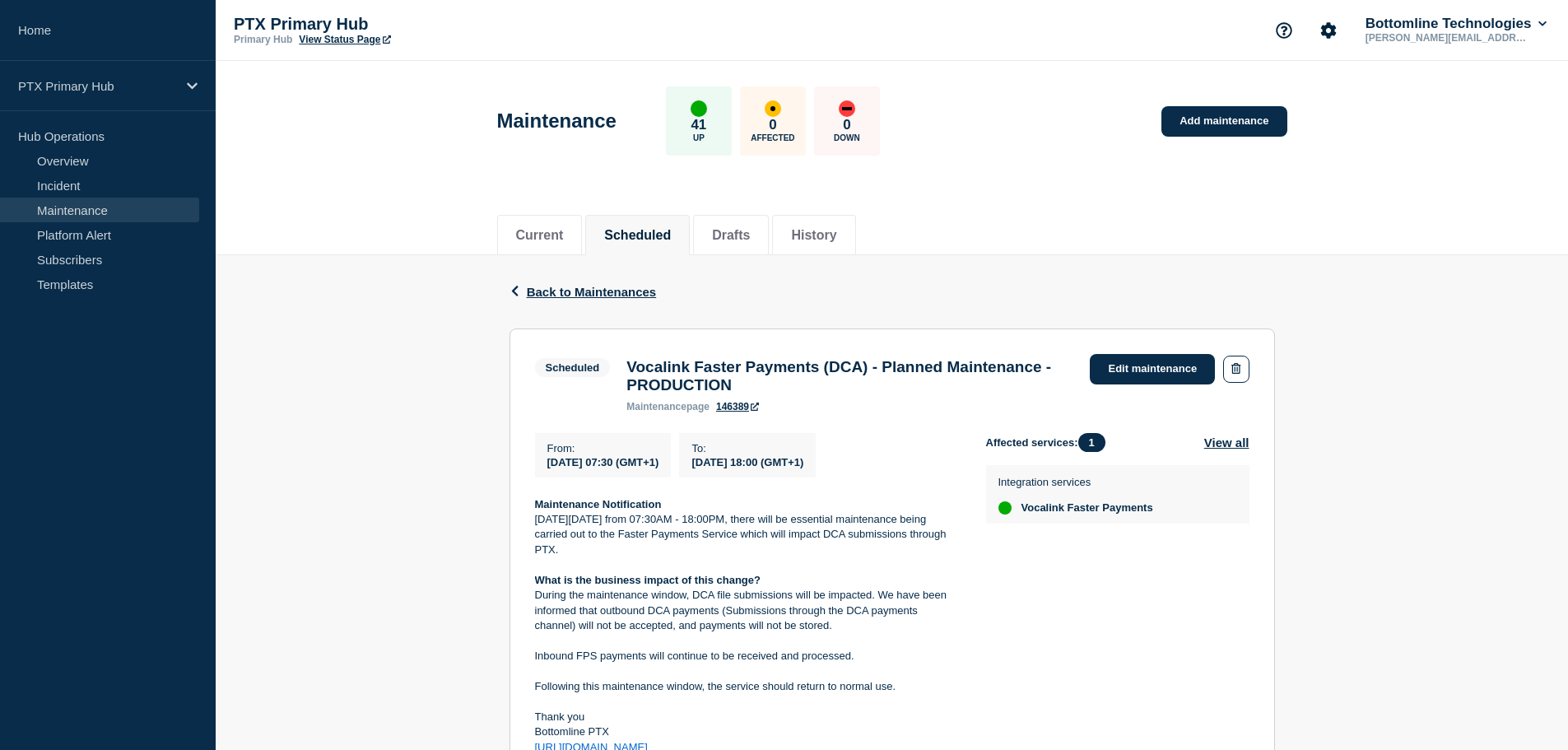
click at [345, 370] on div "Back Back to Maintenances Scheduled Vocalink Faster Payments (DCA) - Planned Ma…" at bounding box center [891, 588] width 1353 height 665
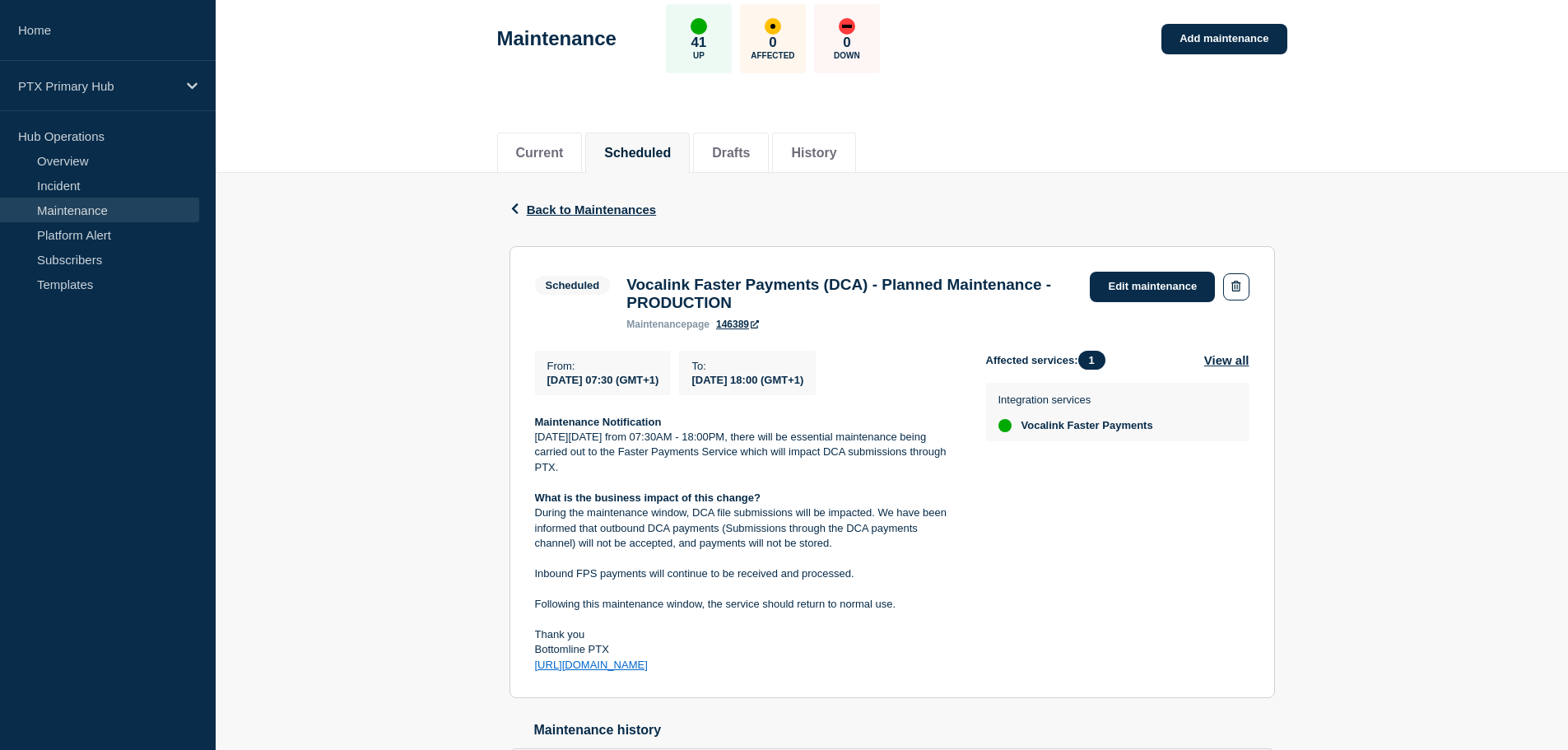
scroll to position [165, 0]
